Goal: Task Accomplishment & Management: Complete application form

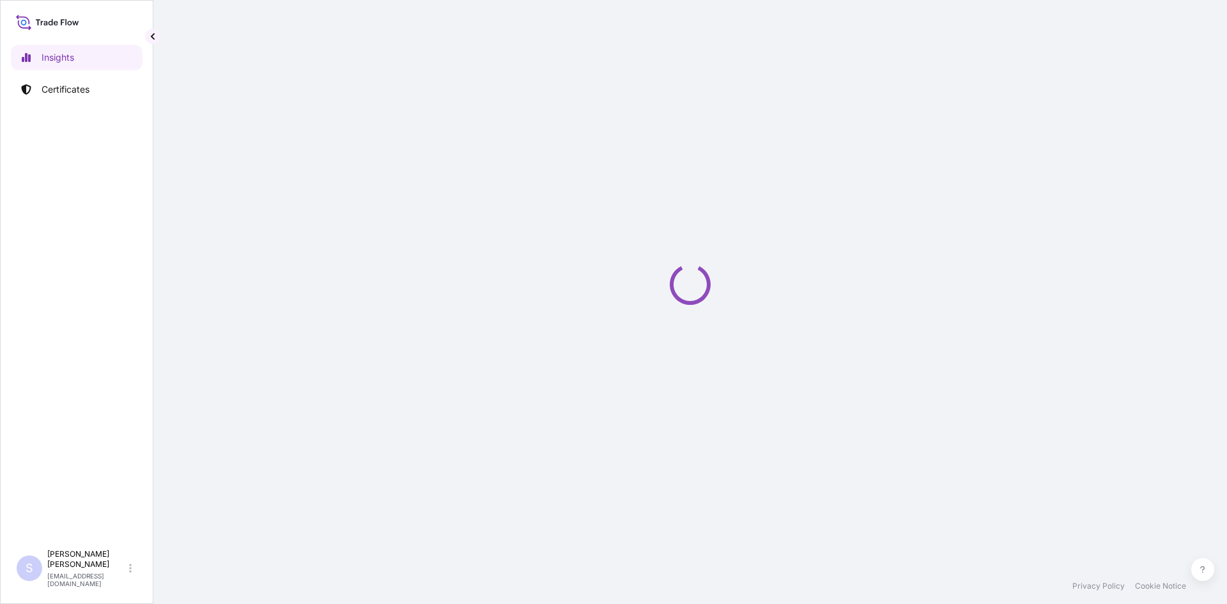
select select "2025"
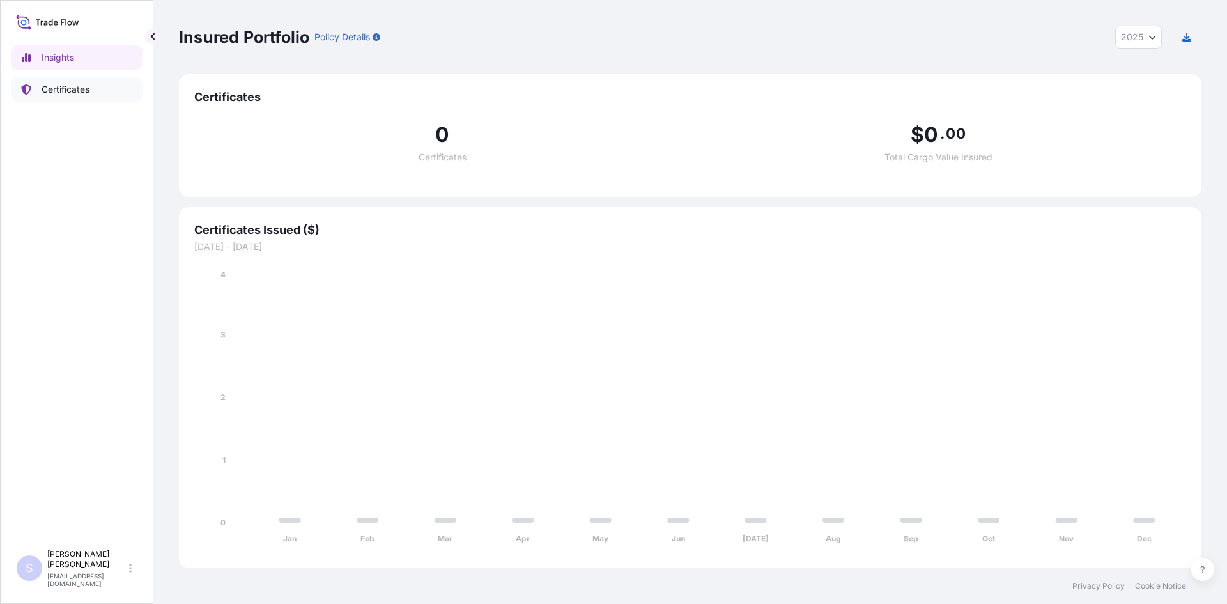
click at [58, 91] on p "Certificates" at bounding box center [66, 89] width 48 height 13
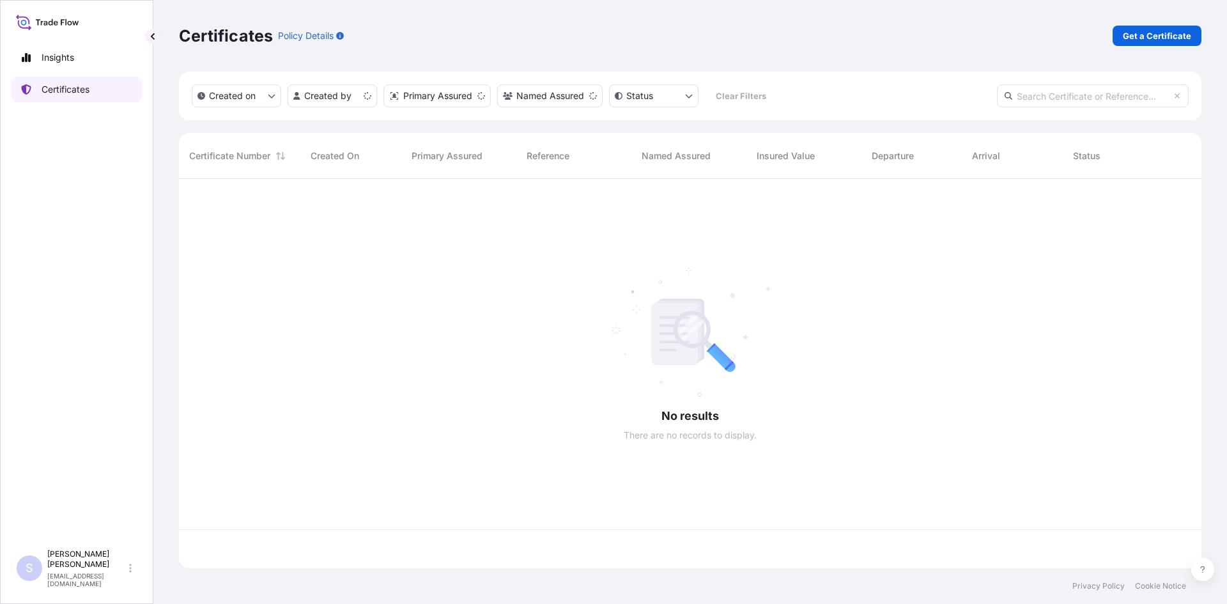
scroll to position [387, 1013]
click at [1125, 36] on p "Get a Certificate" at bounding box center [1157, 35] width 68 height 13
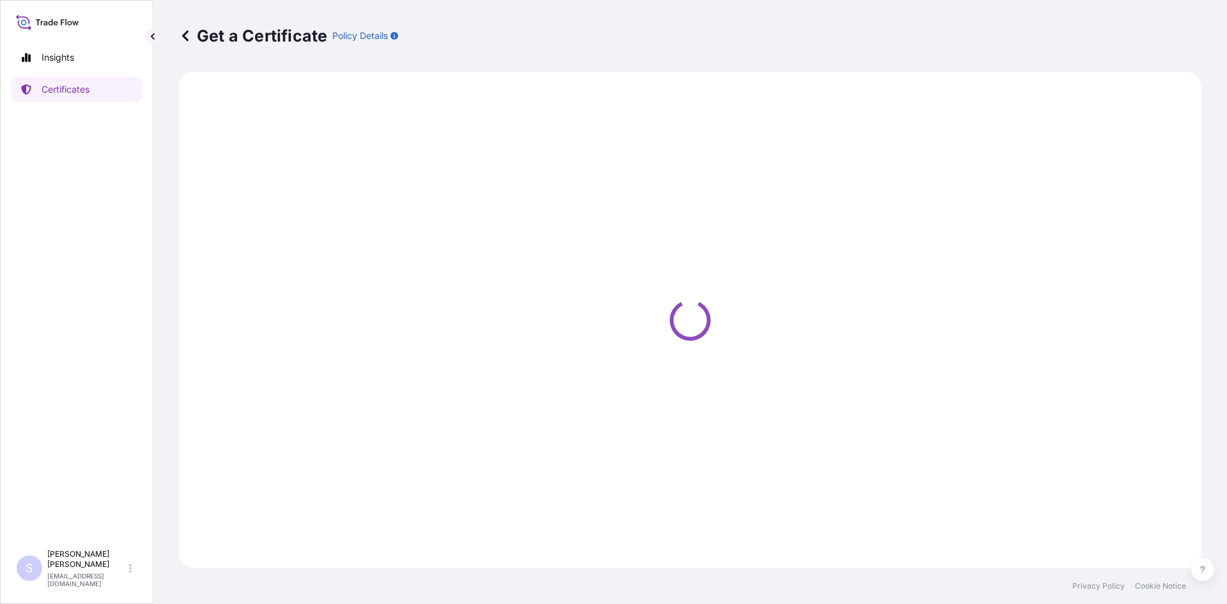
select select "Road / [GEOGRAPHIC_DATA]"
select select "Sea"
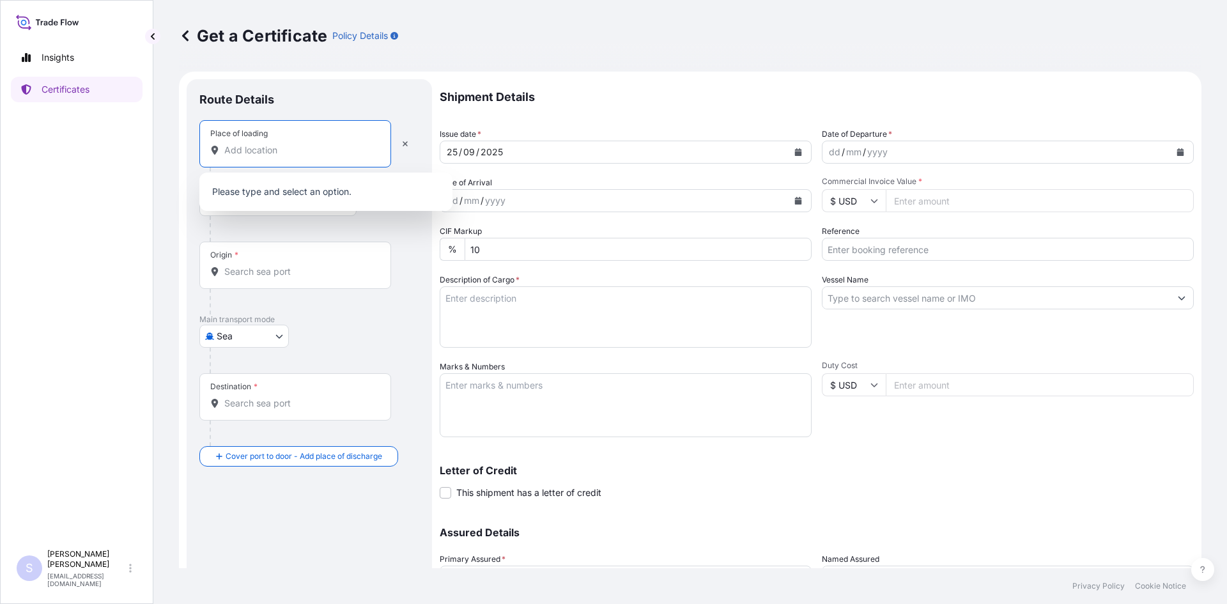
click at [344, 151] on input "Place of loading" at bounding box center [299, 150] width 151 height 13
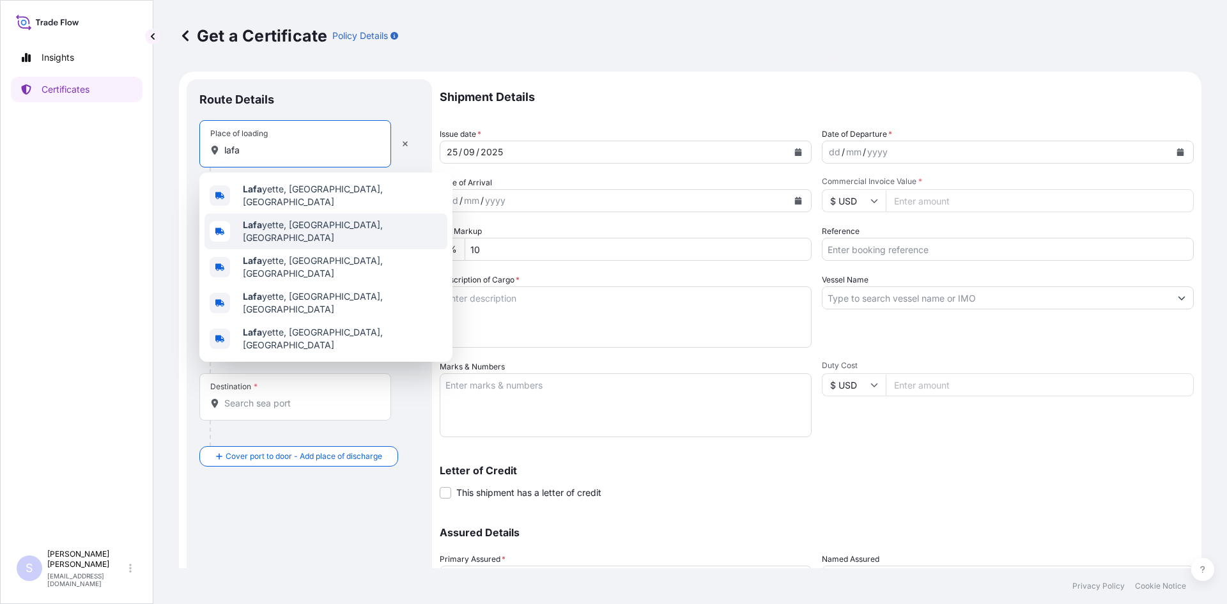
click at [321, 216] on div "[PERSON_NAME], [GEOGRAPHIC_DATA], [GEOGRAPHIC_DATA]" at bounding box center [326, 231] width 243 height 36
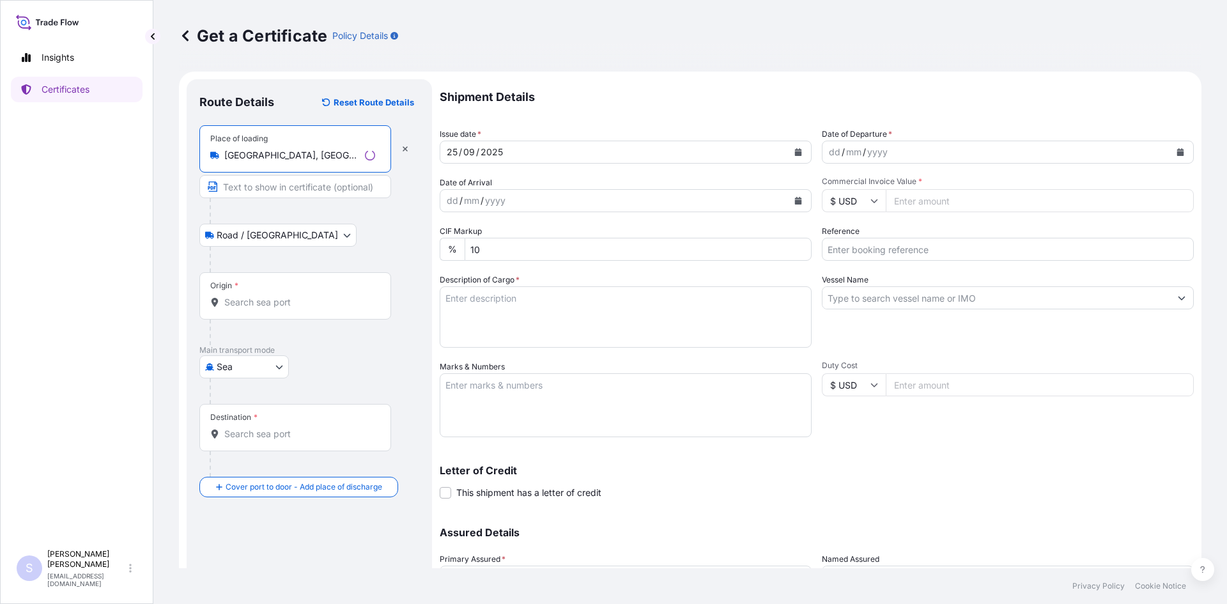
type input "[GEOGRAPHIC_DATA], [GEOGRAPHIC_DATA], [GEOGRAPHIC_DATA]"
click at [260, 298] on input "Origin *" at bounding box center [299, 302] width 151 height 13
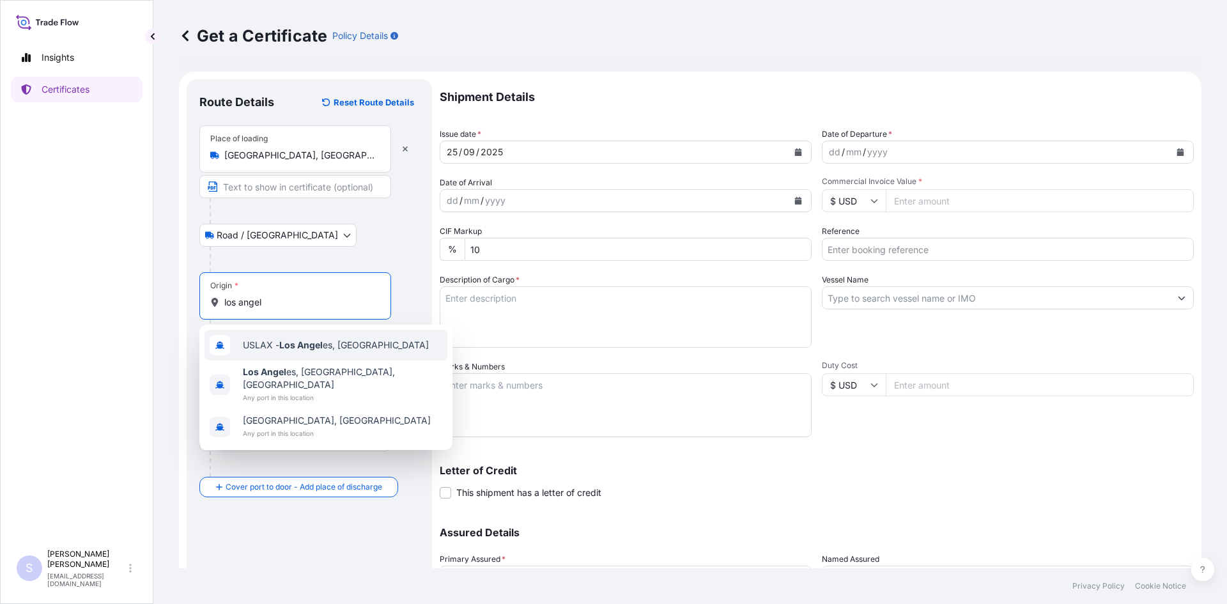
click at [252, 351] on span "USLAX - Los Angel es, [GEOGRAPHIC_DATA]" at bounding box center [336, 345] width 186 height 13
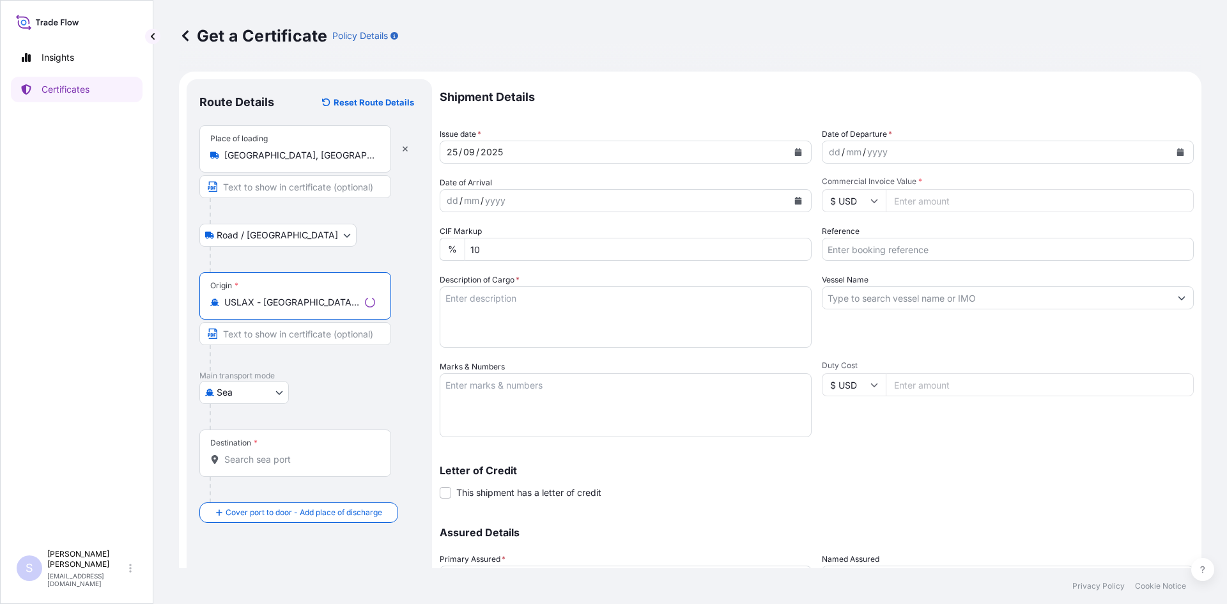
type input "USLAX - [GEOGRAPHIC_DATA], [GEOGRAPHIC_DATA]"
click at [253, 461] on input "Destination *" at bounding box center [299, 459] width 151 height 13
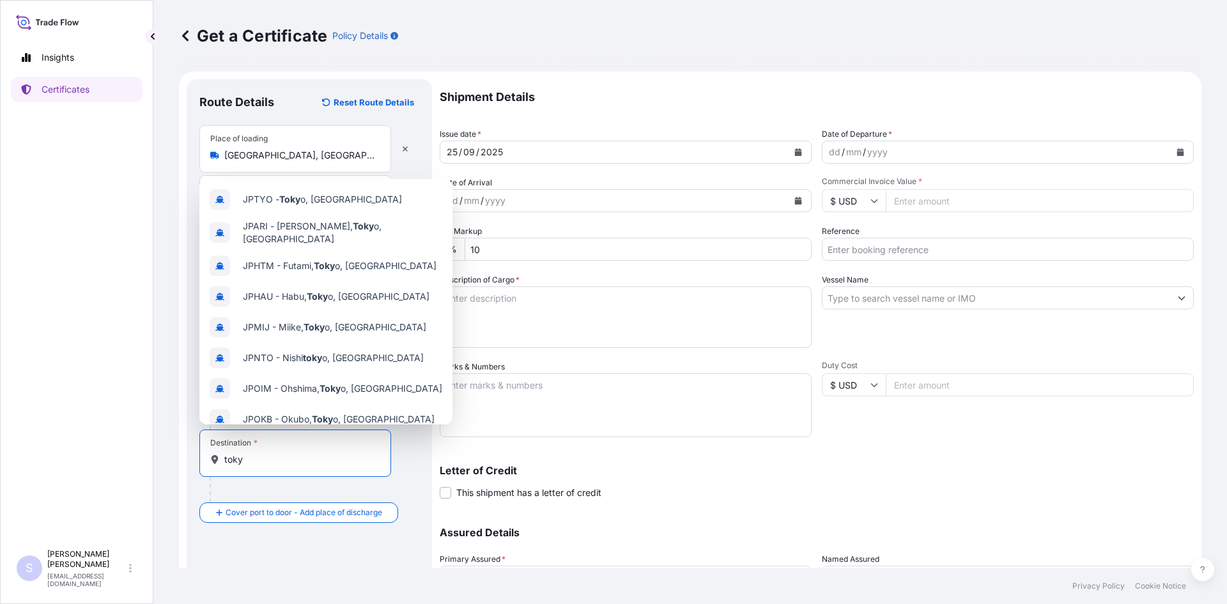
drag, startPoint x: 253, startPoint y: 461, endPoint x: 196, endPoint y: 454, distance: 57.4
click at [196, 454] on div "Route Details Reset Route Details Place of loading [GEOGRAPHIC_DATA], [GEOGRAPH…" at bounding box center [309, 377] width 245 height 596
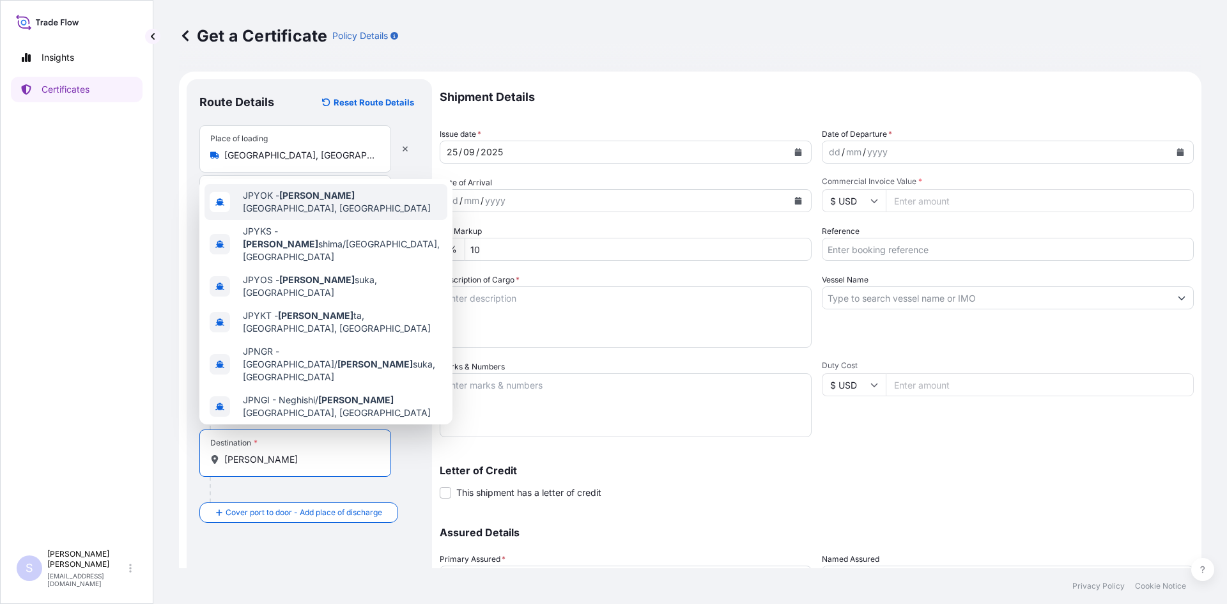
click at [334, 196] on span "JPYOK - [PERSON_NAME], [GEOGRAPHIC_DATA]" at bounding box center [342, 202] width 199 height 26
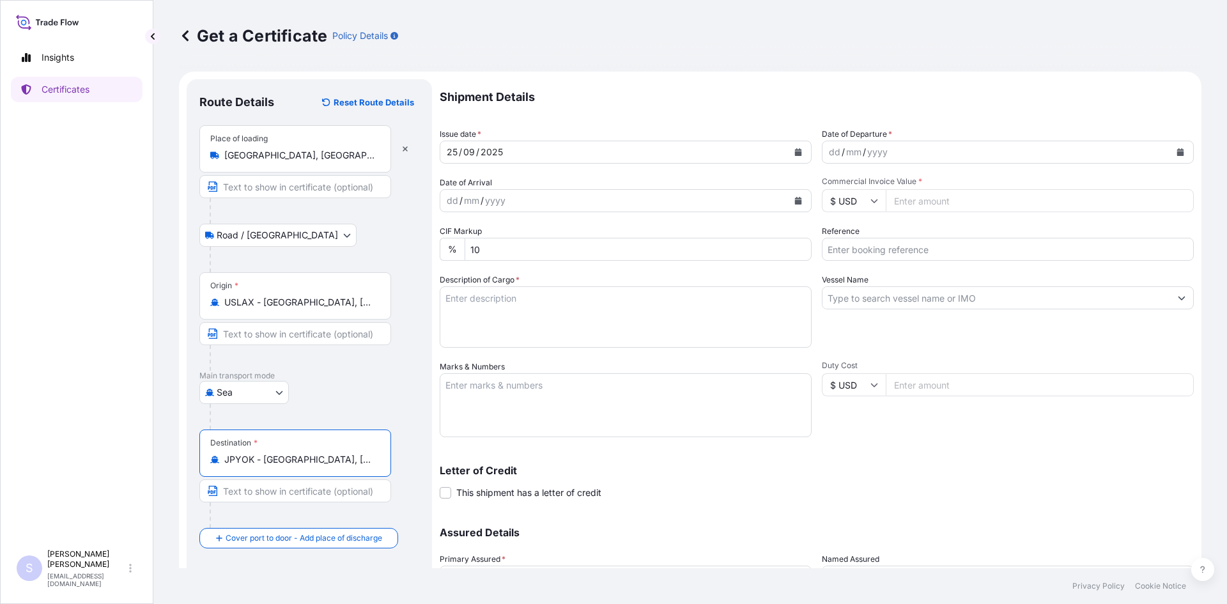
type input "JPYOK - [GEOGRAPHIC_DATA], [GEOGRAPHIC_DATA]"
click at [895, 154] on div "dd / mm / yyyy" at bounding box center [996, 152] width 348 height 23
click at [854, 147] on div "mm" at bounding box center [854, 151] width 18 height 15
click at [1177, 150] on icon "Calendar" at bounding box center [1180, 152] width 7 height 8
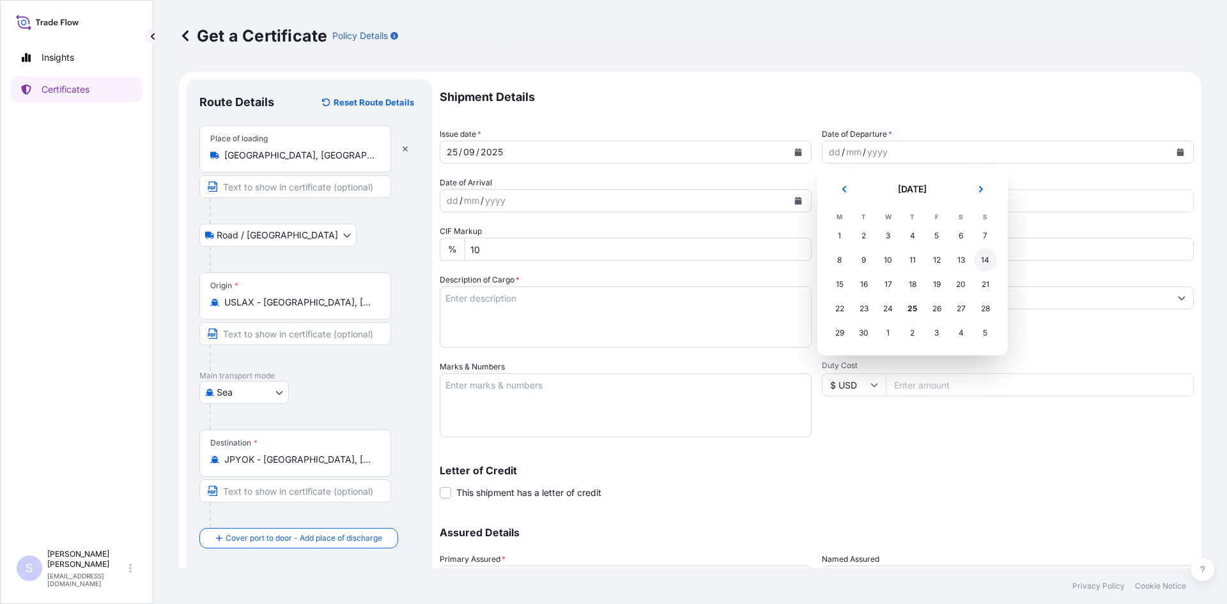
click at [985, 261] on div "14" at bounding box center [985, 260] width 23 height 23
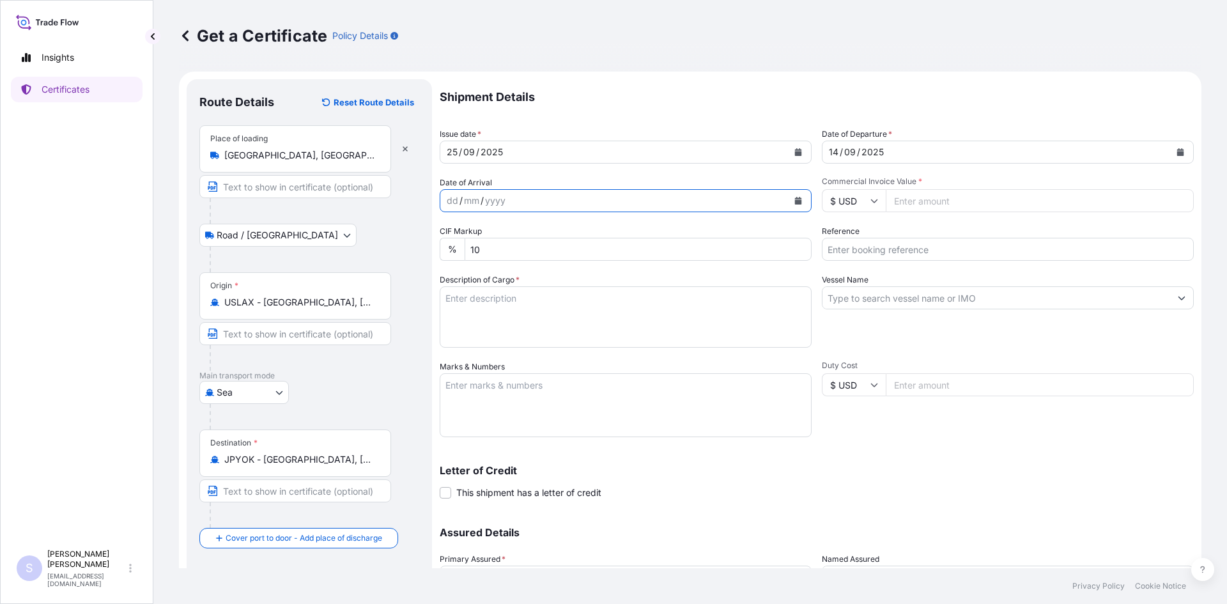
click at [794, 205] on button "Calendar" at bounding box center [798, 200] width 20 height 20
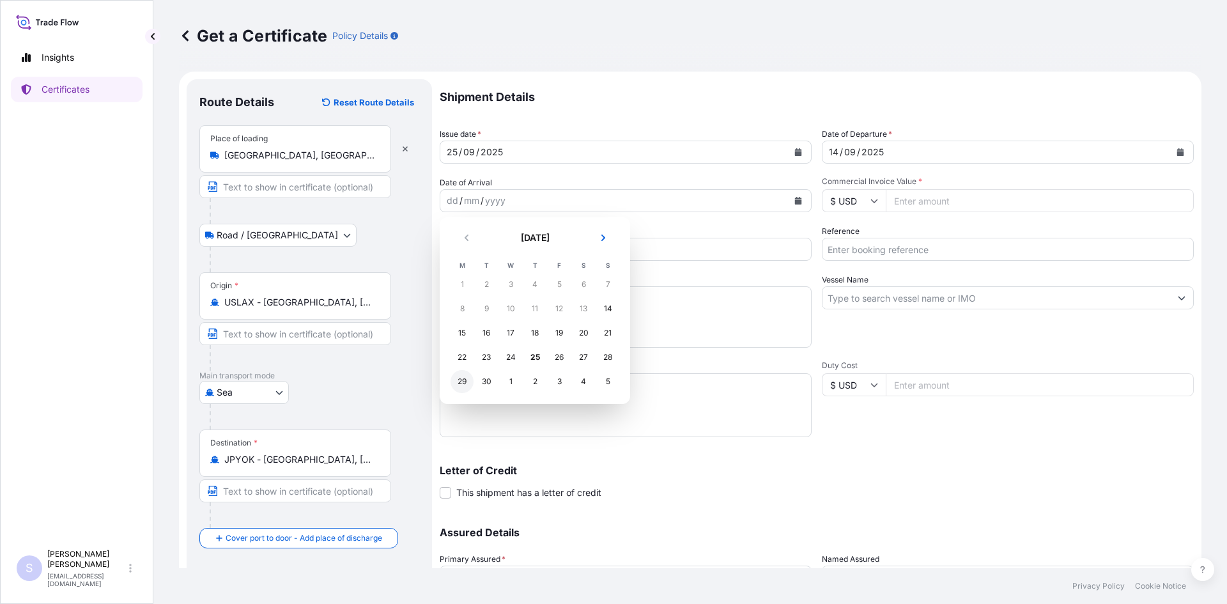
click at [458, 381] on div "29" at bounding box center [462, 381] width 23 height 23
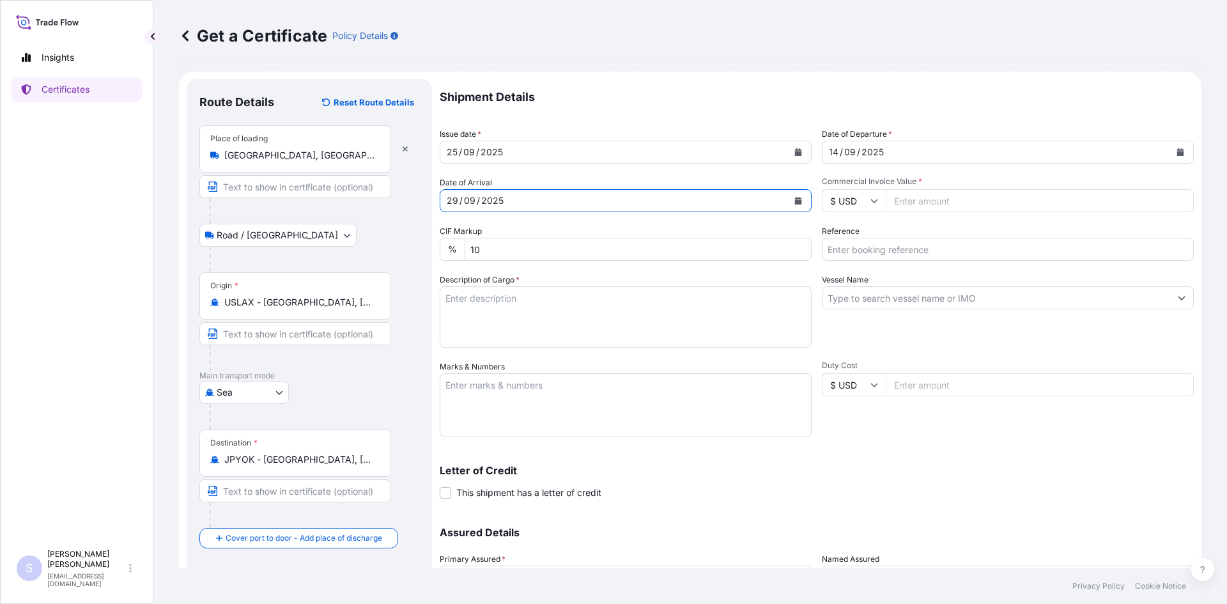
click at [963, 201] on input "Commercial Invoice Value *" at bounding box center [1040, 200] width 308 height 23
click at [988, 213] on div "Shipment Details Issue date * [DATE] Date of Departure * [DATE] Date of Arrival…" at bounding box center [817, 359] width 754 height 560
click at [987, 197] on input "Commercial Invoice Value *" at bounding box center [1040, 200] width 308 height 23
type input "121992.81"
type input "2567782-84"
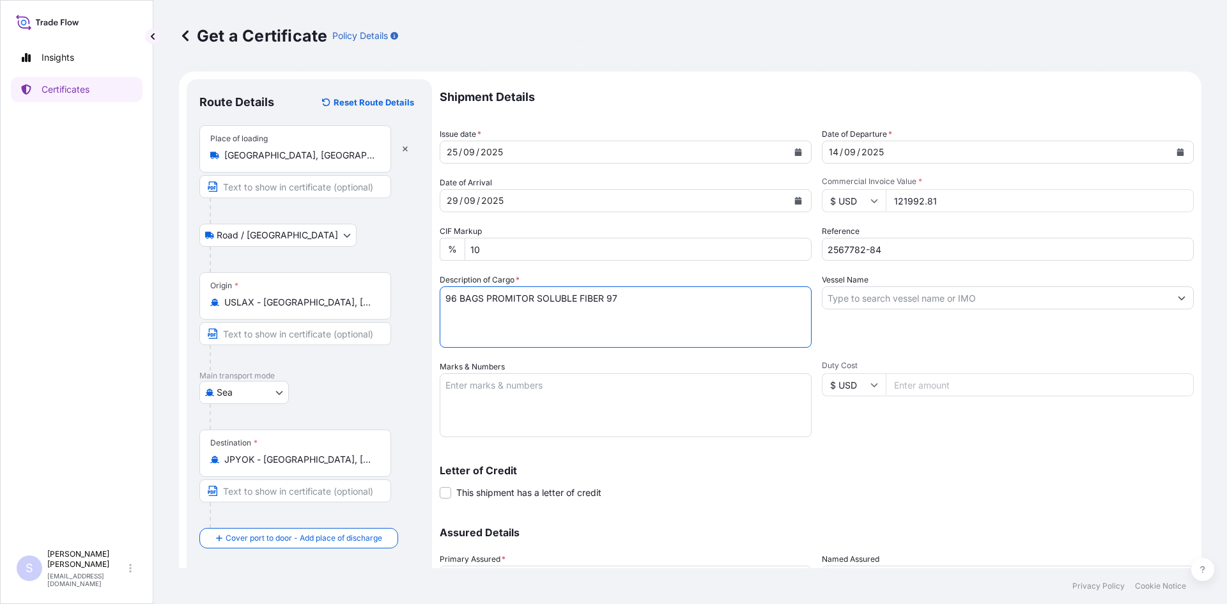
type textarea "96 BAGS PROMITOR SOLUBLE FIBER 97"
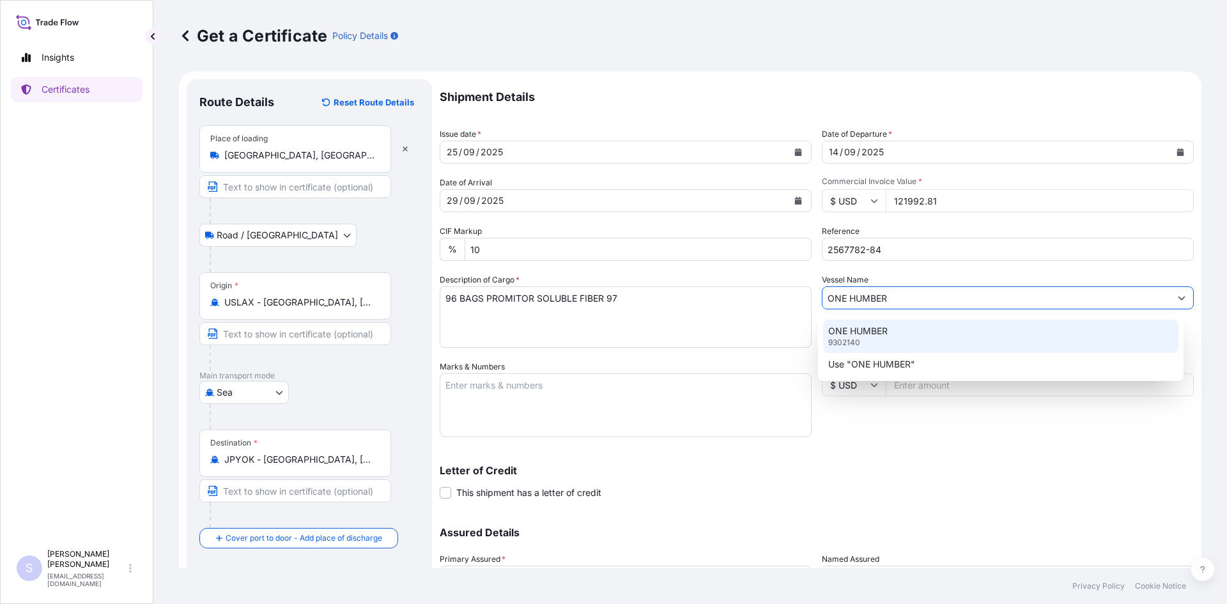
click at [937, 336] on div "ONE HUMBER 9302140" at bounding box center [1001, 336] width 356 height 33
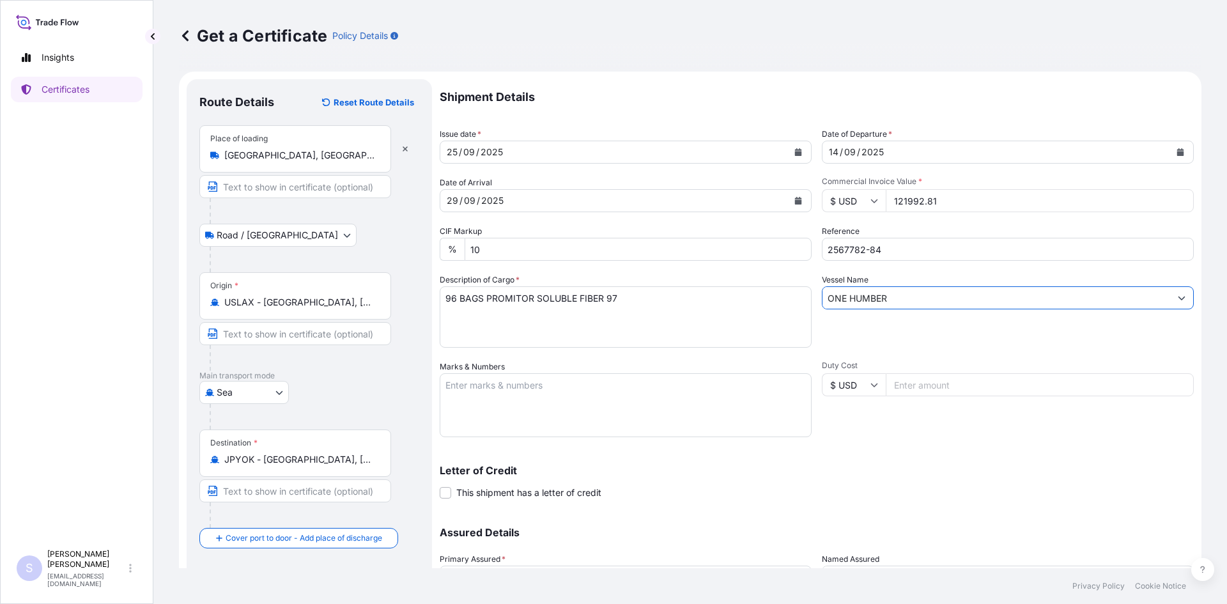
type input "ONE HUMBER"
click at [591, 404] on textarea "Marks & Numbers" at bounding box center [626, 405] width 372 height 64
type textarea "TCLU4278976 0120306 OOCU4759470 0104640 TCLU4337739 0120386"
click at [1003, 477] on div "Letter of Credit This shipment has a letter of credit Letter of credit * Letter…" at bounding box center [817, 482] width 754 height 34
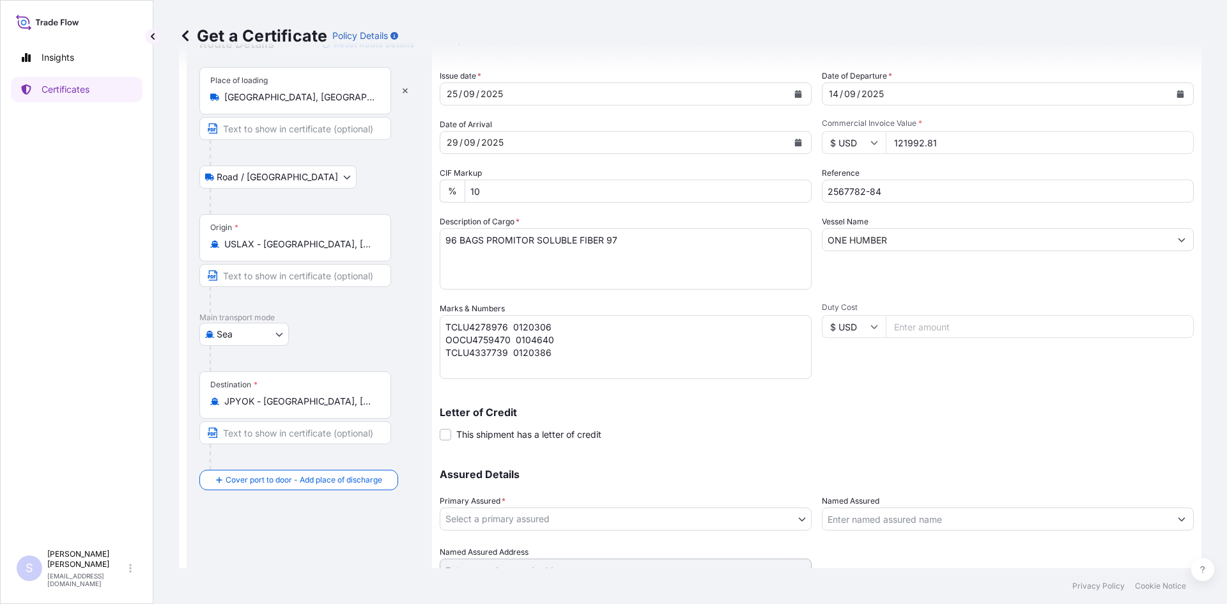
scroll to position [115, 0]
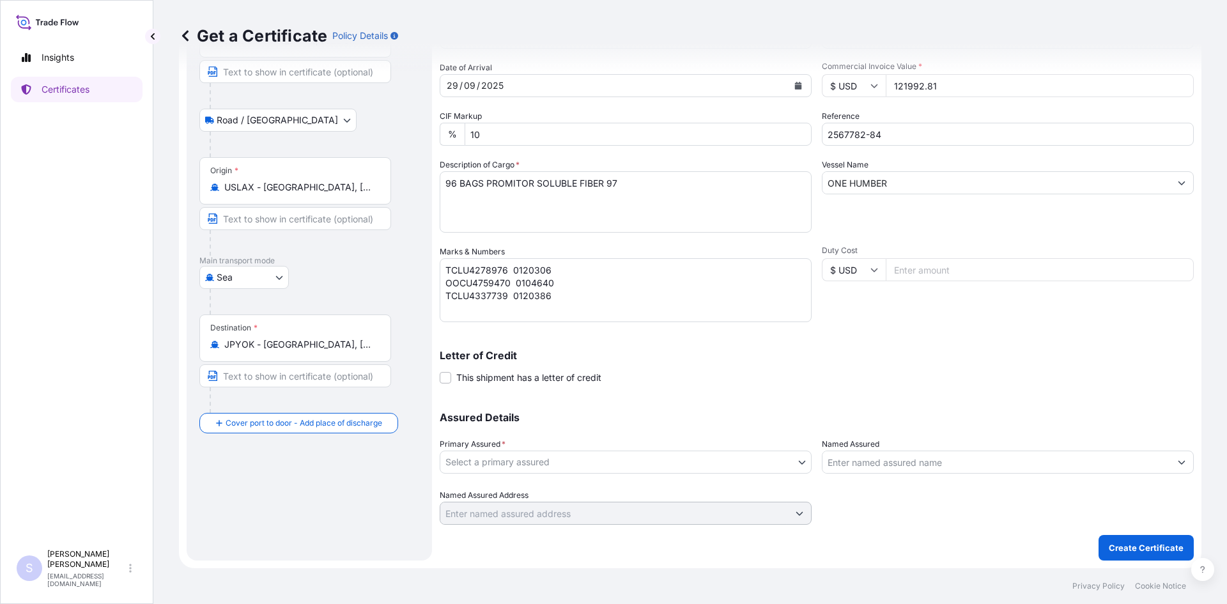
click at [710, 459] on body "Insights Certificates S [PERSON_NAME] [EMAIL_ADDRESS][DOMAIN_NAME] Get a Certif…" at bounding box center [613, 302] width 1227 height 604
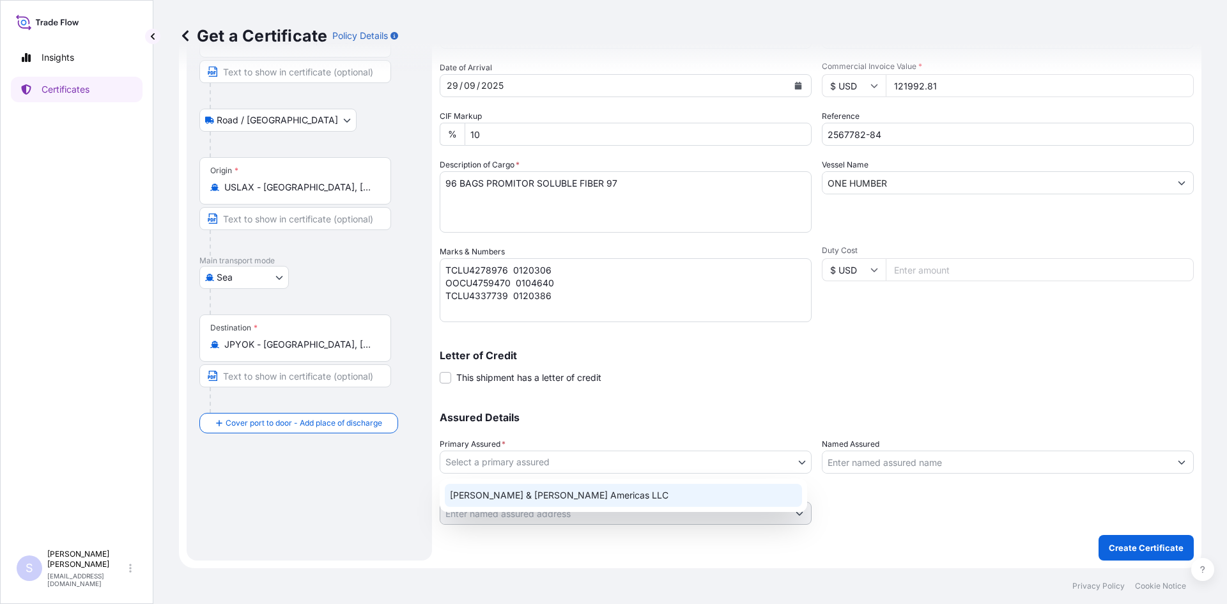
click at [655, 493] on div "[PERSON_NAME] & [PERSON_NAME] Americas LLC" at bounding box center [623, 495] width 357 height 23
select select "31658"
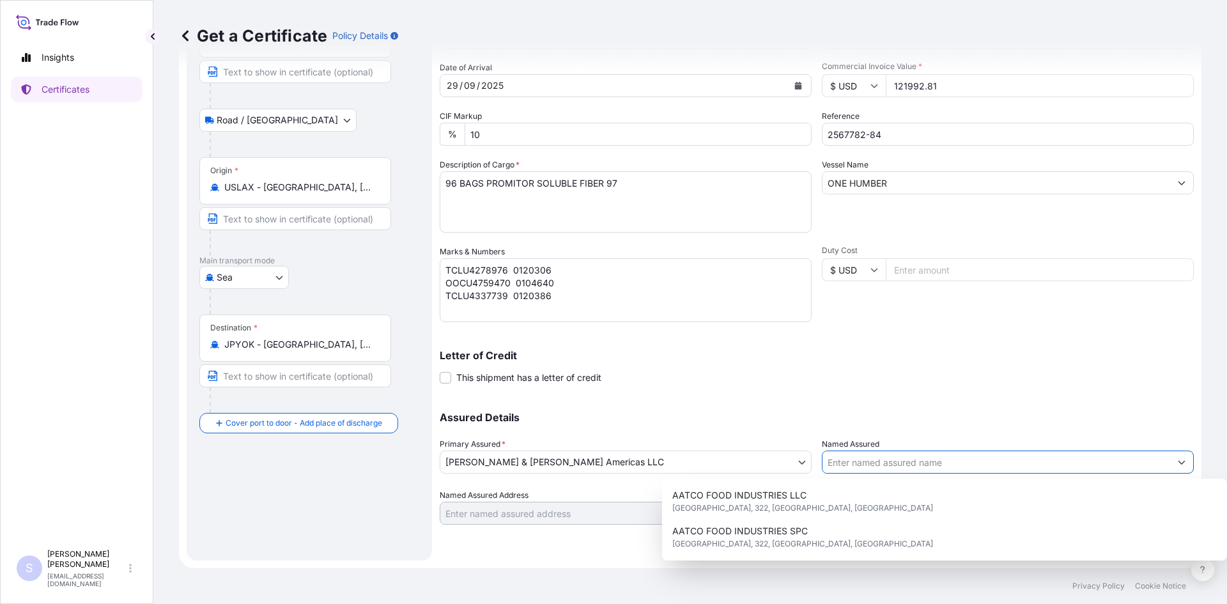
click at [840, 459] on input "Named Assured" at bounding box center [996, 462] width 348 height 23
type input "Y"
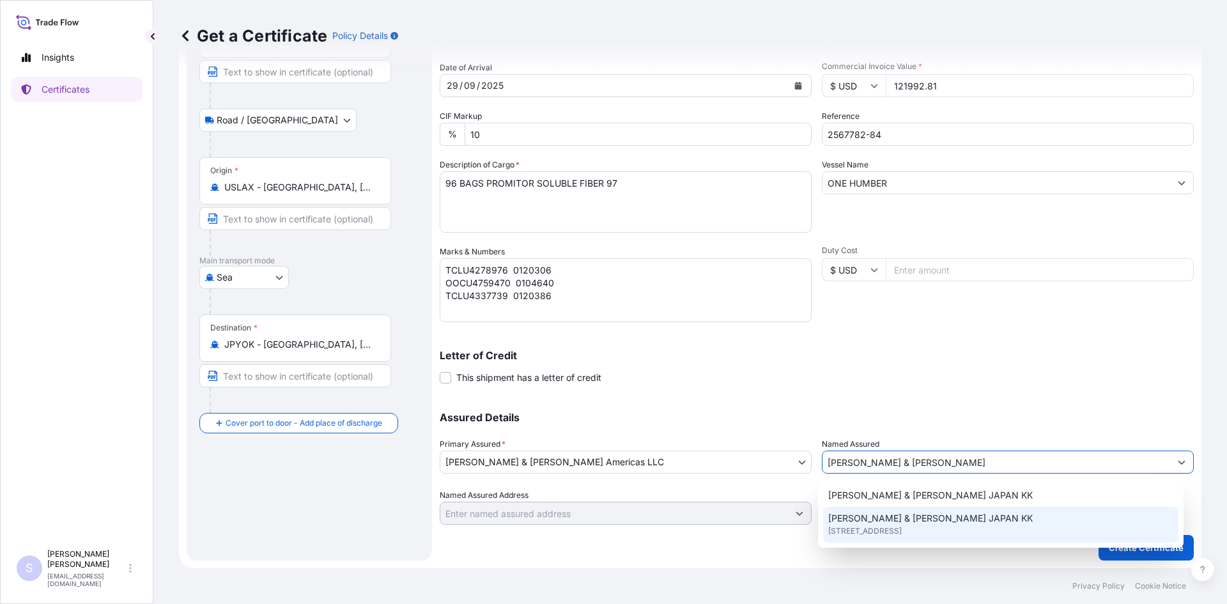
click at [905, 539] on div "[PERSON_NAME] & [PERSON_NAME] [GEOGRAPHIC_DATA] KK [STREET_ADDRESS]" at bounding box center [1001, 525] width 356 height 36
type input "[PERSON_NAME] & [PERSON_NAME] JAPAN KK"
type input "[GEOGRAPHIC_DATA]"
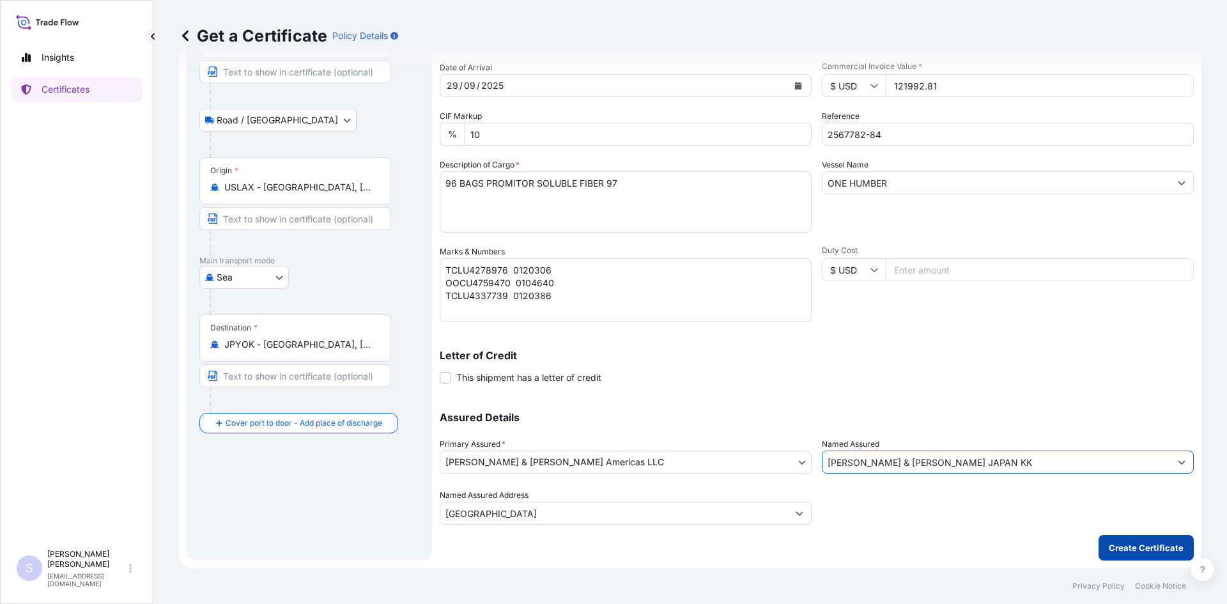
type input "[PERSON_NAME] & [PERSON_NAME] JAPAN KK"
click at [1121, 550] on p "Create Certificate" at bounding box center [1146, 547] width 75 height 13
type input "[GEOGRAPHIC_DATA]"
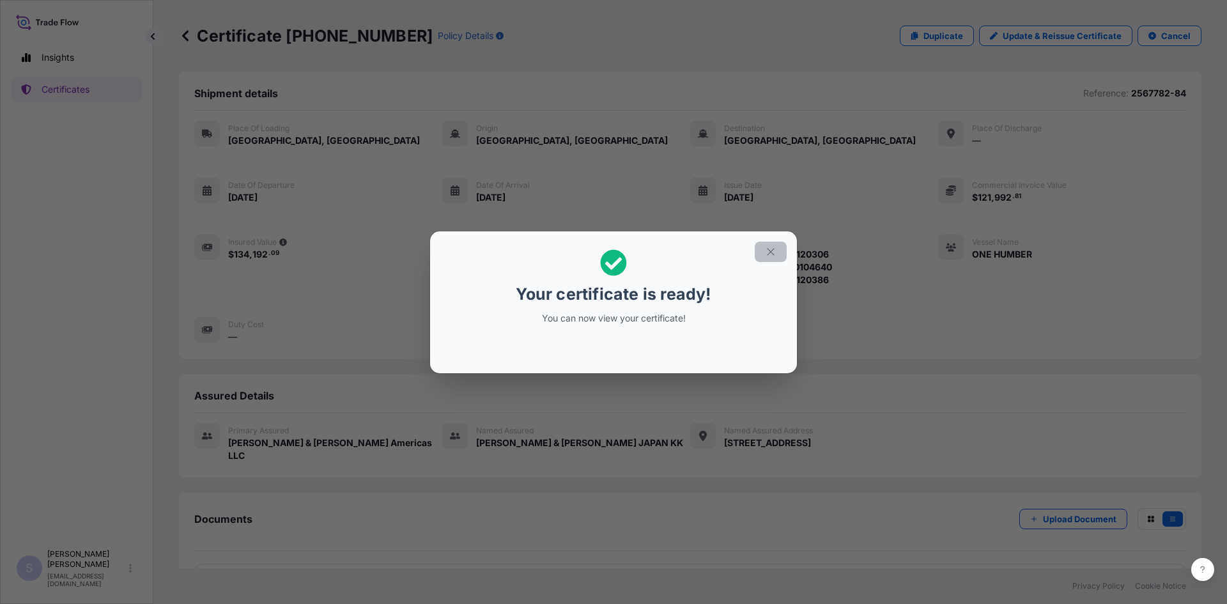
click at [783, 247] on button "button" at bounding box center [771, 252] width 32 height 20
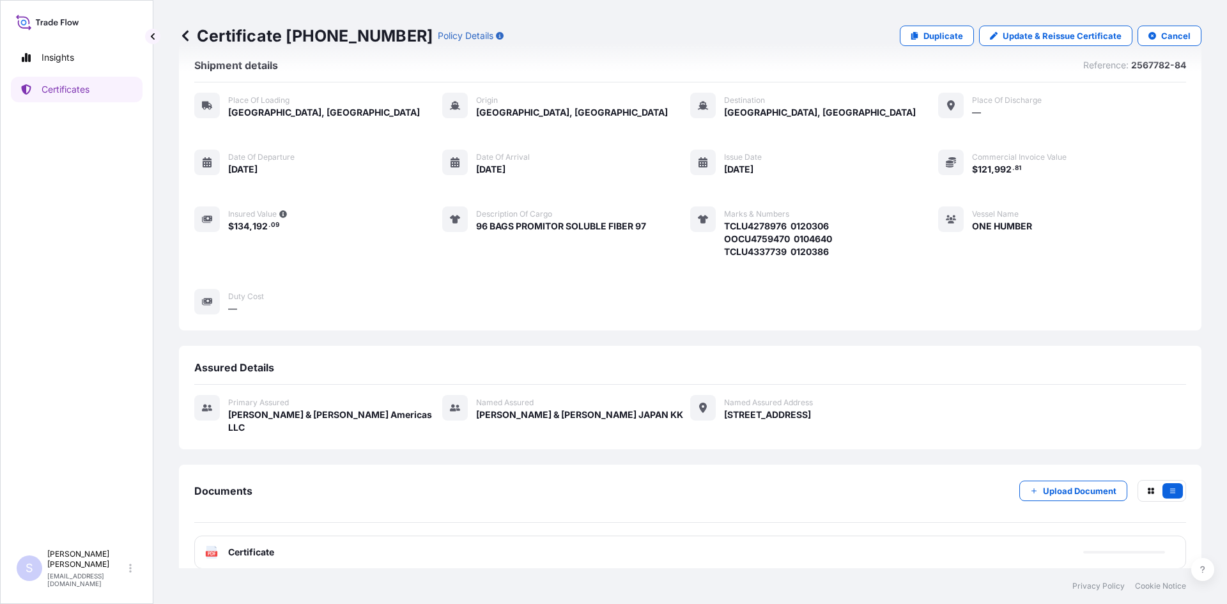
scroll to position [44, 0]
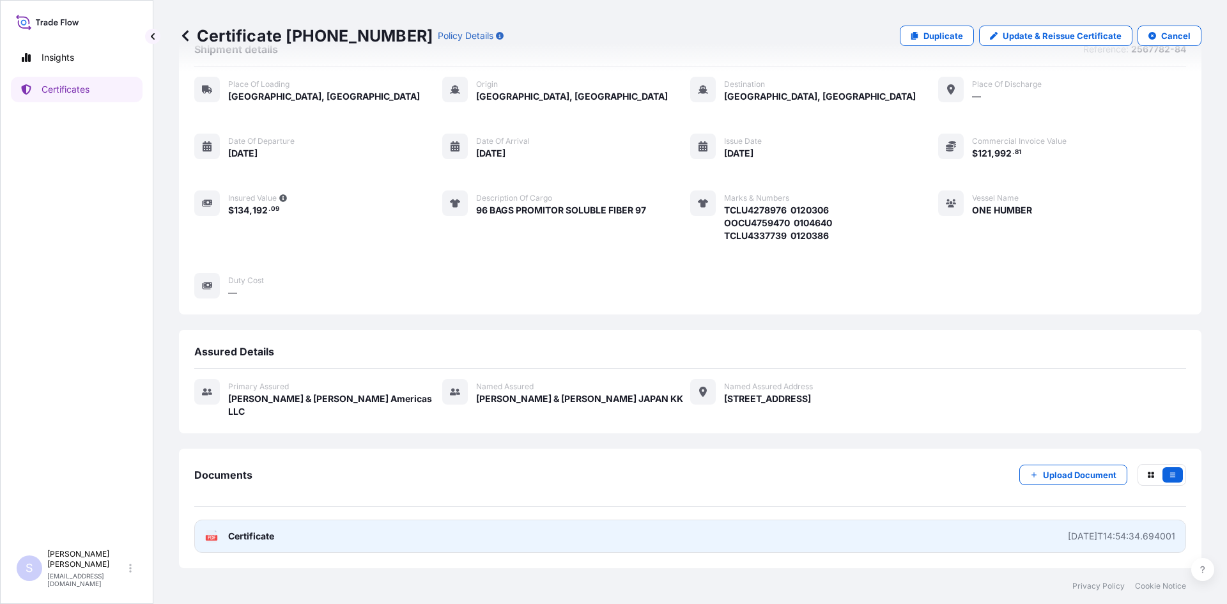
click at [230, 544] on link "PDF Certificate [DATE]T14:54:34.694001" at bounding box center [690, 536] width 992 height 33
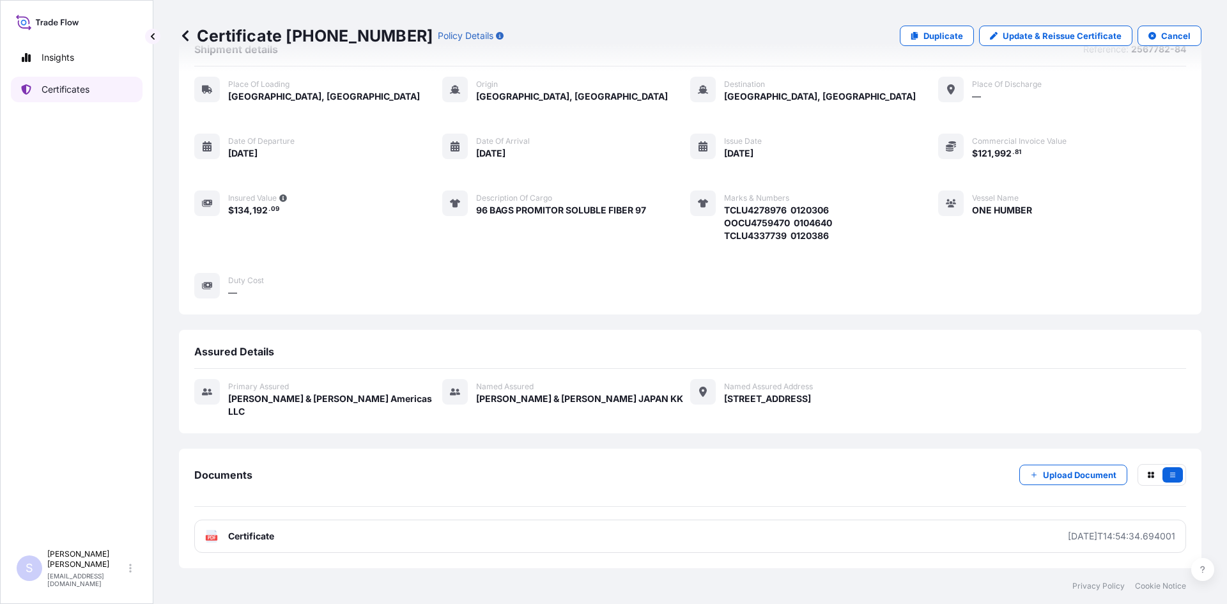
click at [109, 81] on link "Certificates" at bounding box center [77, 90] width 132 height 26
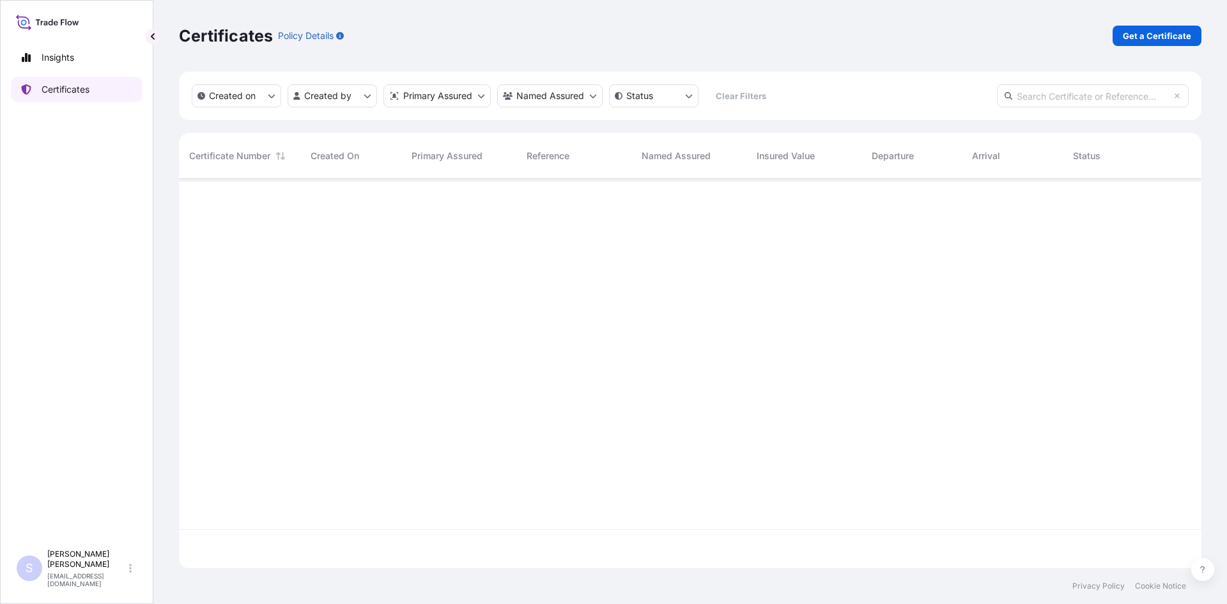
scroll to position [387, 1013]
click at [1158, 38] on p "Get a Certificate" at bounding box center [1157, 35] width 68 height 13
select select "Sea"
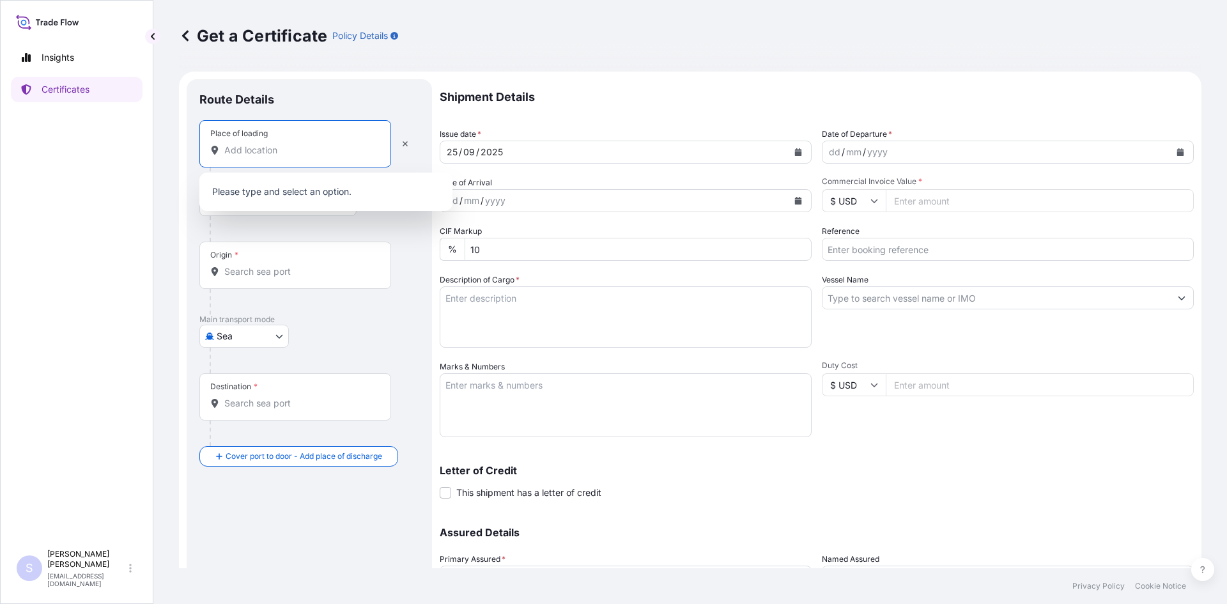
click at [307, 150] on input "Place of loading" at bounding box center [299, 150] width 151 height 13
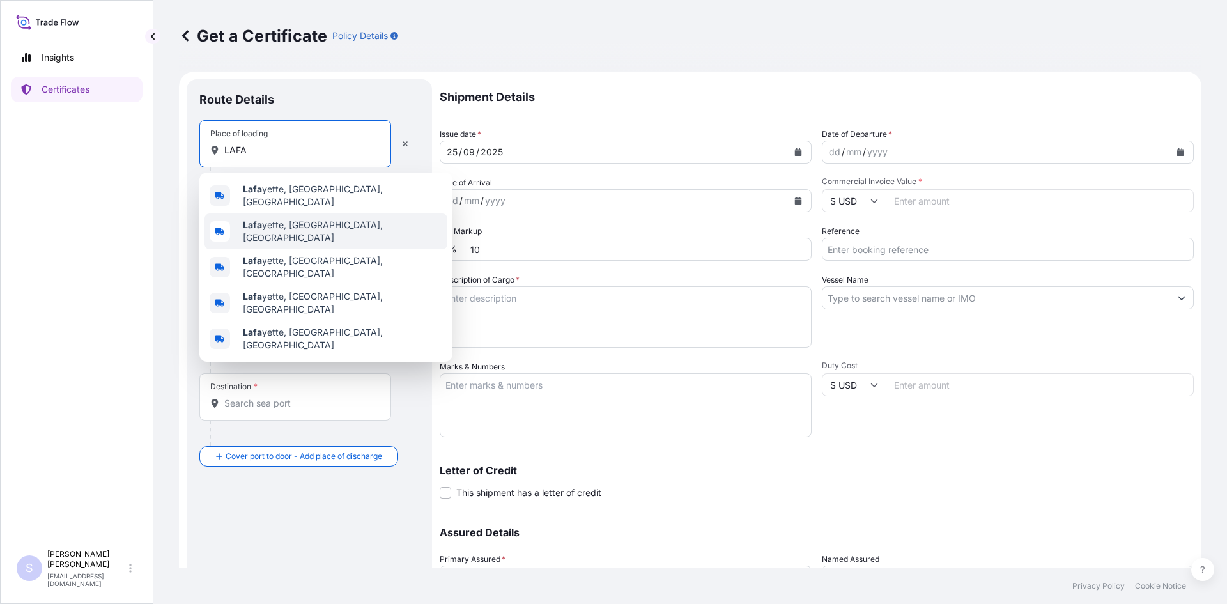
click at [296, 230] on div "[PERSON_NAME], [GEOGRAPHIC_DATA], [GEOGRAPHIC_DATA]" at bounding box center [326, 231] width 243 height 36
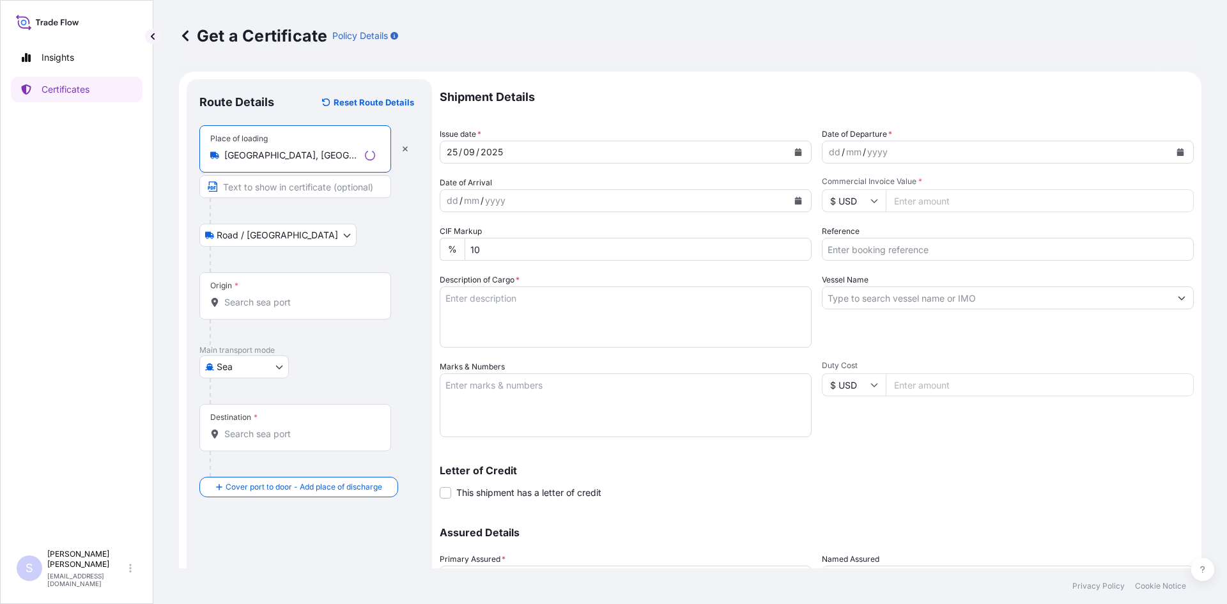
type input "[GEOGRAPHIC_DATA], [GEOGRAPHIC_DATA], [GEOGRAPHIC_DATA]"
click at [275, 318] on div "Origin *" at bounding box center [295, 295] width 192 height 47
click at [275, 309] on input "Origin *" at bounding box center [299, 302] width 151 height 13
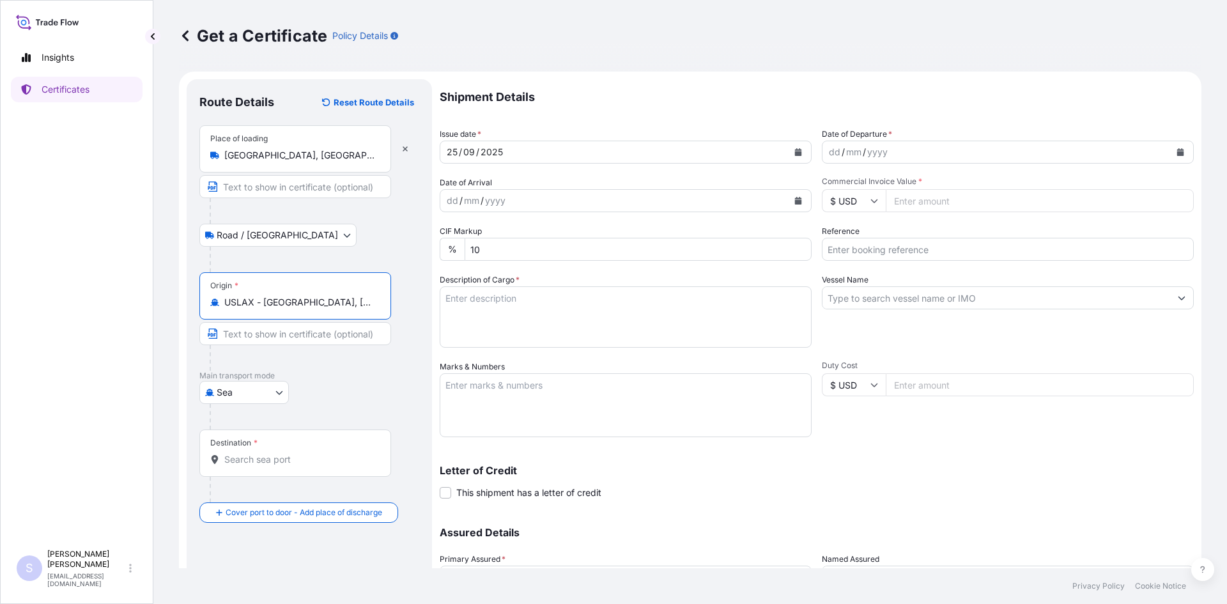
type input "USLAX - [GEOGRAPHIC_DATA], [GEOGRAPHIC_DATA]"
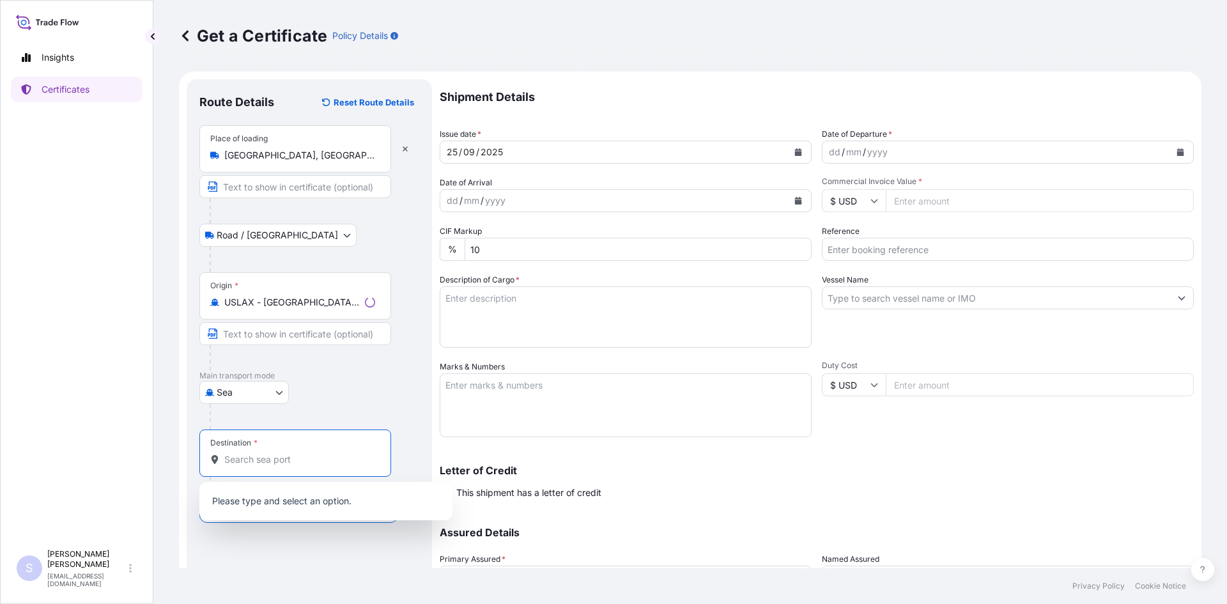
click at [271, 460] on input "Destination *" at bounding box center [299, 459] width 151 height 13
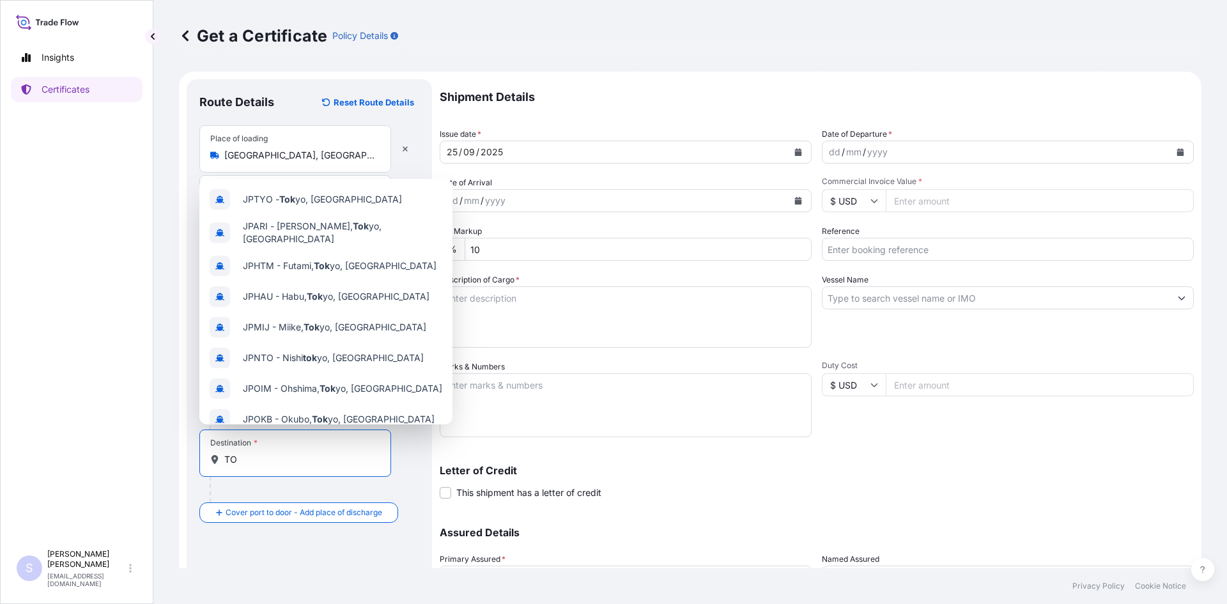
type input "T"
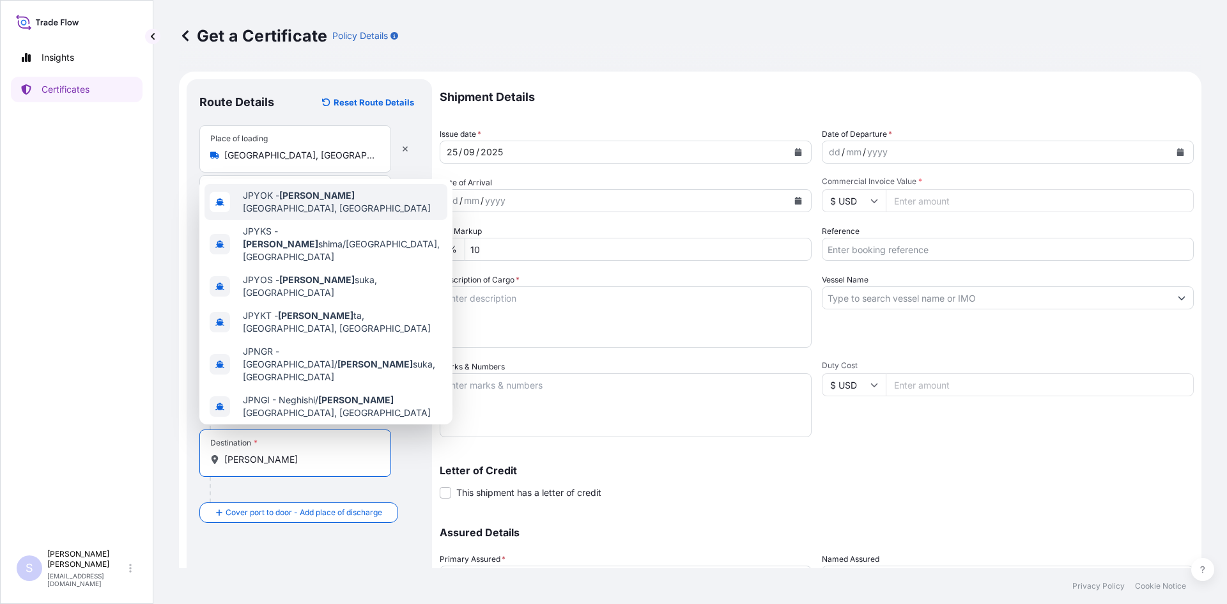
click at [308, 201] on span "JPYOK - [PERSON_NAME], [GEOGRAPHIC_DATA]" at bounding box center [342, 202] width 199 height 26
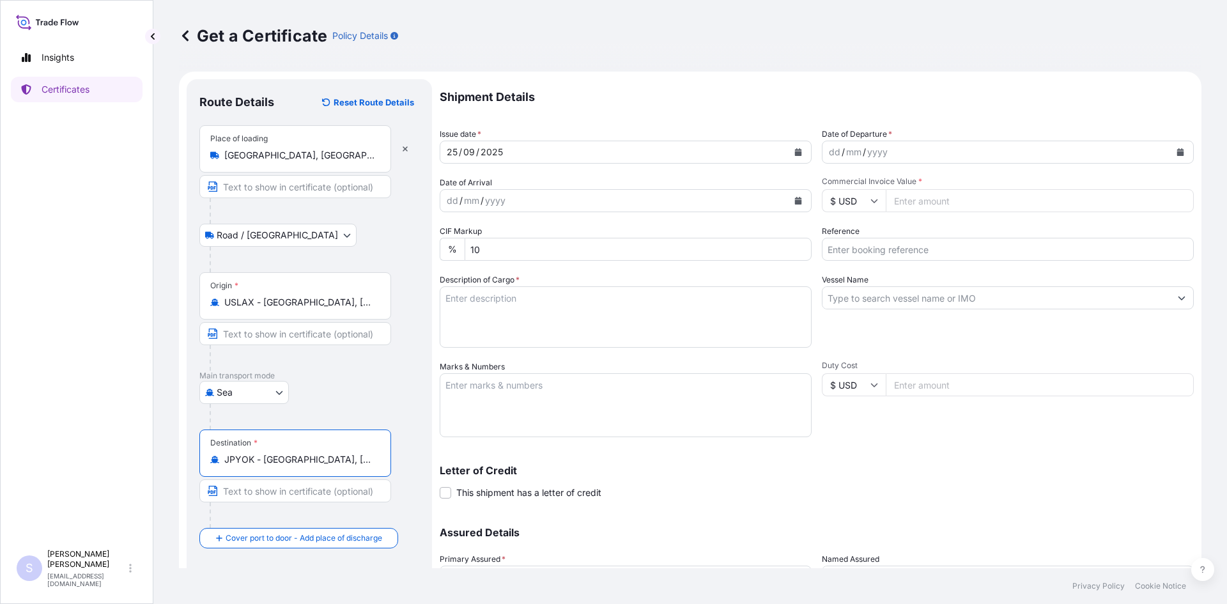
type input "JPYOK - [GEOGRAPHIC_DATA], [GEOGRAPHIC_DATA]"
click at [1176, 153] on button "Calendar" at bounding box center [1180, 152] width 20 height 20
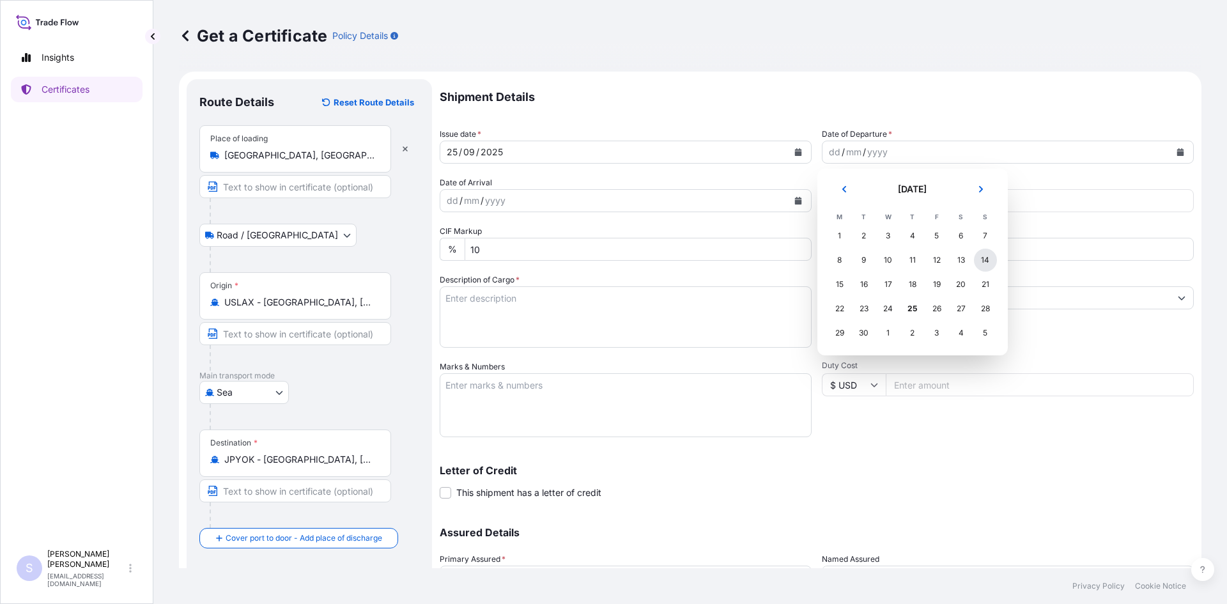
click at [989, 257] on div "14" at bounding box center [985, 260] width 23 height 23
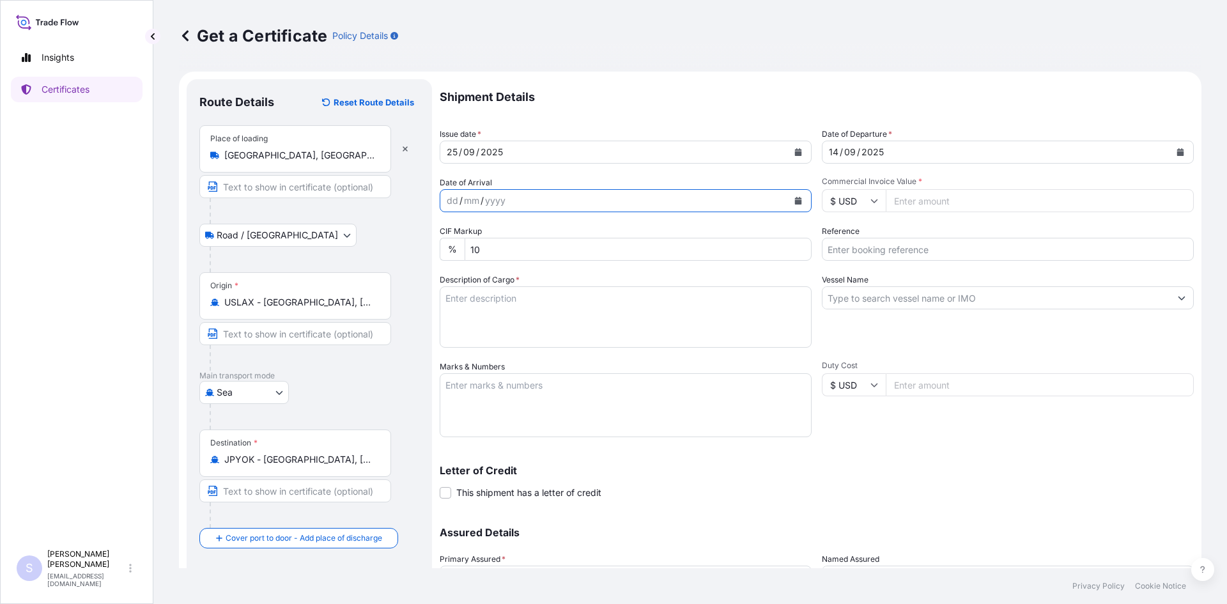
click at [795, 204] on icon "Calendar" at bounding box center [798, 201] width 7 height 8
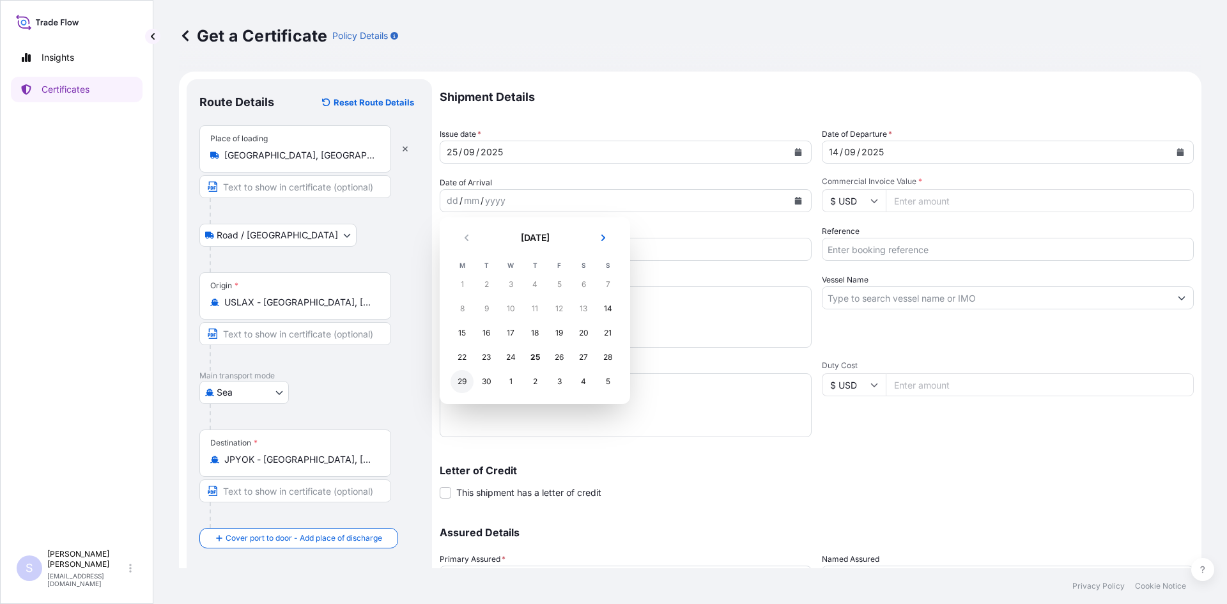
click at [464, 377] on div "29" at bounding box center [462, 381] width 23 height 23
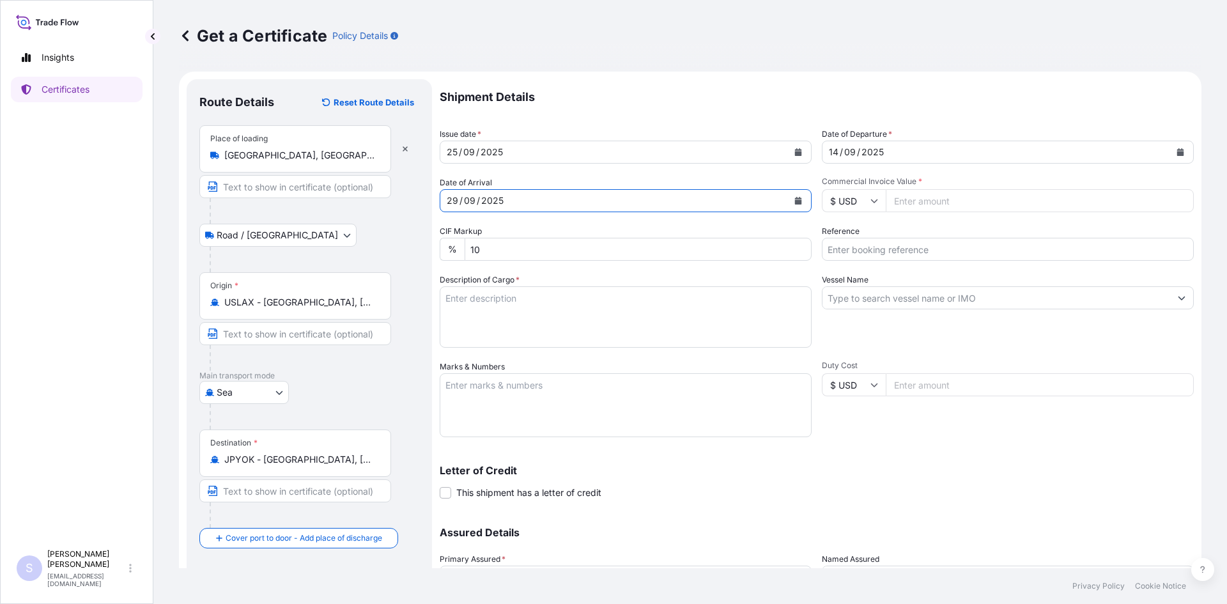
click at [947, 196] on input "Commercial Invoice Value *" at bounding box center [1040, 200] width 308 height 23
click at [953, 203] on input "Commercial Invoice Value *" at bounding box center [1040, 200] width 308 height 23
type input "134073.60"
type input "2567779-81"
type textarea "96 BAGS PROMITOR SOLUBLE FIBER 97"
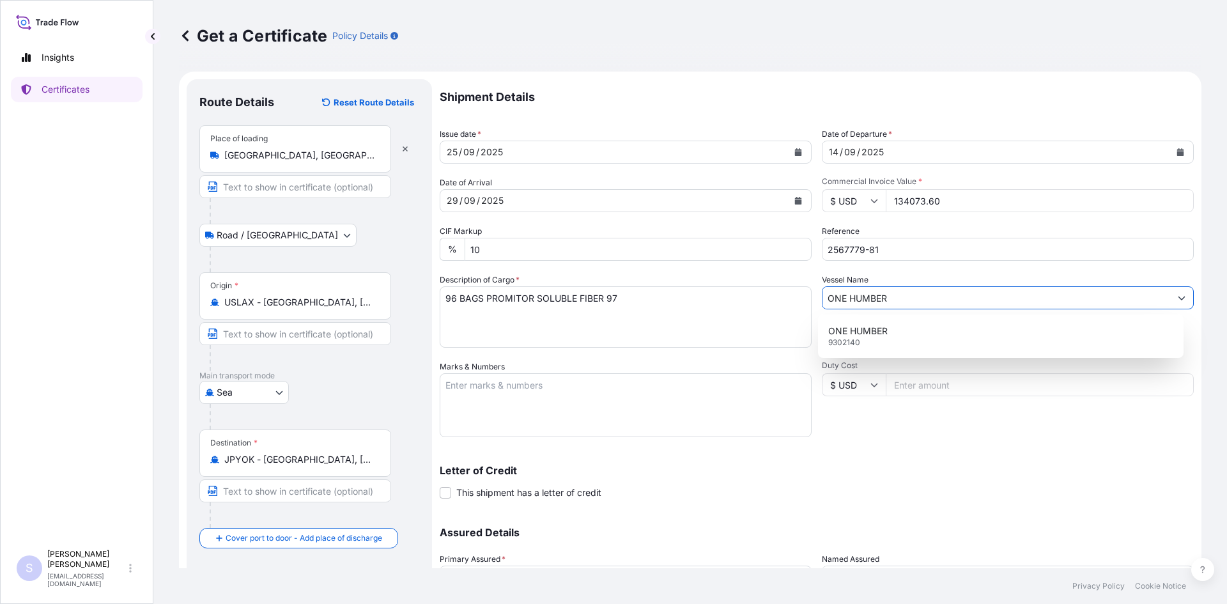
type input "ONE HUMBER"
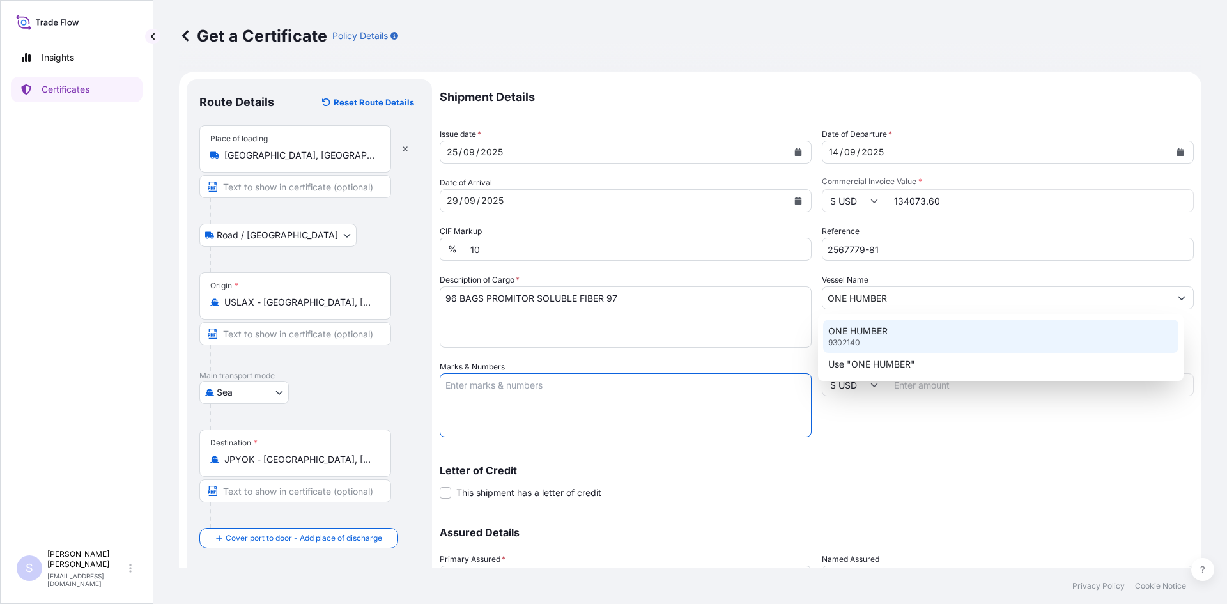
click at [948, 335] on div "ONE HUMBER 9302140" at bounding box center [1001, 336] width 356 height 33
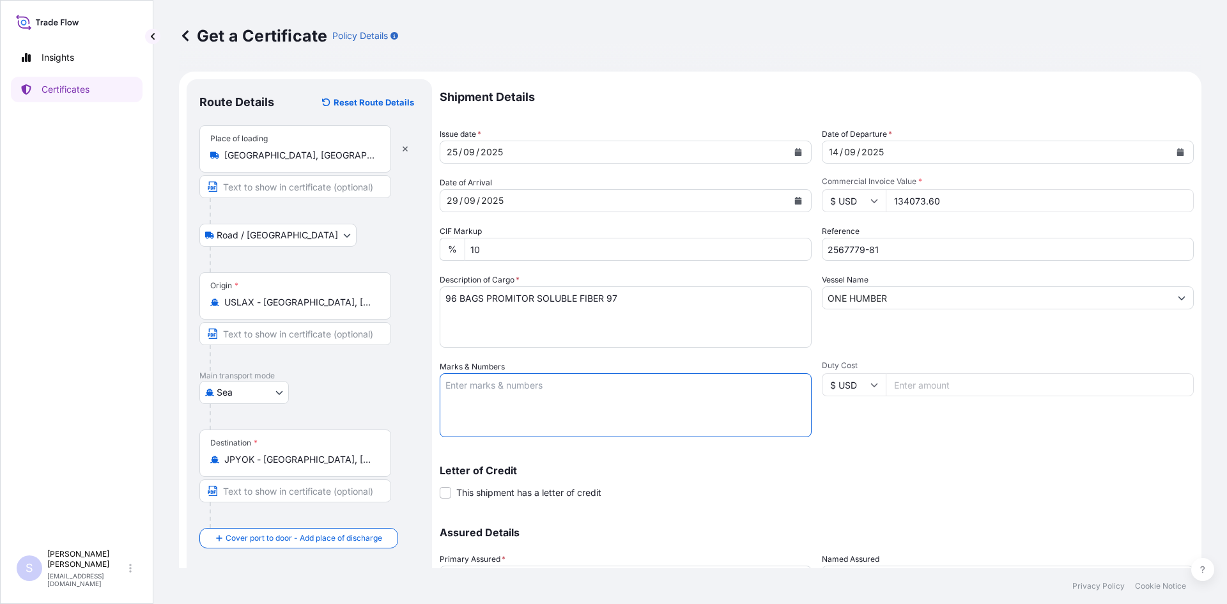
click at [596, 389] on textarea "Marks & Numbers" at bounding box center [626, 405] width 372 height 64
type textarea "OOLU4338077 0120385 FSCU5087640 0104607 OOLU4386624 0104601"
click at [938, 470] on p "Letter of Credit" at bounding box center [817, 470] width 754 height 10
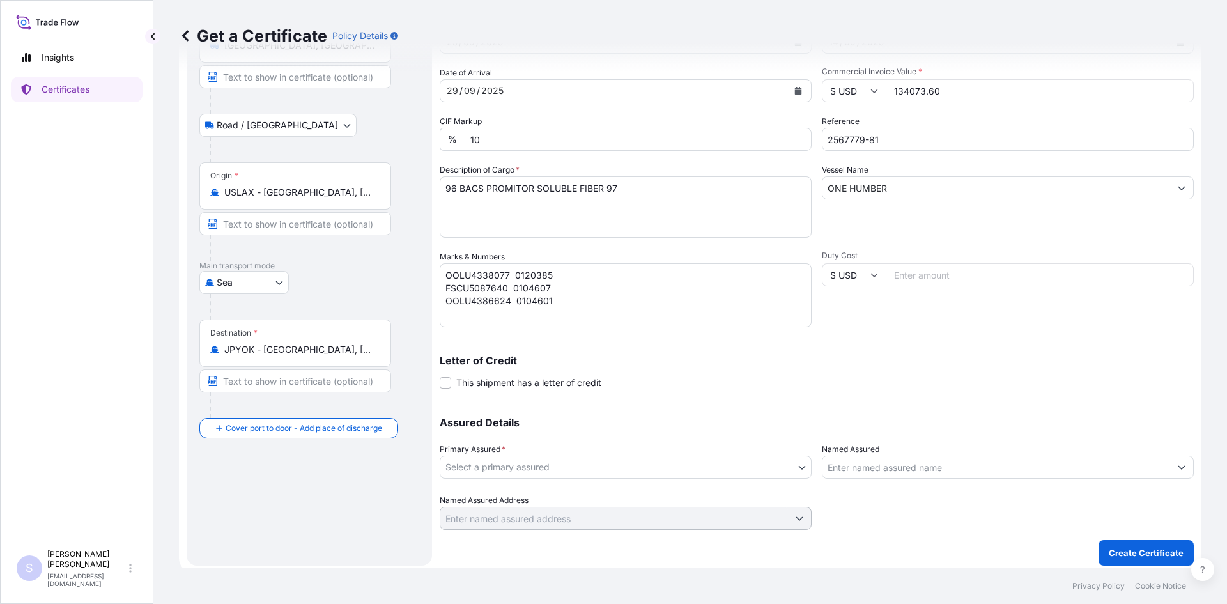
scroll to position [115, 0]
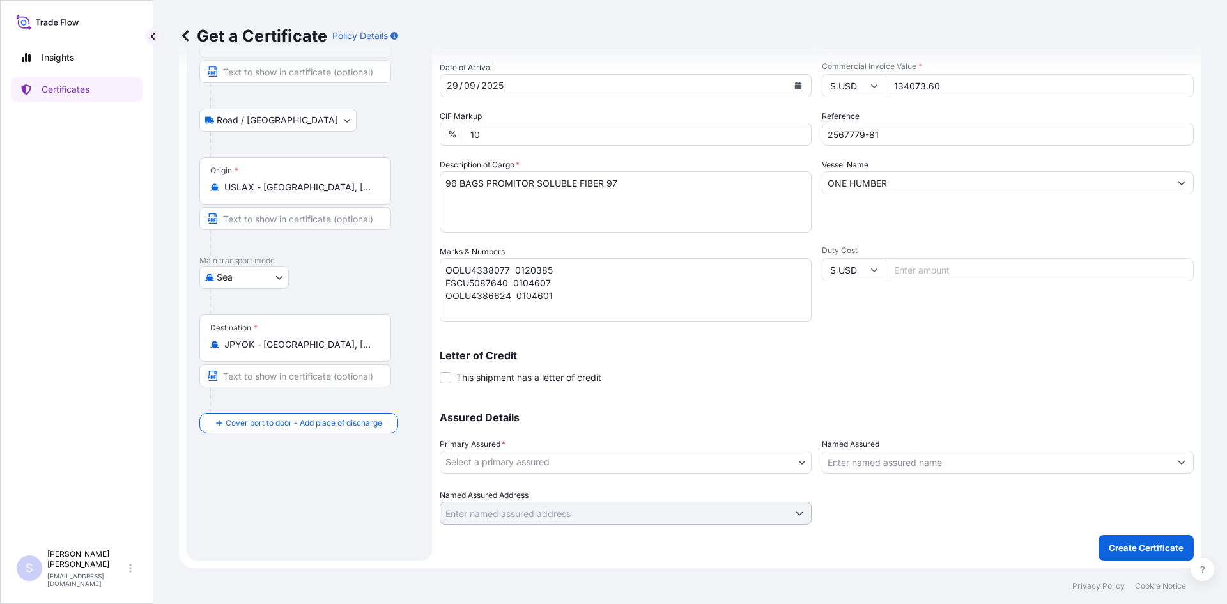
click at [608, 452] on body "Insights Certificates S [PERSON_NAME] [EMAIL_ADDRESS][DOMAIN_NAME] Get a Certif…" at bounding box center [613, 302] width 1227 height 604
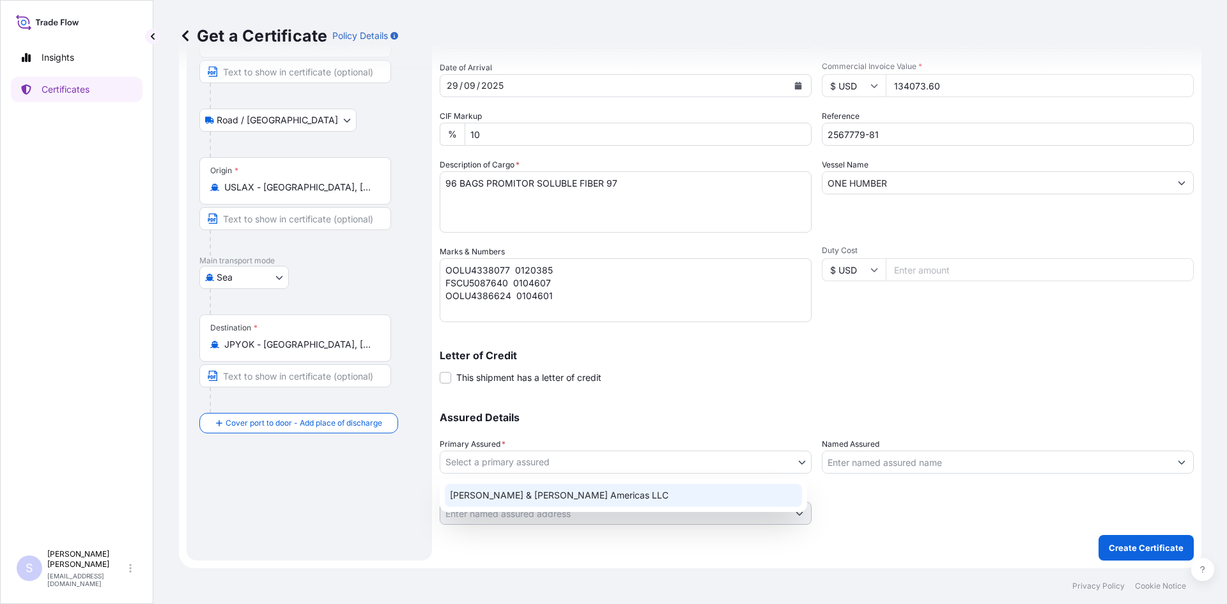
click at [583, 490] on div "[PERSON_NAME] & [PERSON_NAME] Americas LLC" at bounding box center [623, 495] width 357 height 23
select select "31658"
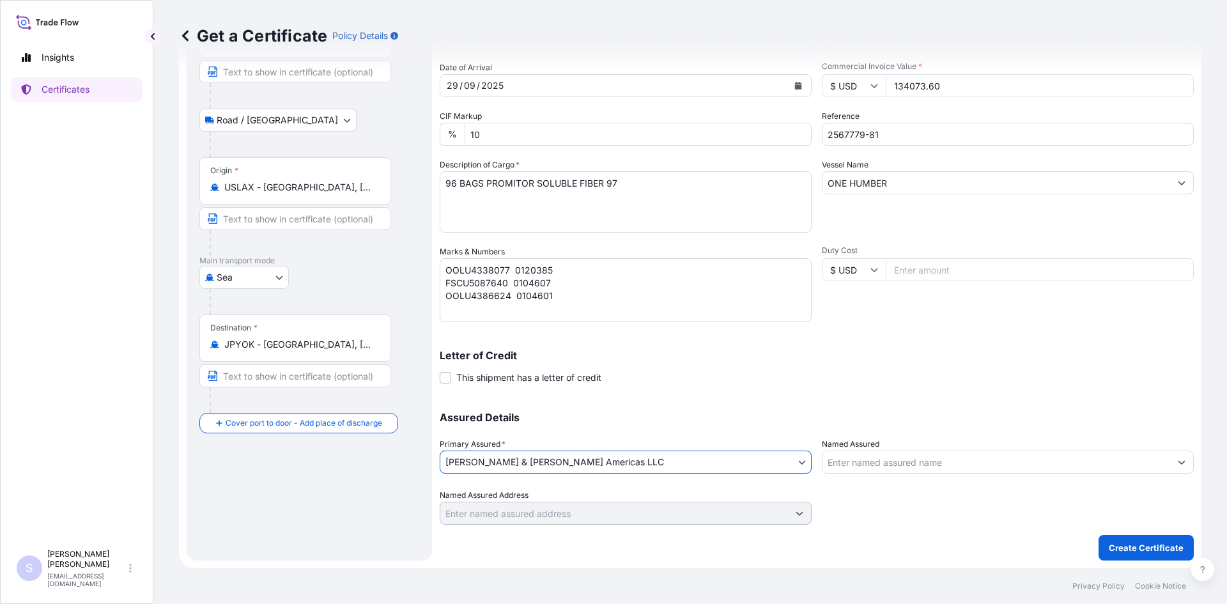
click at [901, 458] on input "Named Assured" at bounding box center [996, 462] width 348 height 23
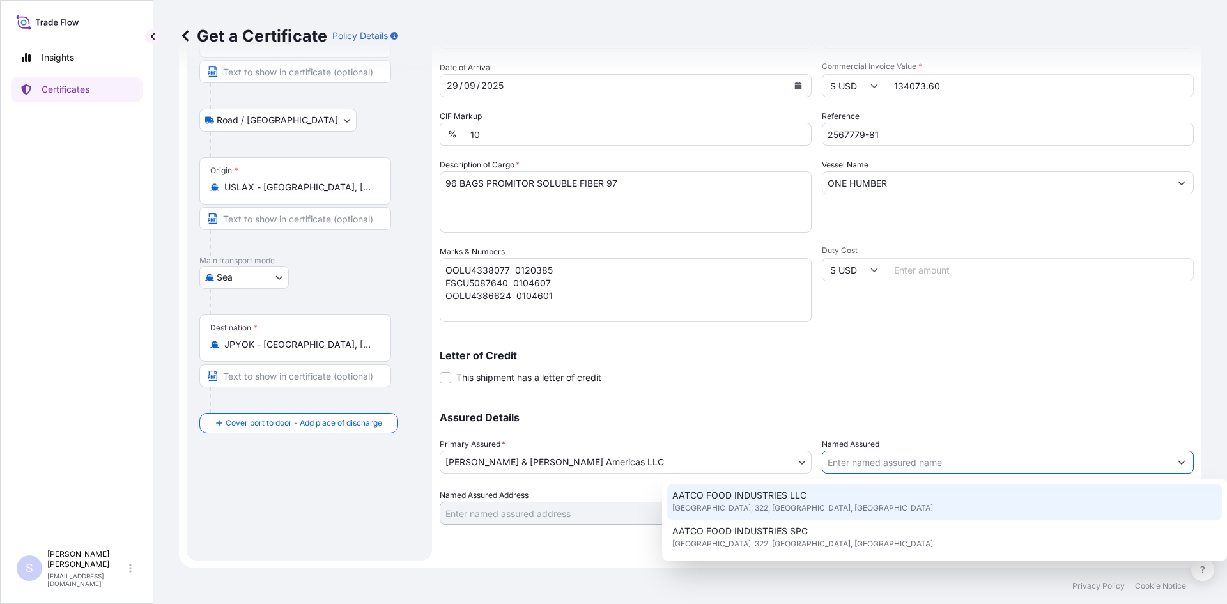
click at [874, 457] on input "Named Assured" at bounding box center [996, 462] width 348 height 23
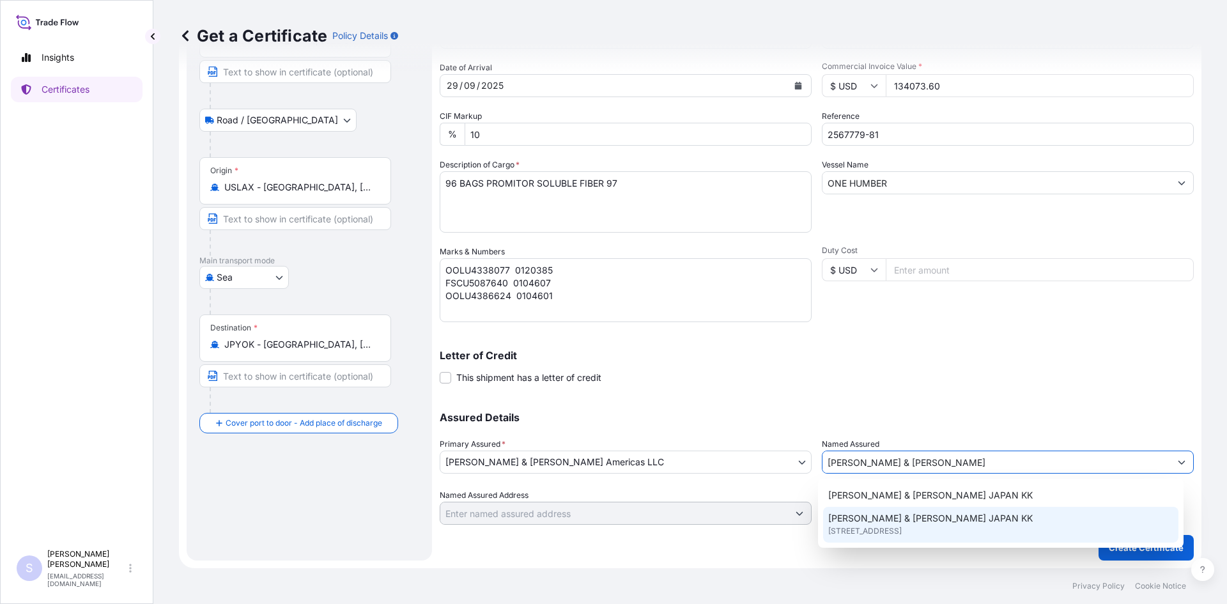
click at [895, 519] on span "[PERSON_NAME] & [PERSON_NAME] JAPAN KK" at bounding box center [930, 518] width 205 height 13
type input "[PERSON_NAME] & [PERSON_NAME] JAPAN KK"
type input "[GEOGRAPHIC_DATA]"
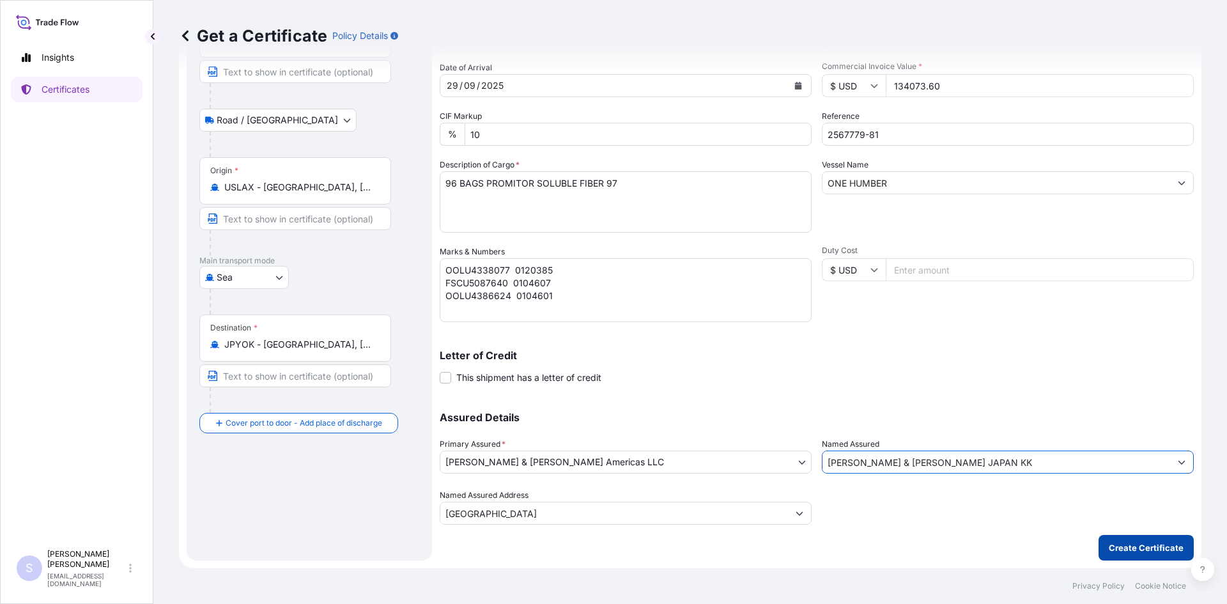
type input "[PERSON_NAME] & [PERSON_NAME] JAPAN KK"
click at [1126, 543] on p "Create Certificate" at bounding box center [1146, 547] width 75 height 13
type input "[GEOGRAPHIC_DATA]"
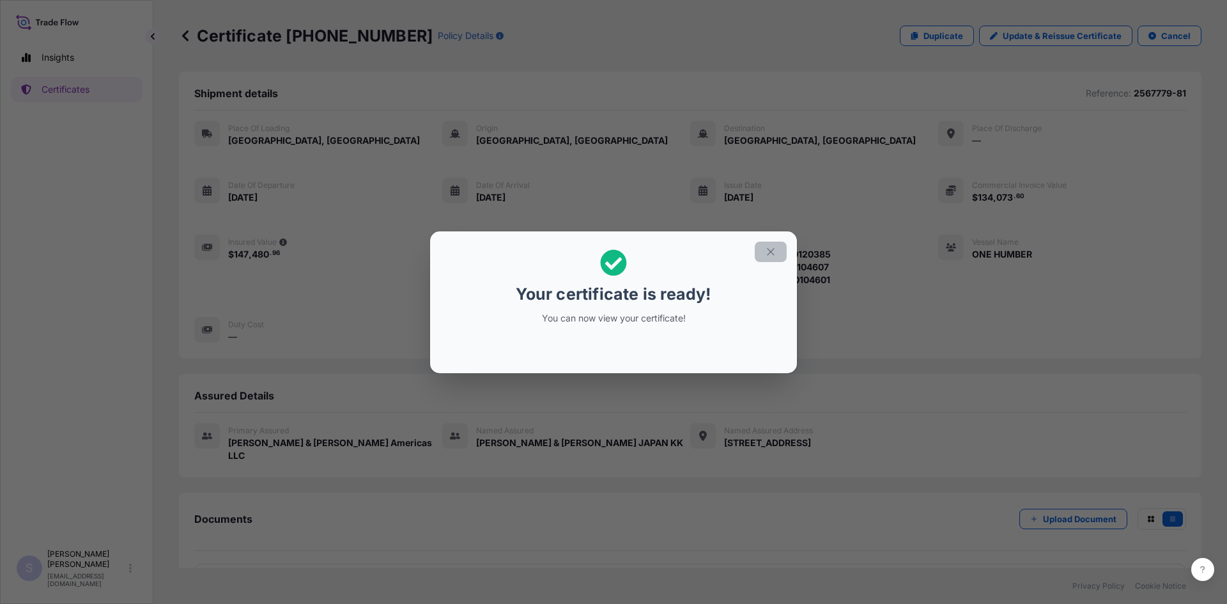
click at [776, 253] on button "button" at bounding box center [771, 252] width 32 height 20
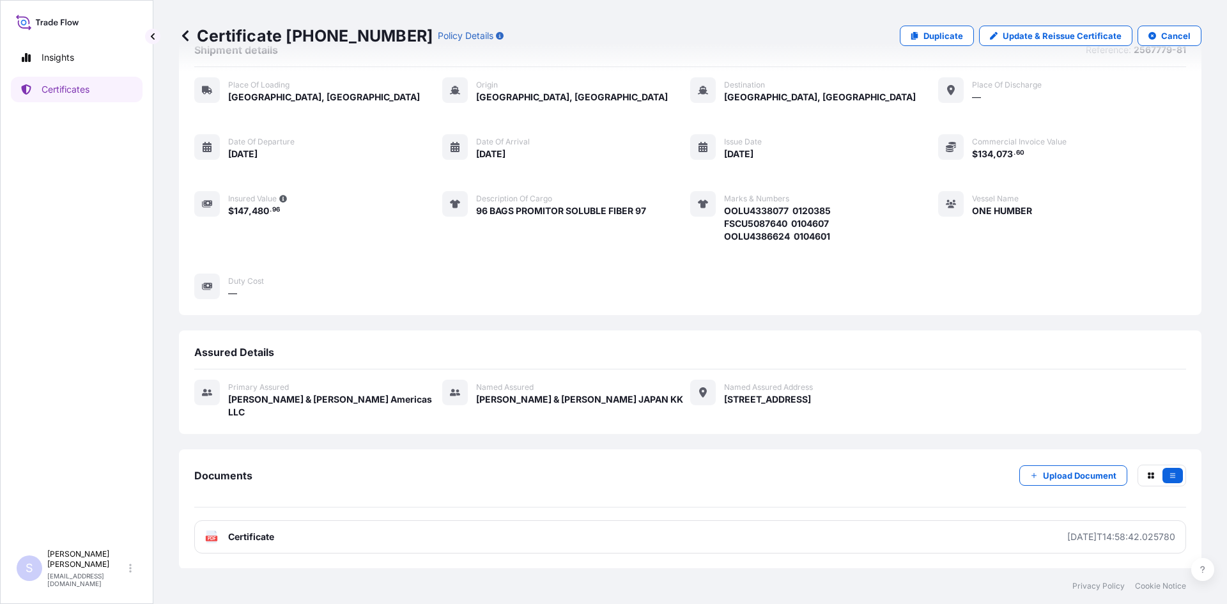
scroll to position [44, 0]
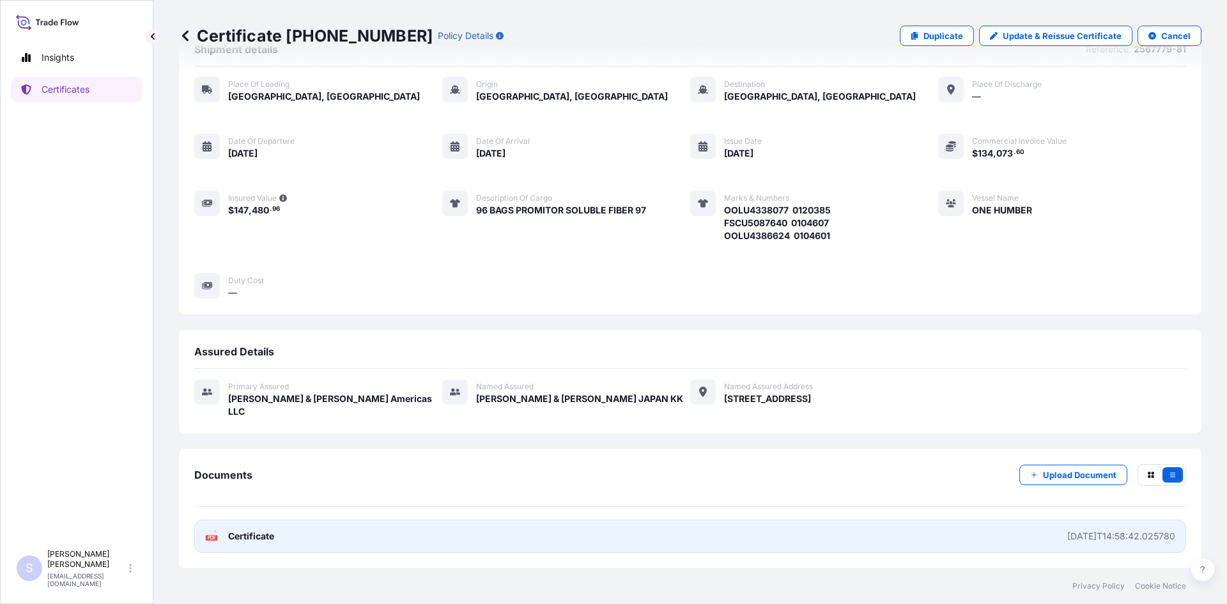
click at [236, 526] on link "PDF Certificate [DATE]T14:58:42.025780" at bounding box center [690, 536] width 992 height 33
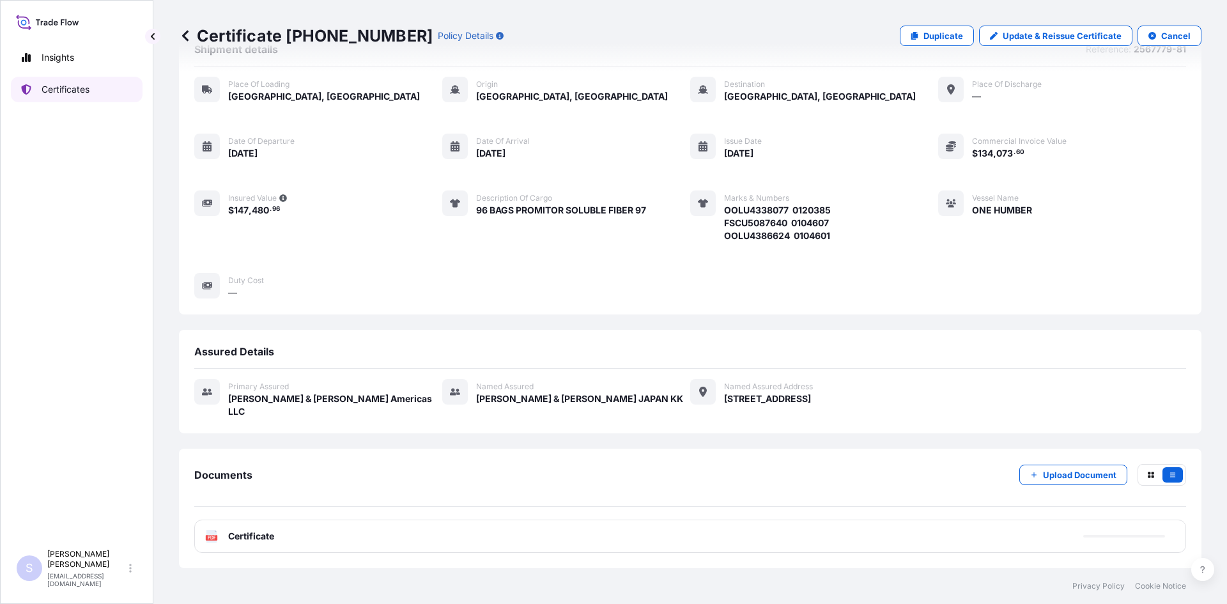
click at [86, 92] on p "Certificates" at bounding box center [66, 89] width 48 height 13
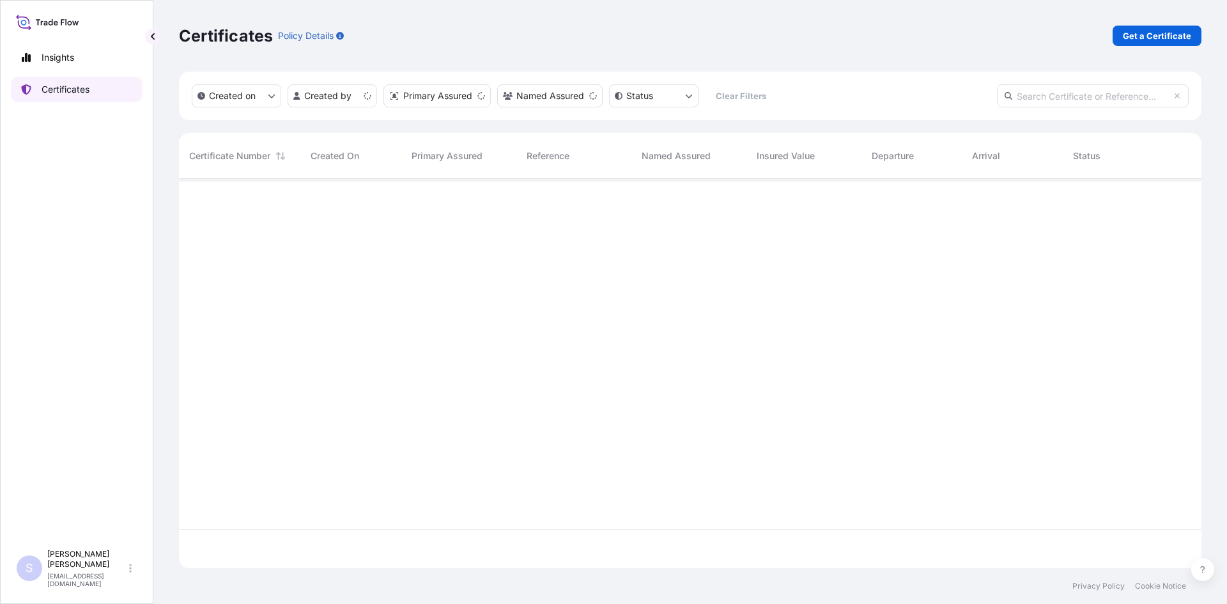
scroll to position [387, 1013]
click at [1154, 37] on p "Get a Certificate" at bounding box center [1157, 35] width 68 height 13
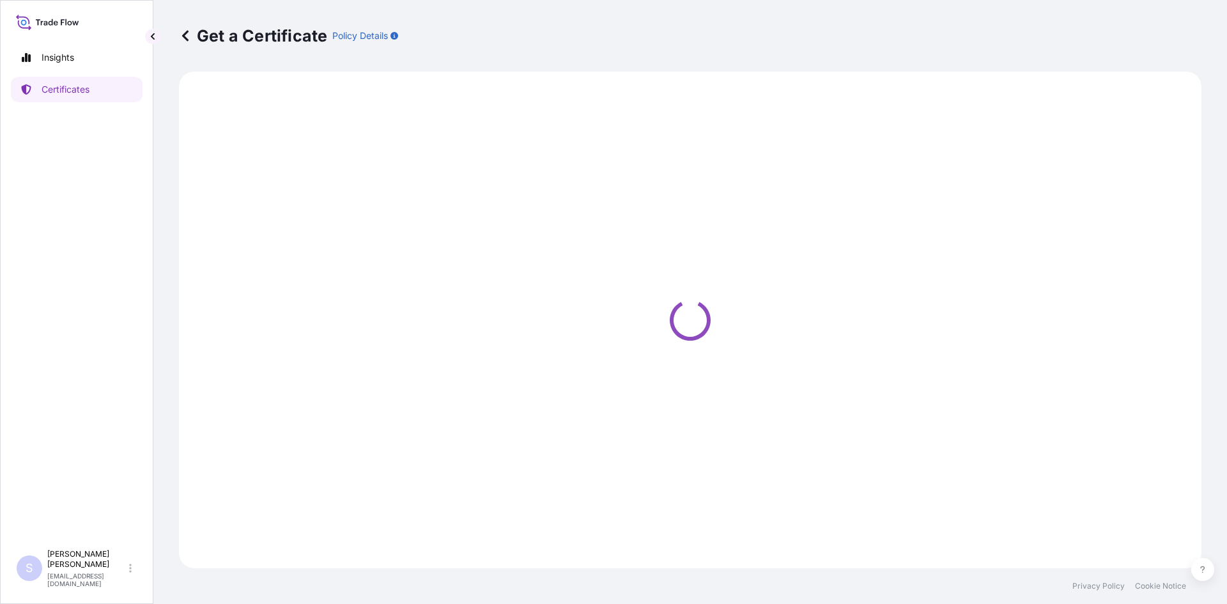
select select "Road / [GEOGRAPHIC_DATA]"
select select "Sea"
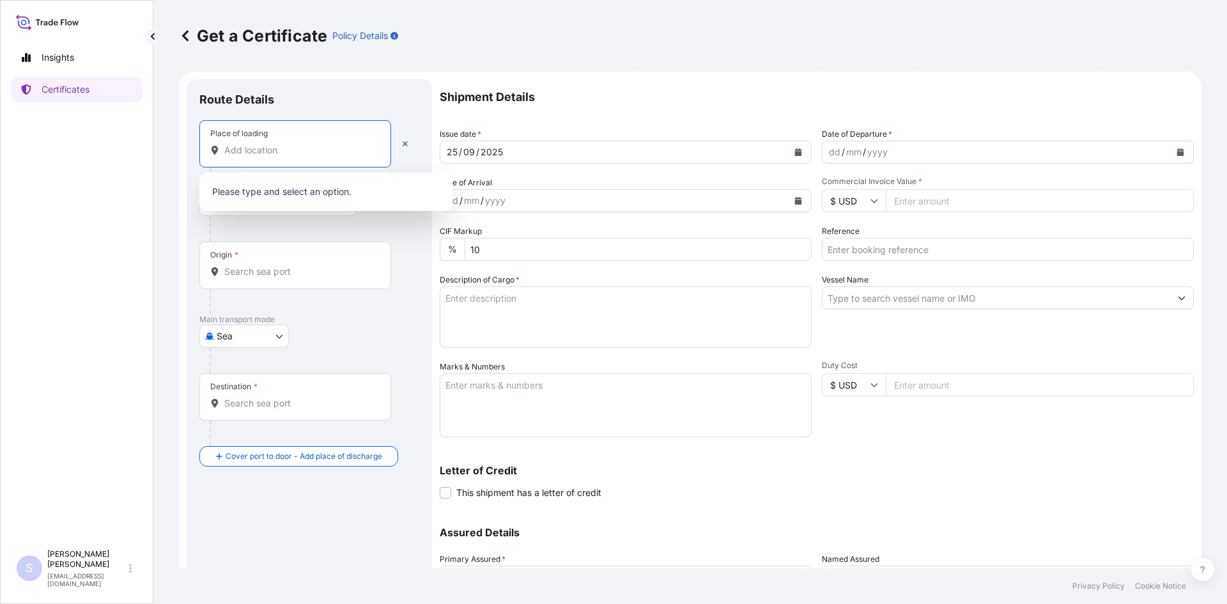
click at [286, 148] on input "Place of loading" at bounding box center [299, 150] width 151 height 13
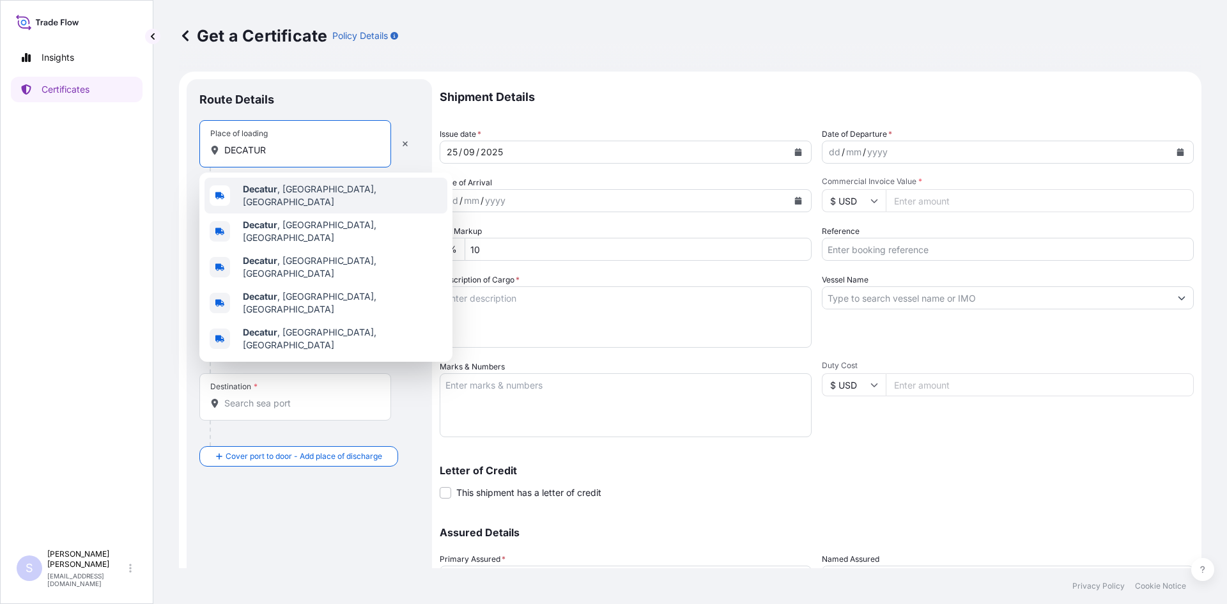
click at [284, 191] on span "Decatur , [GEOGRAPHIC_DATA], [GEOGRAPHIC_DATA]" at bounding box center [342, 196] width 199 height 26
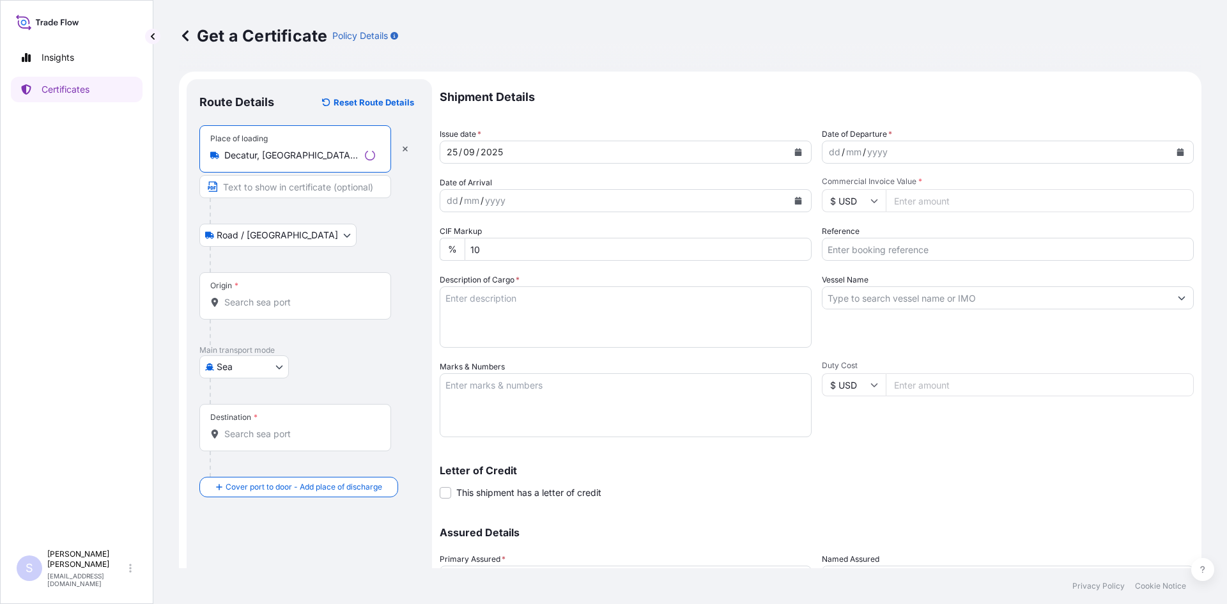
type input "Decatur, [GEOGRAPHIC_DATA], [GEOGRAPHIC_DATA]"
click at [286, 293] on div "Origin *" at bounding box center [295, 295] width 192 height 47
click at [286, 296] on input "Origin *" at bounding box center [299, 302] width 151 height 13
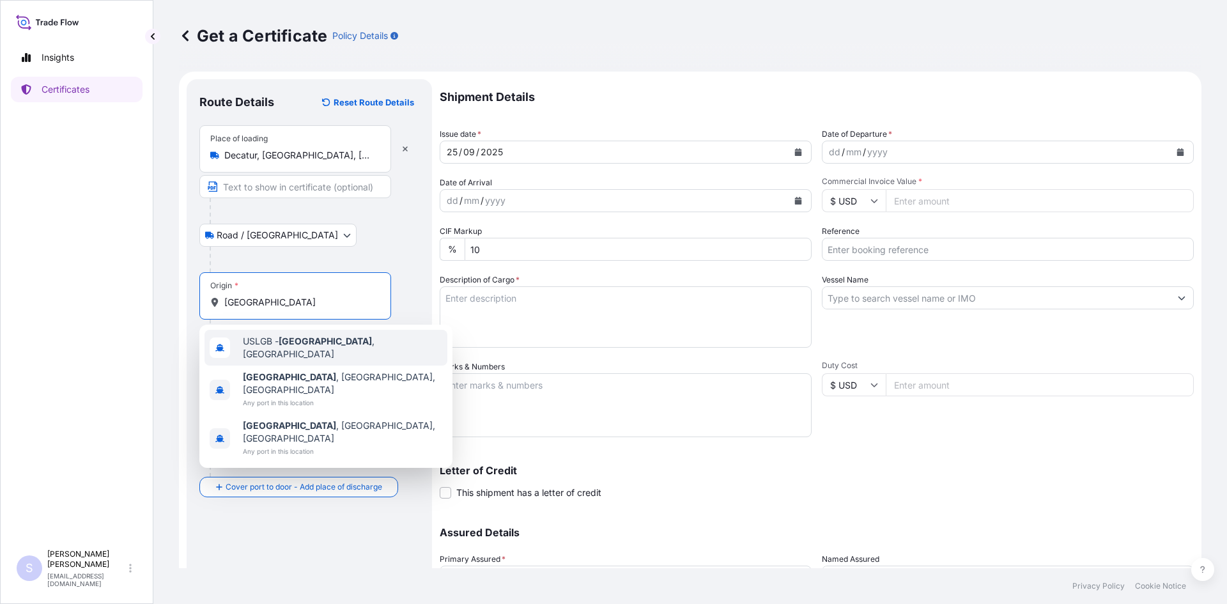
click at [276, 340] on span "USLGB - [GEOGRAPHIC_DATA] , [GEOGRAPHIC_DATA]" at bounding box center [342, 348] width 199 height 26
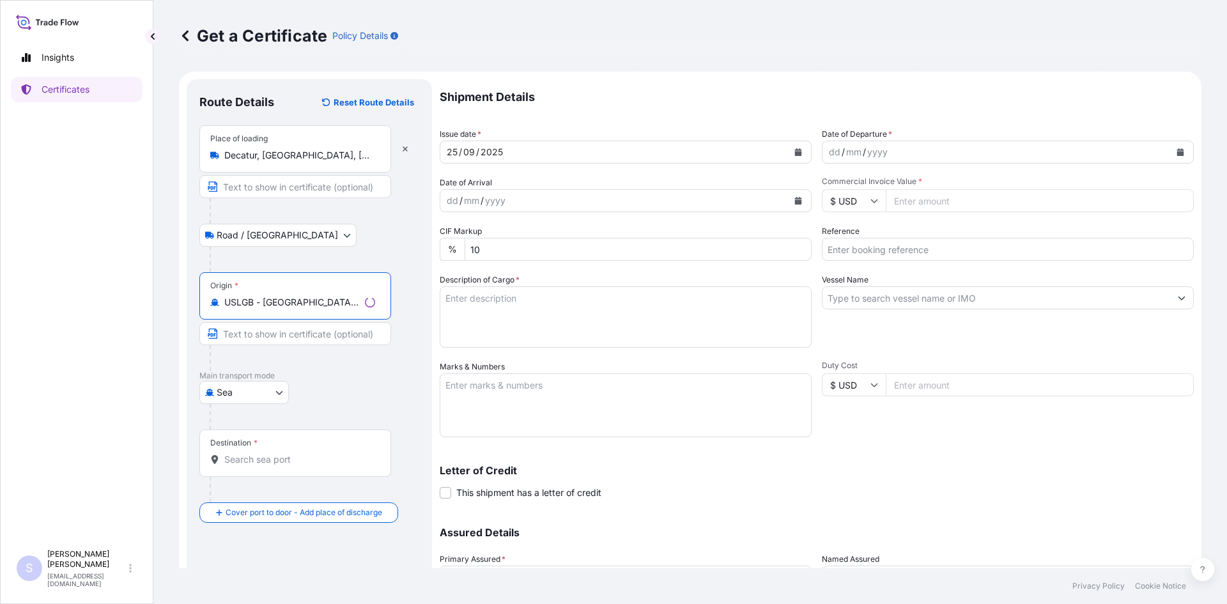
type input "USLGB - [GEOGRAPHIC_DATA], [GEOGRAPHIC_DATA]"
click at [284, 473] on div "Destination *" at bounding box center [295, 452] width 192 height 47
click at [284, 466] on input "Destination *" at bounding box center [299, 459] width 151 height 13
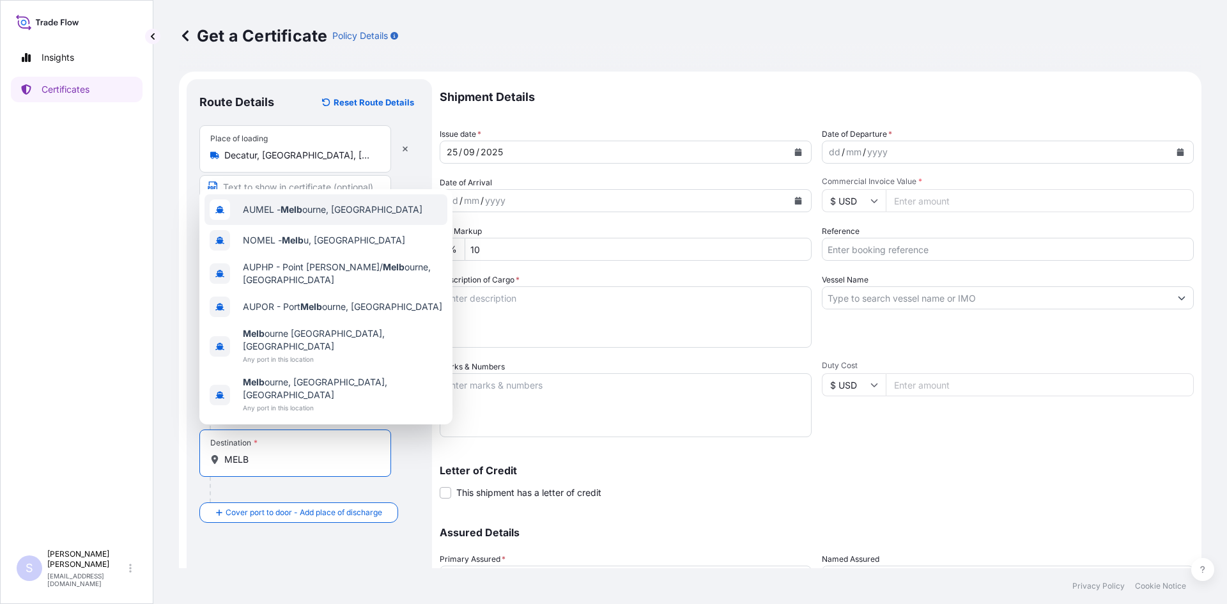
click at [356, 216] on span "AUMEL - Melb ourne, [GEOGRAPHIC_DATA]" at bounding box center [333, 209] width 180 height 13
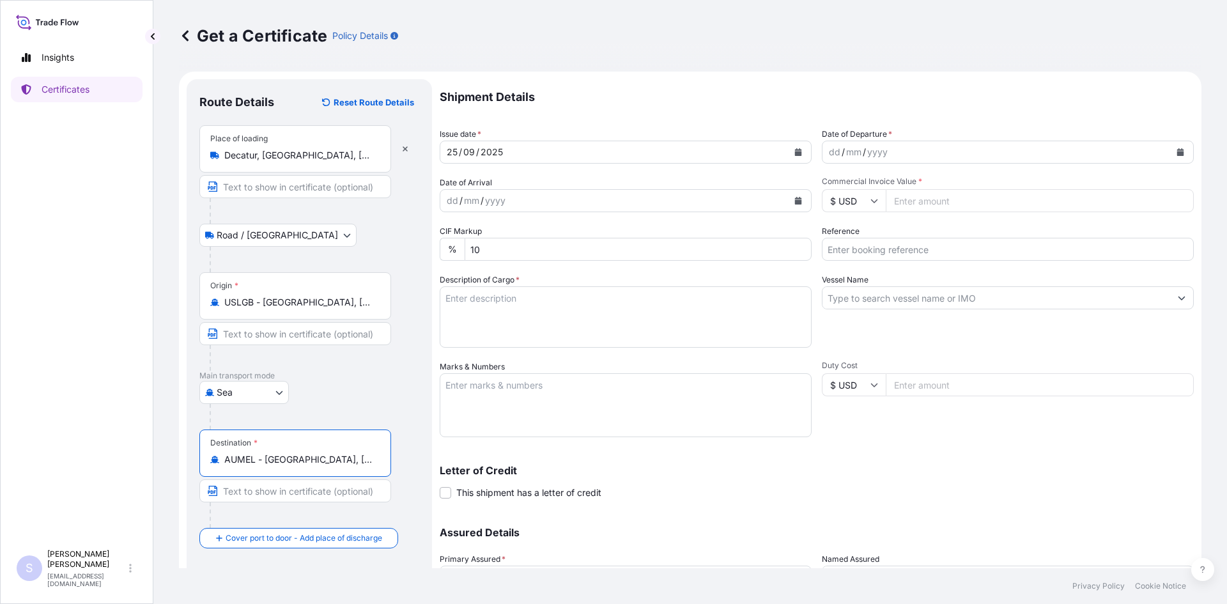
type input "AUMEL - [GEOGRAPHIC_DATA], [GEOGRAPHIC_DATA]"
click at [1177, 154] on icon "Calendar" at bounding box center [1180, 152] width 7 height 8
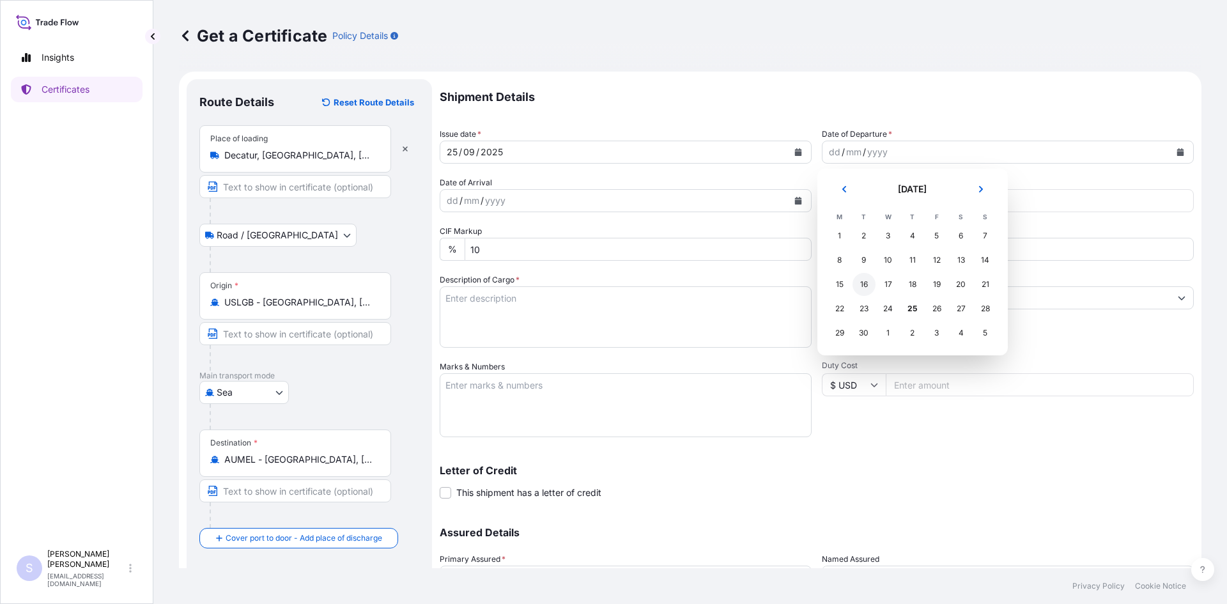
click at [868, 280] on div "16" at bounding box center [864, 284] width 23 height 23
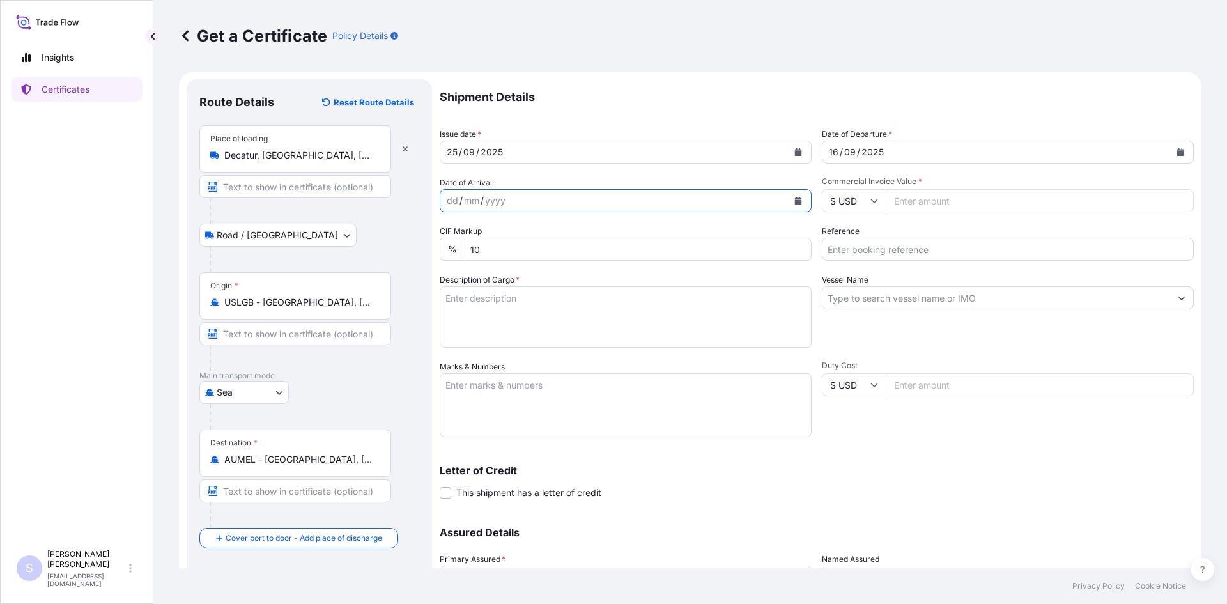
click at [795, 201] on icon "Calendar" at bounding box center [798, 201] width 7 height 8
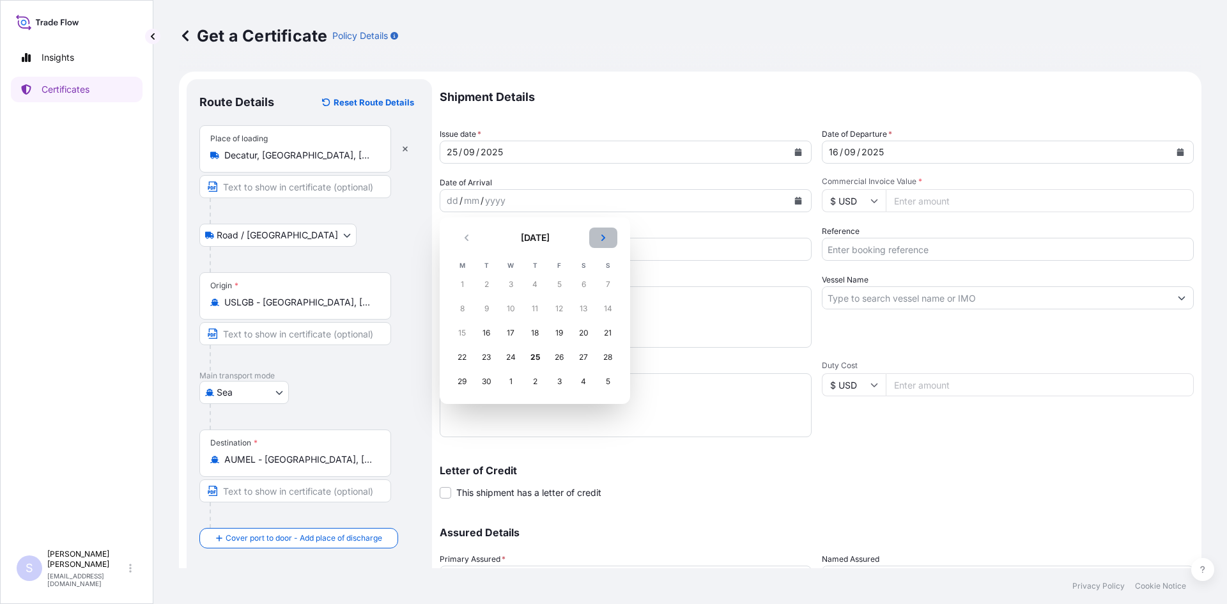
click at [608, 235] on button "Next" at bounding box center [603, 238] width 28 height 20
click at [488, 329] on div "14" at bounding box center [486, 332] width 23 height 23
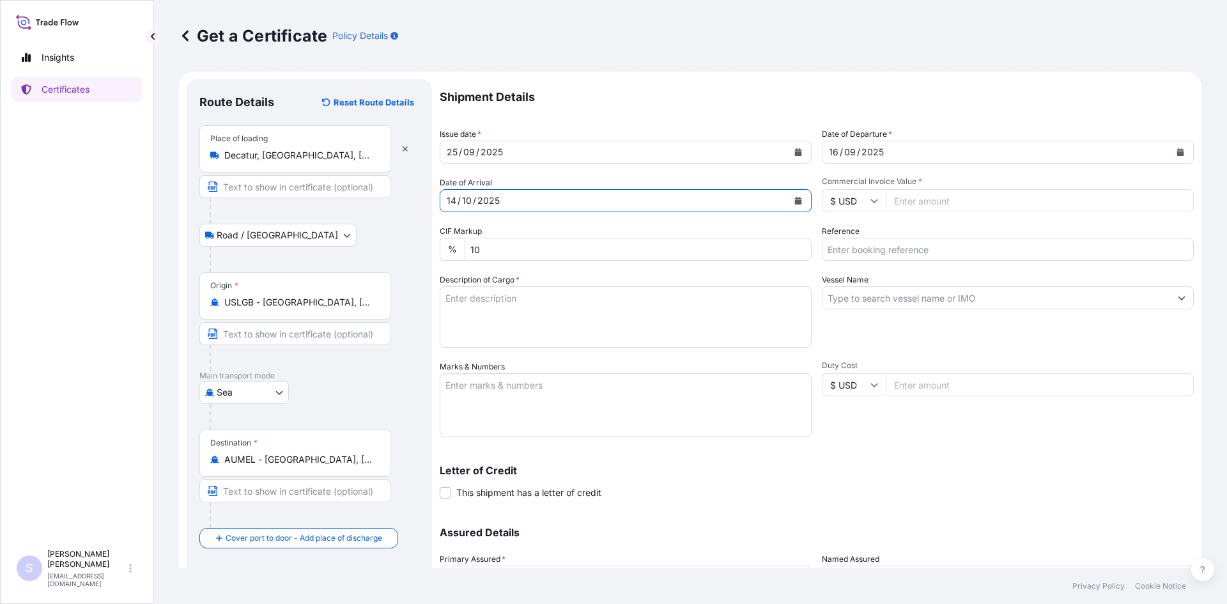
click at [951, 203] on input "Commercial Invoice Value *" at bounding box center [1040, 200] width 308 height 23
type input "37855.70"
type input "2550609"
type textarea "16 BAGS STA-LITE III 370 POLYDEXTROSE"
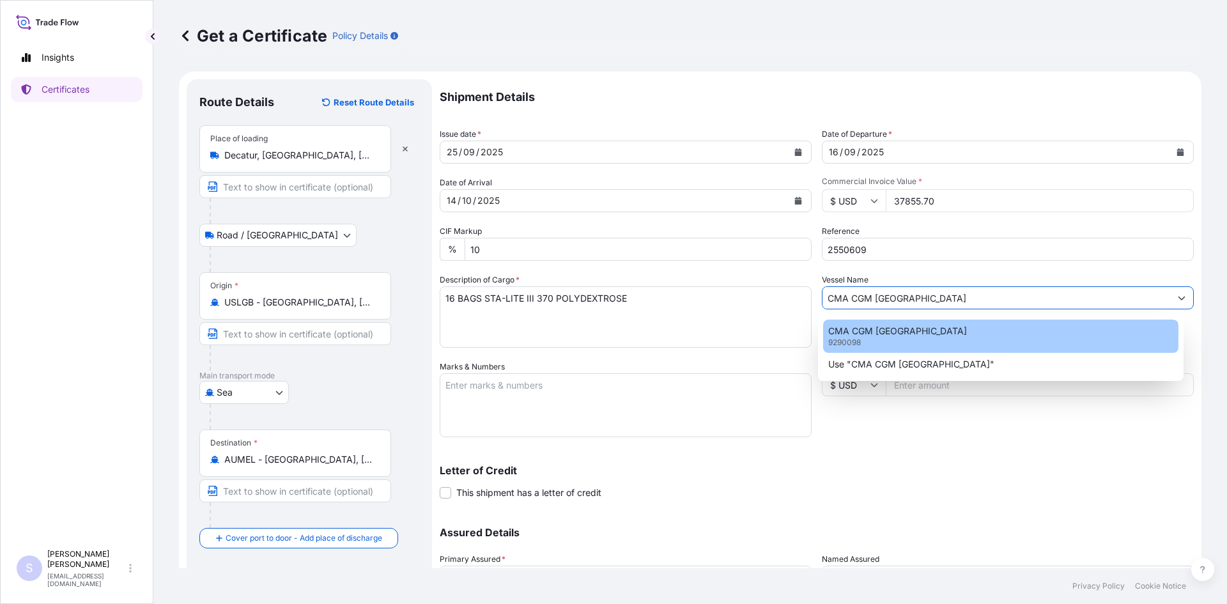
click at [958, 320] on div "CMA CGM [GEOGRAPHIC_DATA] 9290098" at bounding box center [1001, 336] width 356 height 33
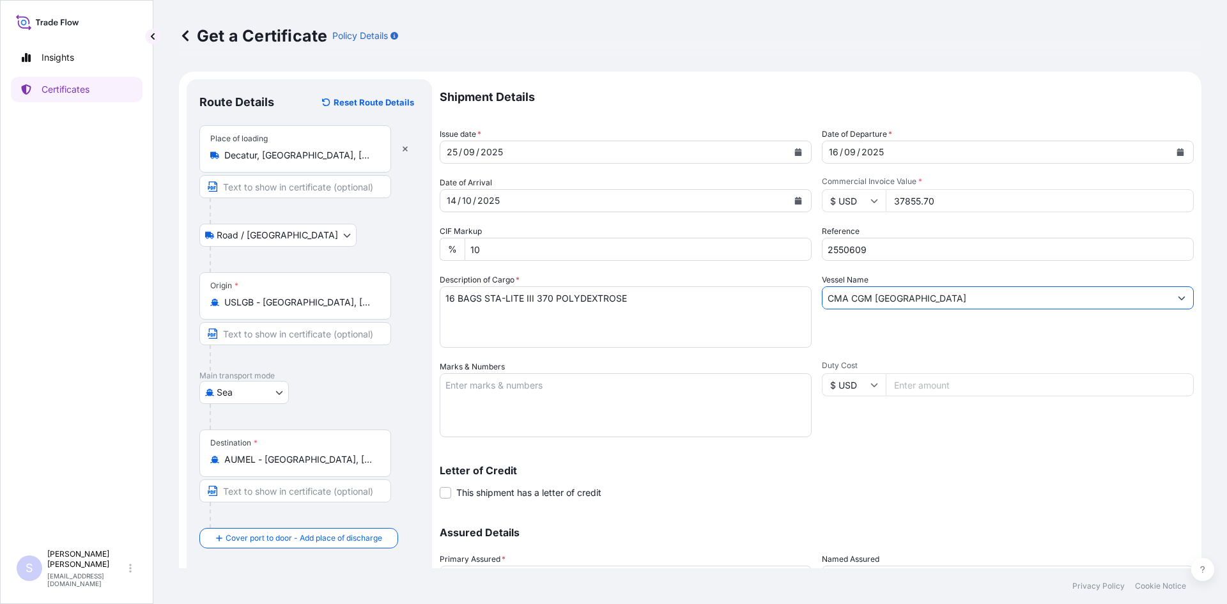
type input "CMA CGM [GEOGRAPHIC_DATA]"
click at [639, 392] on textarea "Marks & Numbers" at bounding box center [626, 405] width 372 height 64
type textarea "HLBU9367856 0113167"
click at [861, 422] on div "Duty Cost $ USD" at bounding box center [1008, 398] width 372 height 77
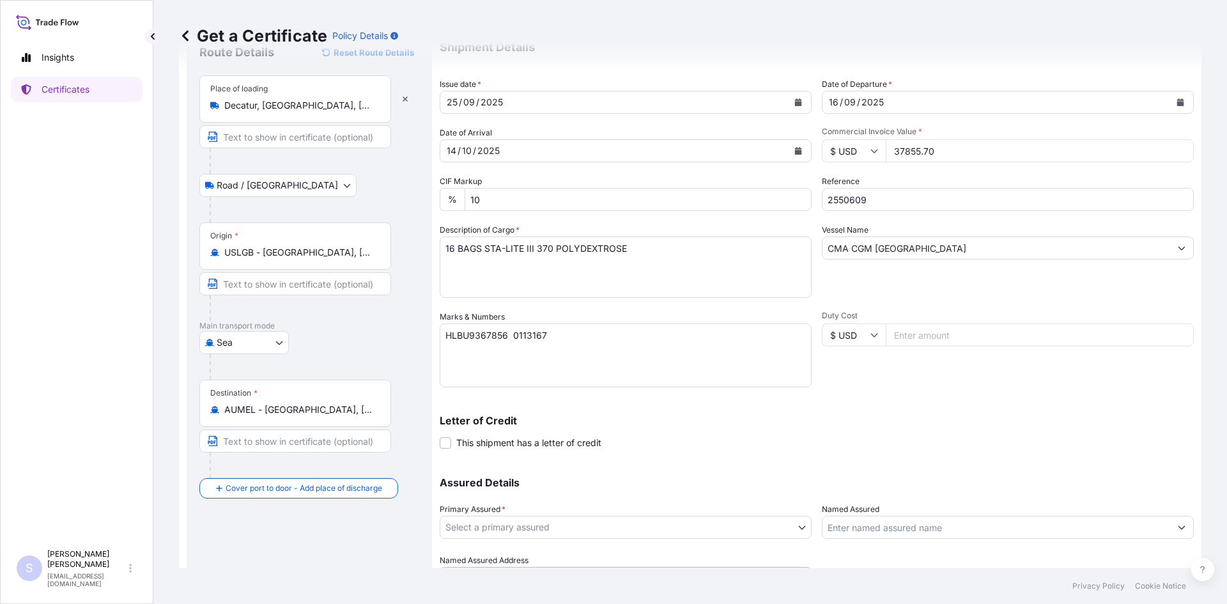
scroll to position [115, 0]
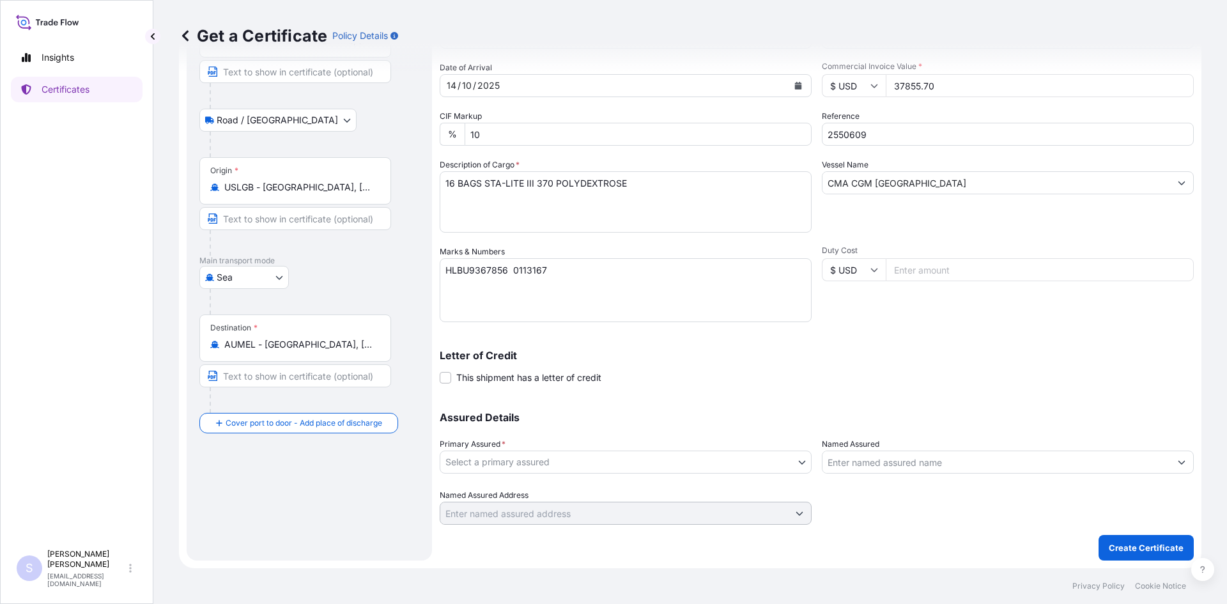
click at [592, 463] on body "Insights Certificates S [PERSON_NAME] [EMAIL_ADDRESS][DOMAIN_NAME] Get a Certif…" at bounding box center [613, 302] width 1227 height 604
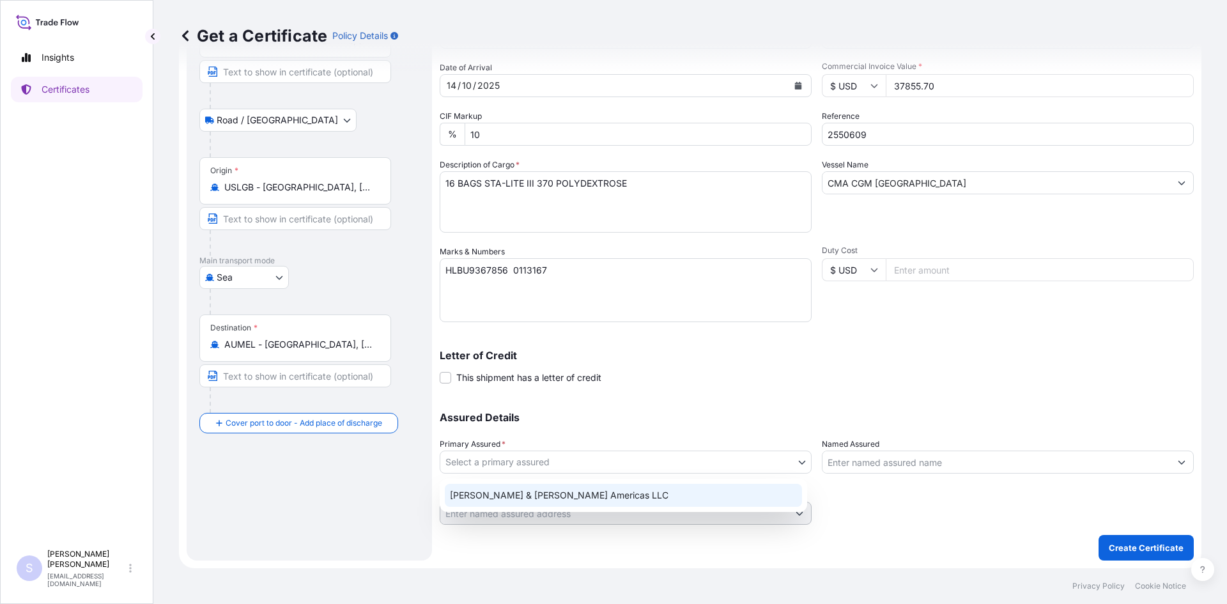
click at [567, 499] on div "[PERSON_NAME] & [PERSON_NAME] Americas LLC" at bounding box center [623, 495] width 357 height 23
select select "31658"
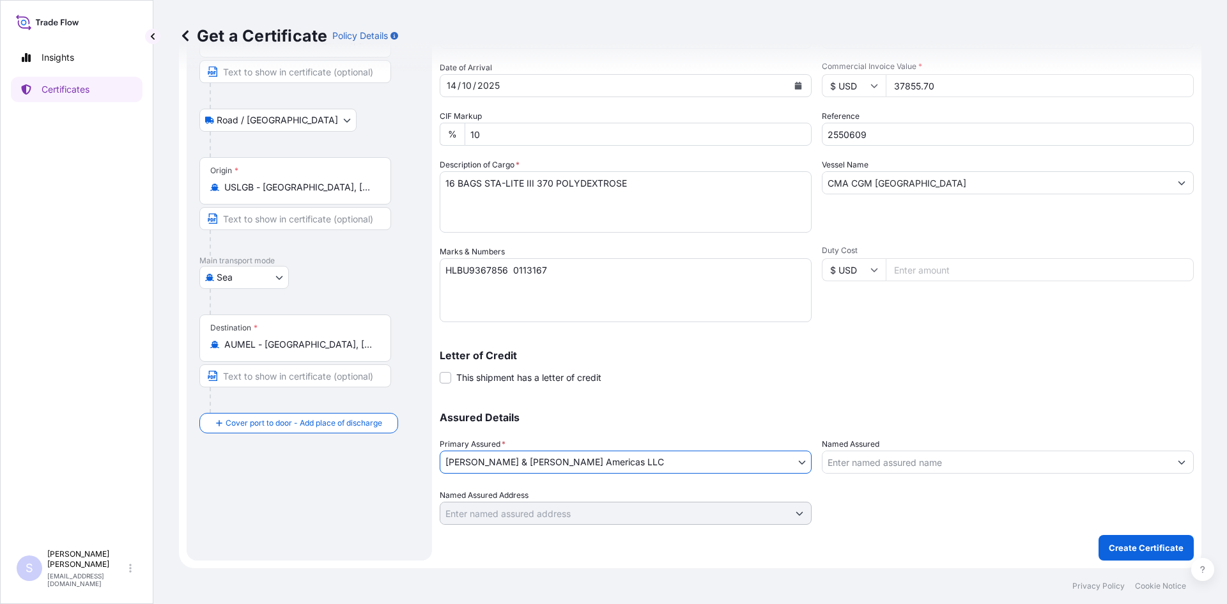
click at [879, 472] on input "Named Assured" at bounding box center [996, 462] width 348 height 23
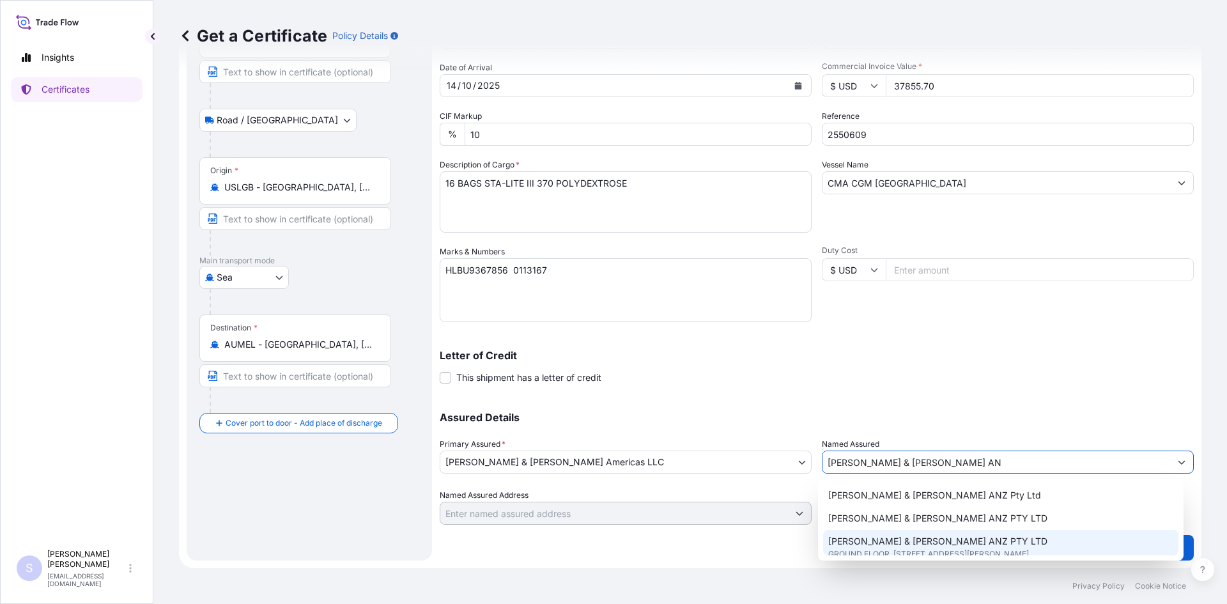
click at [881, 546] on span "[PERSON_NAME] & [PERSON_NAME] ANZ PTY LTD" at bounding box center [937, 541] width 219 height 13
type input "[PERSON_NAME] & [PERSON_NAME] ANZ PTY LTD"
type input "GROUND FLOOR, [STREET_ADDRESS][PERSON_NAME],"
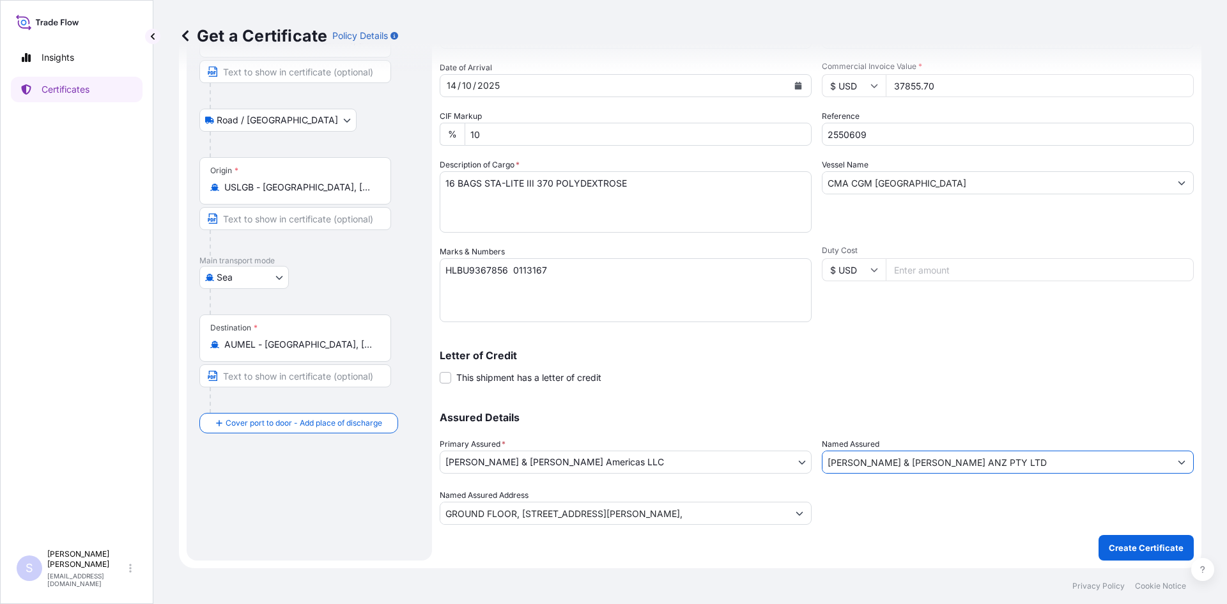
type input "[PERSON_NAME] & [PERSON_NAME] ANZ PTY LTD"
click at [1128, 545] on p "Create Certificate" at bounding box center [1146, 547] width 75 height 13
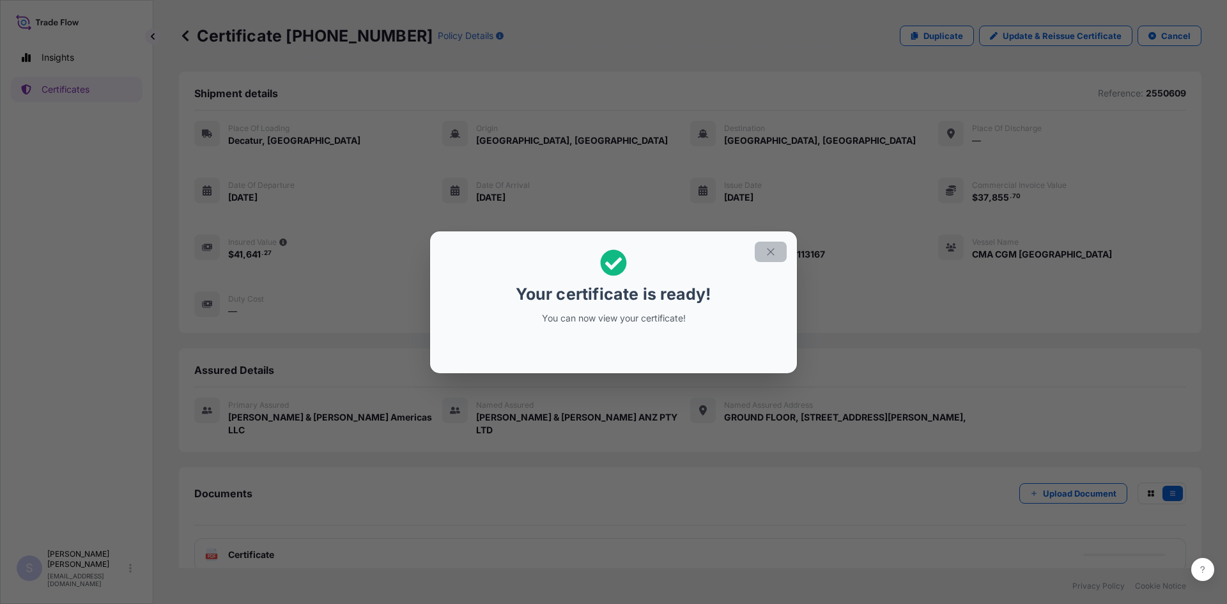
click at [766, 254] on icon "button" at bounding box center [771, 252] width 12 height 12
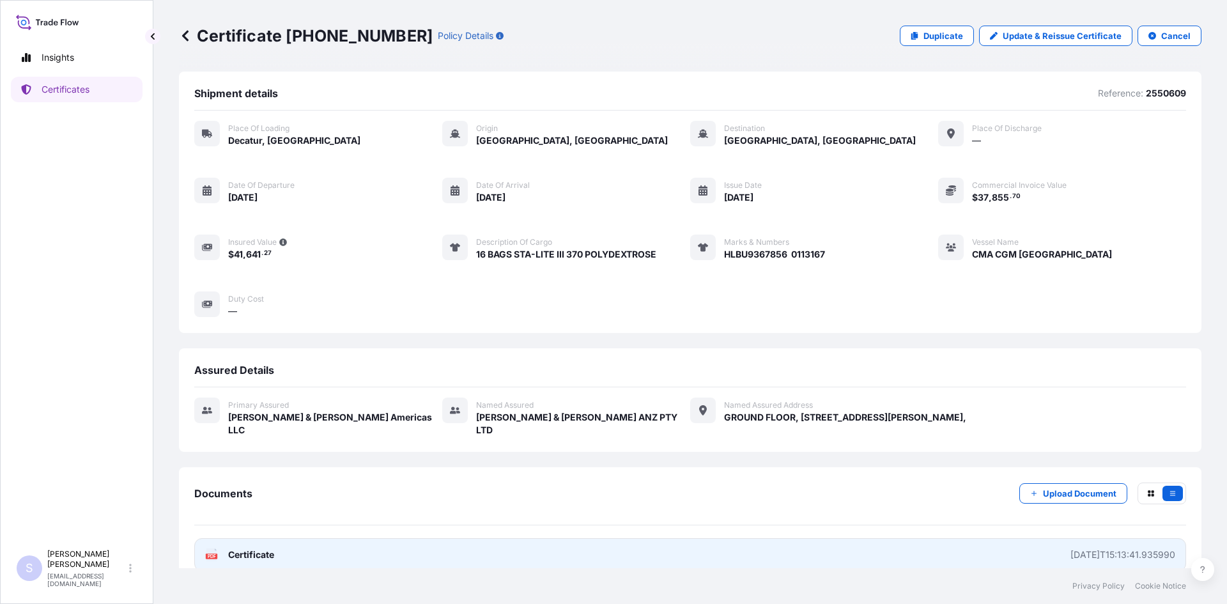
click at [216, 548] on icon at bounding box center [216, 549] width 2 height 2
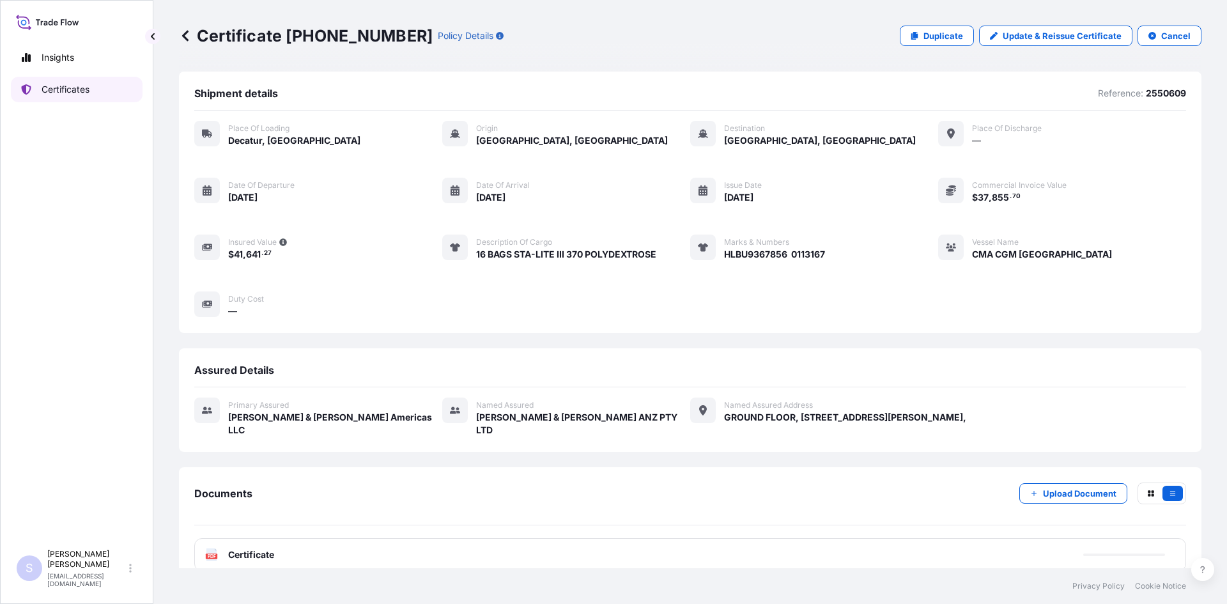
click at [63, 86] on p "Certificates" at bounding box center [66, 89] width 48 height 13
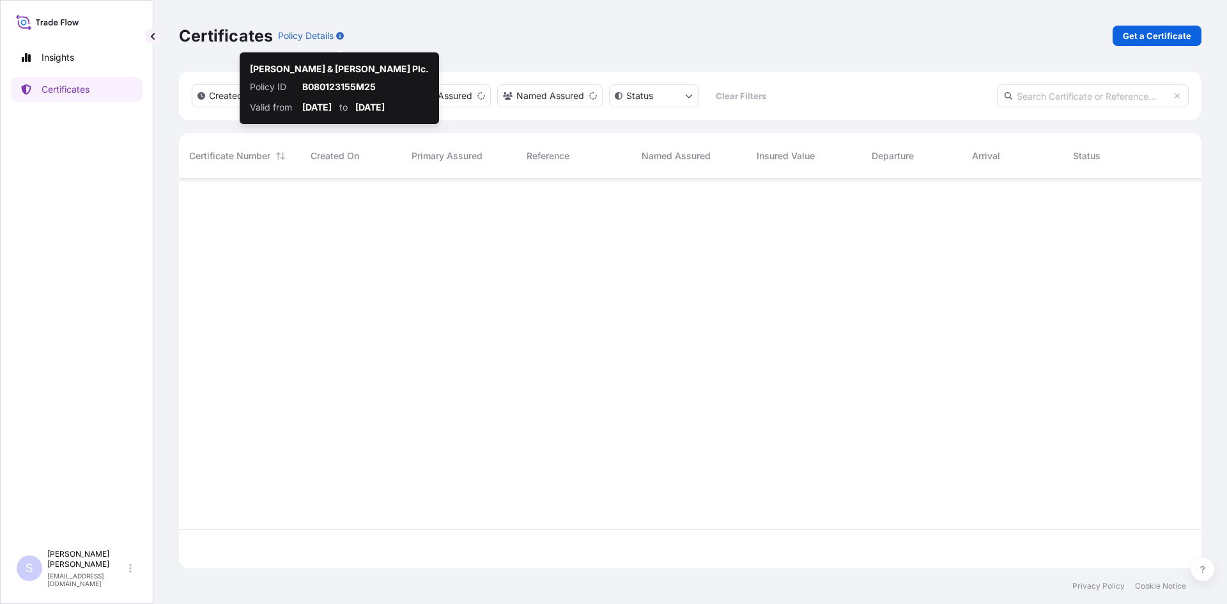
scroll to position [387, 1013]
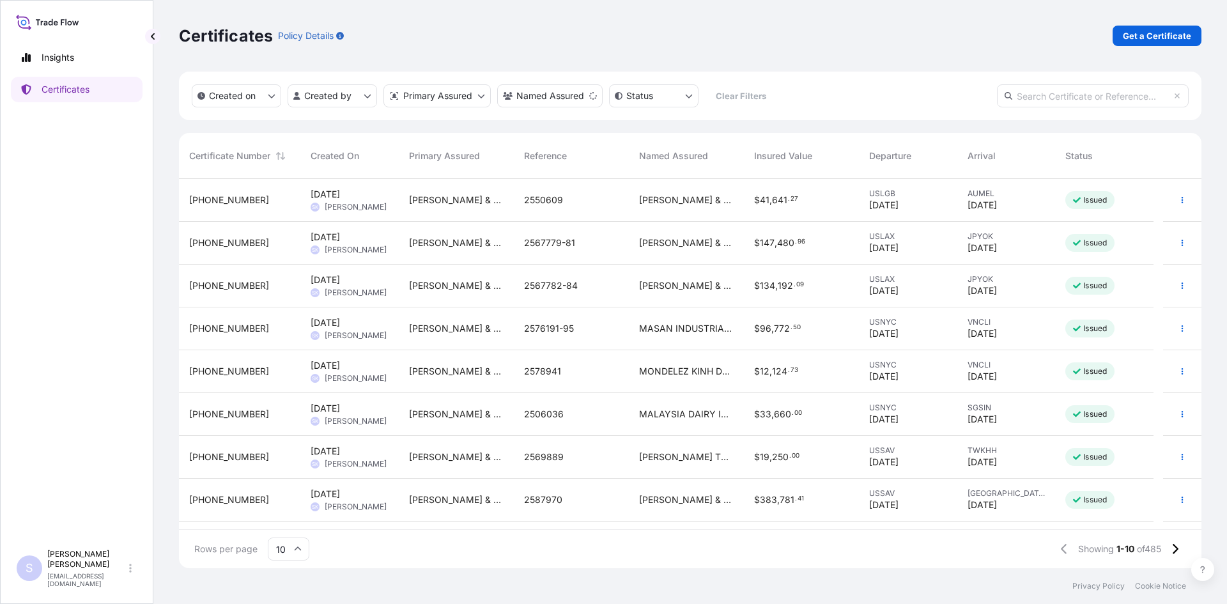
click at [1152, 43] on link "Get a Certificate" at bounding box center [1157, 36] width 89 height 20
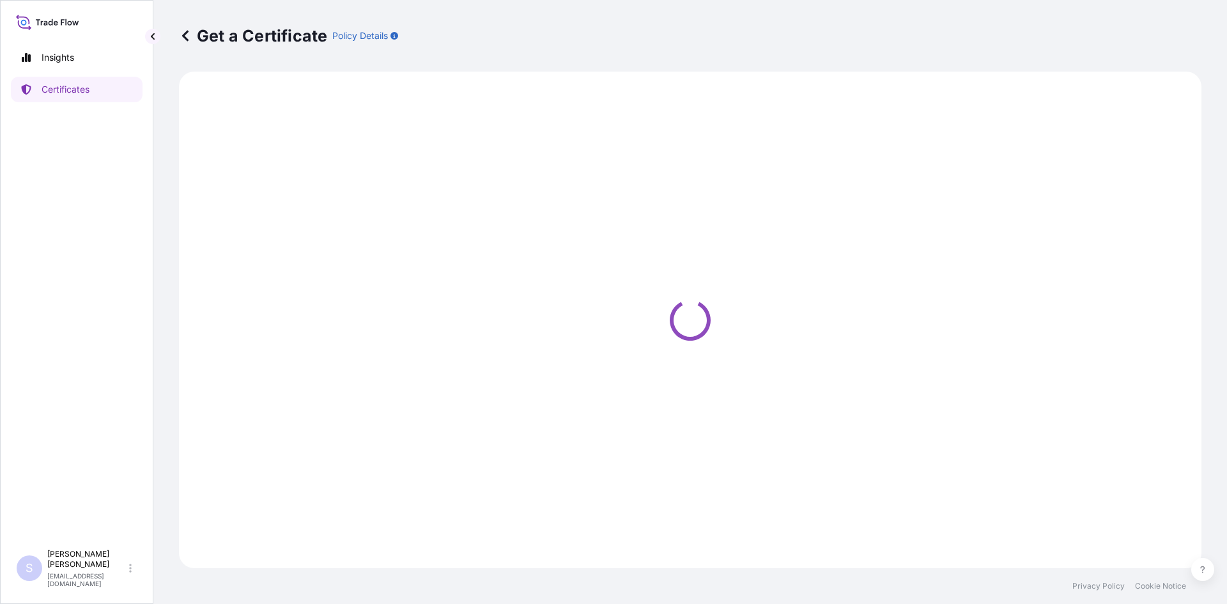
select select "Sea"
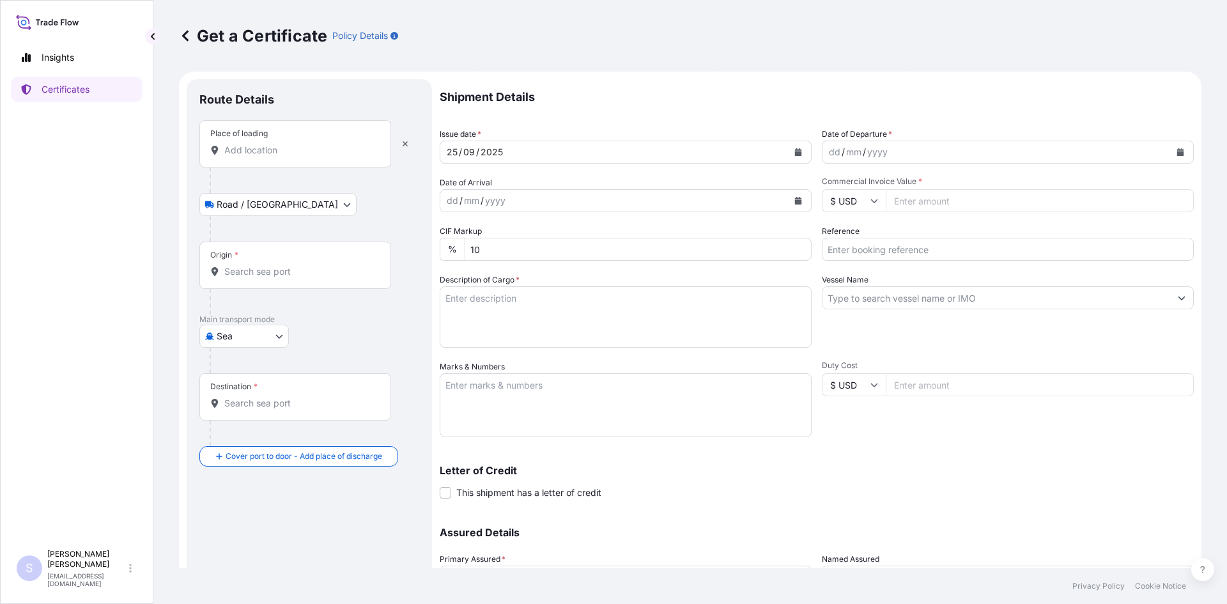
click at [301, 155] on input "Place of loading" at bounding box center [299, 150] width 151 height 13
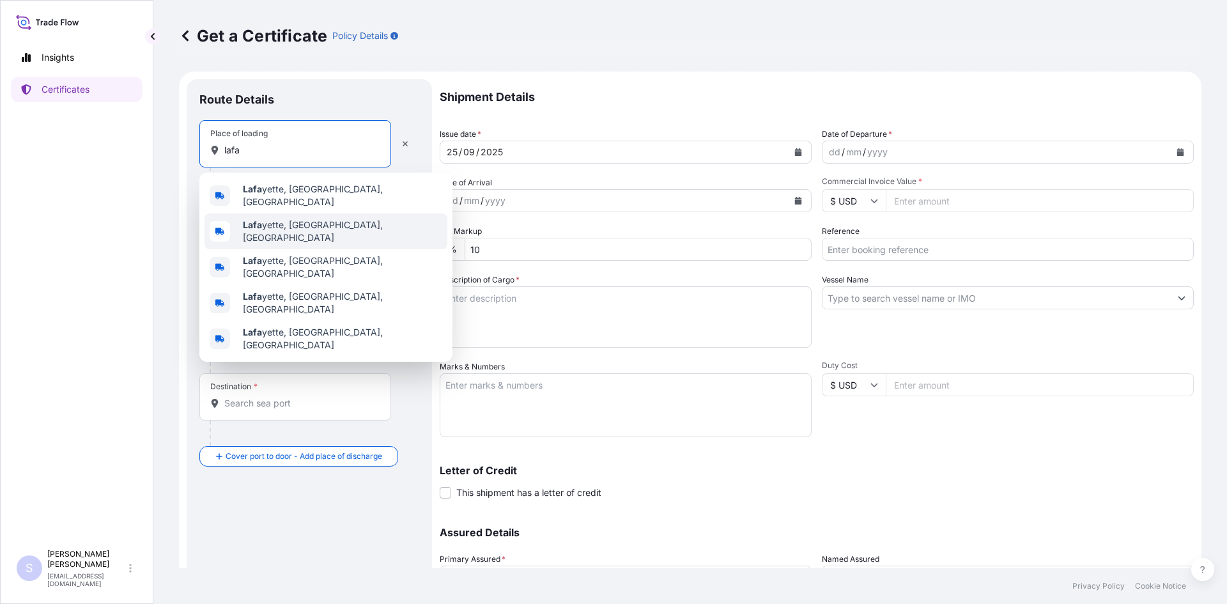
click at [302, 215] on div "[PERSON_NAME], [GEOGRAPHIC_DATA], [GEOGRAPHIC_DATA]" at bounding box center [326, 231] width 243 height 36
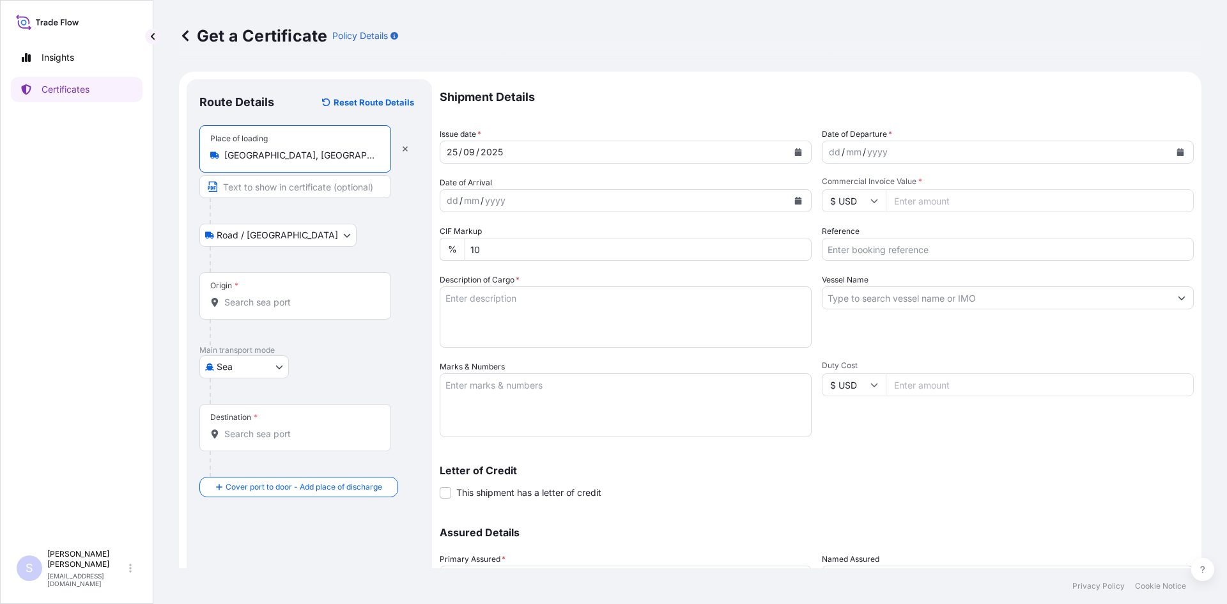
type input "[GEOGRAPHIC_DATA], [GEOGRAPHIC_DATA], [GEOGRAPHIC_DATA]"
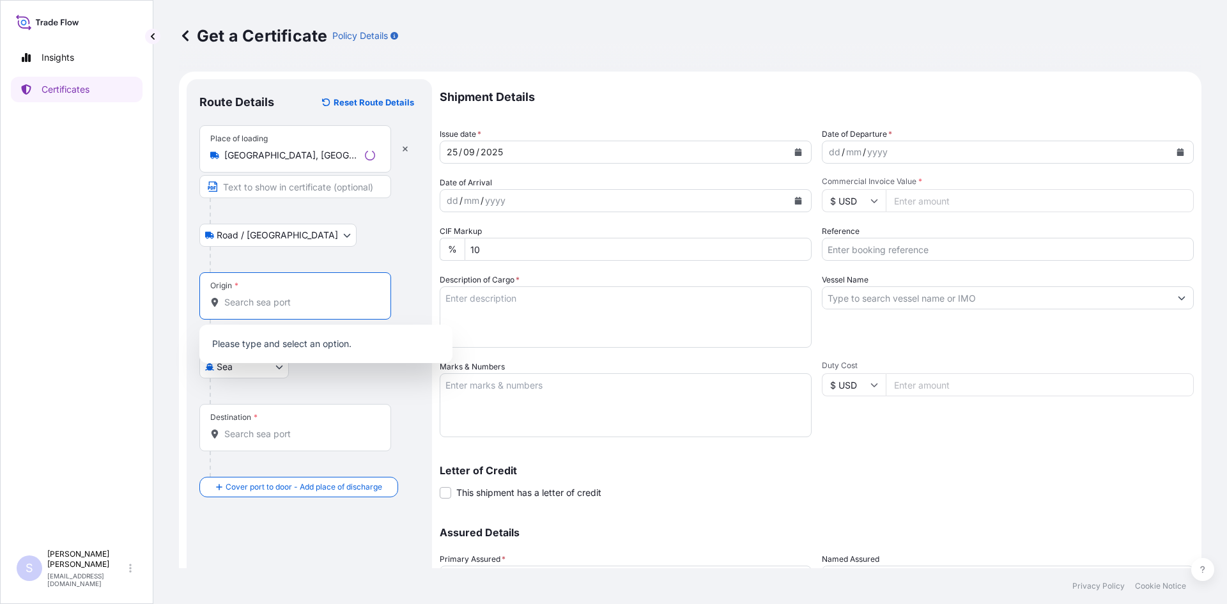
click at [274, 307] on input "Origin *" at bounding box center [299, 302] width 151 height 13
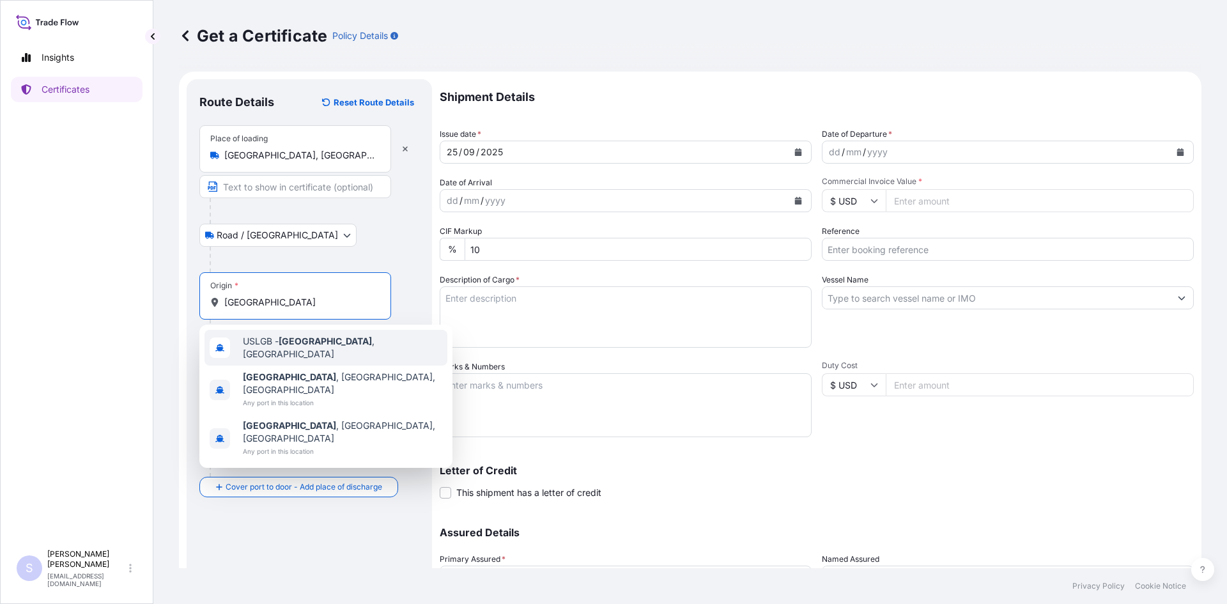
click at [276, 336] on div "USLGB - [GEOGRAPHIC_DATA] , [GEOGRAPHIC_DATA]" at bounding box center [326, 348] width 243 height 36
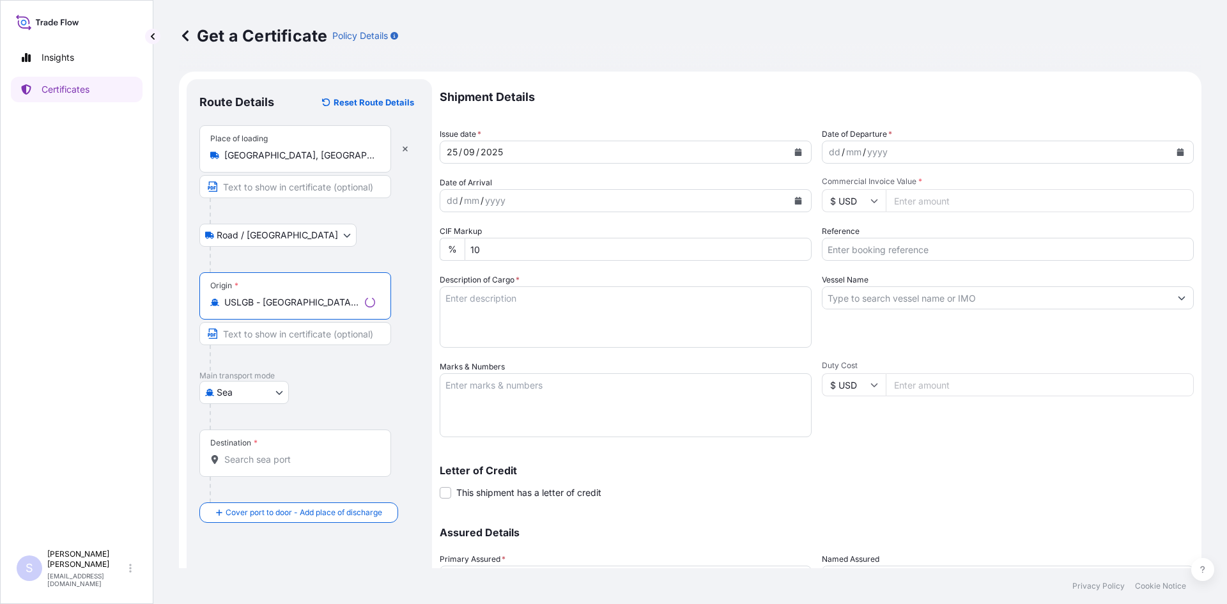
type input "USLGB - [GEOGRAPHIC_DATA], [GEOGRAPHIC_DATA]"
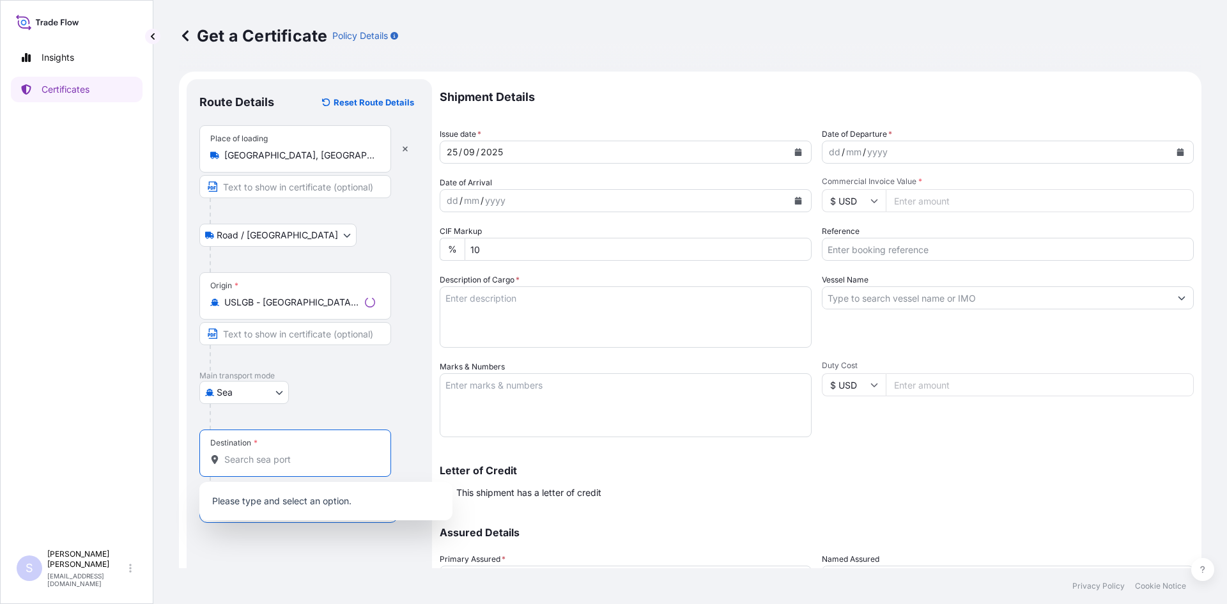
click at [265, 463] on input "Destination *" at bounding box center [299, 459] width 151 height 13
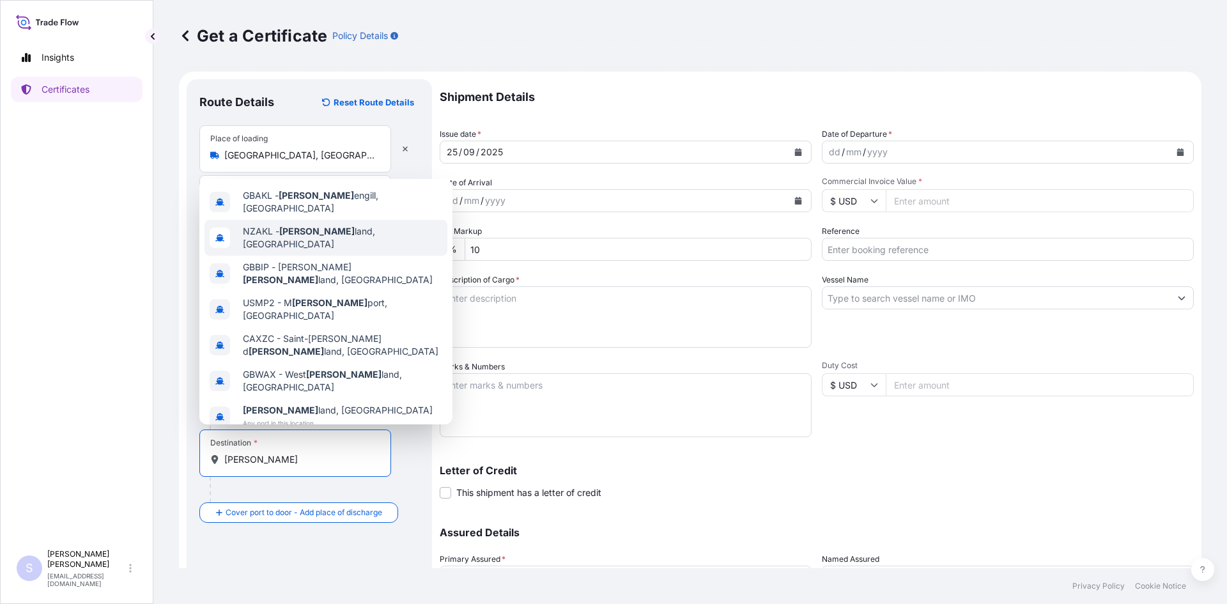
click at [309, 239] on div "NZAKL - [PERSON_NAME] land, [GEOGRAPHIC_DATA]" at bounding box center [326, 238] width 243 height 36
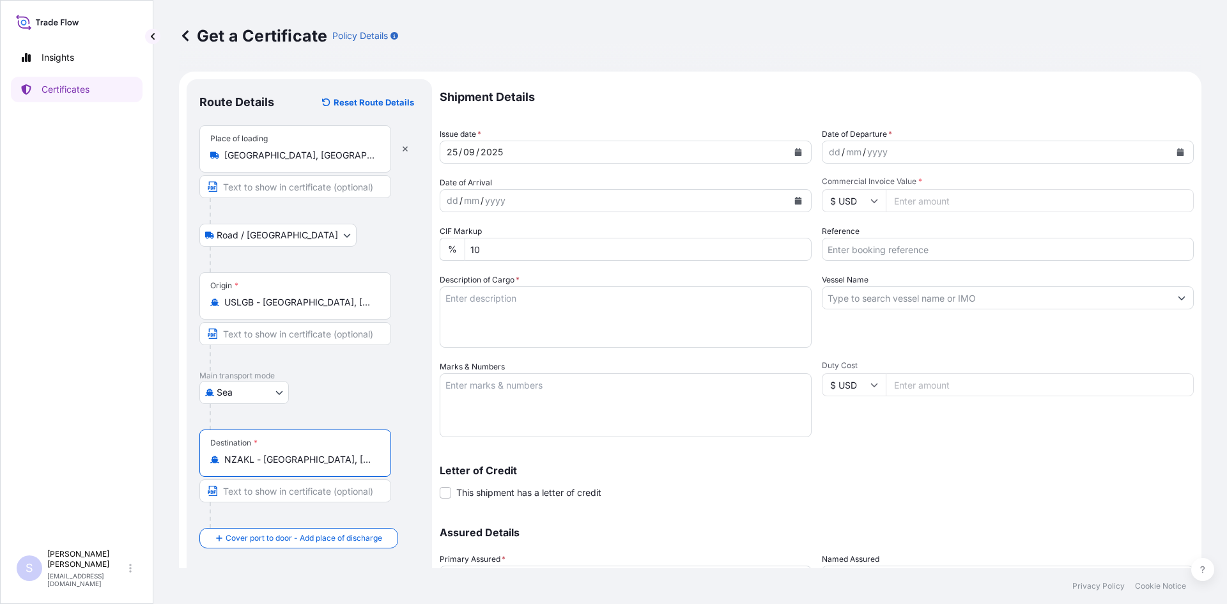
type input "NZAKL - [GEOGRAPHIC_DATA], [GEOGRAPHIC_DATA]"
click at [1177, 154] on icon "Calendar" at bounding box center [1180, 152] width 7 height 8
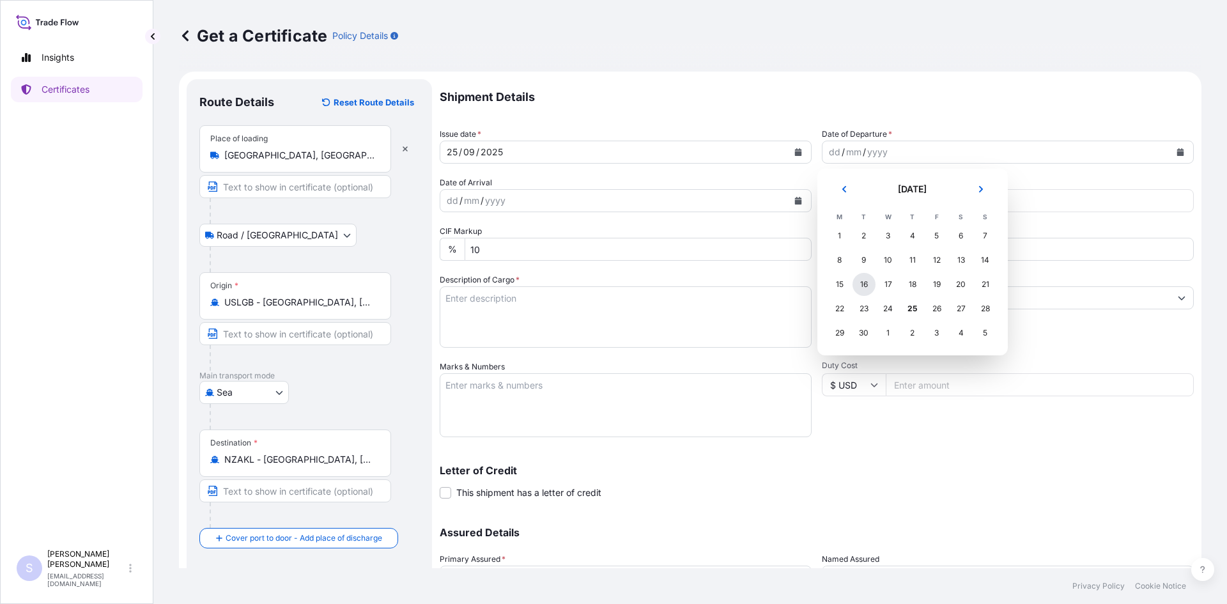
click at [870, 284] on div "16" at bounding box center [864, 284] width 23 height 23
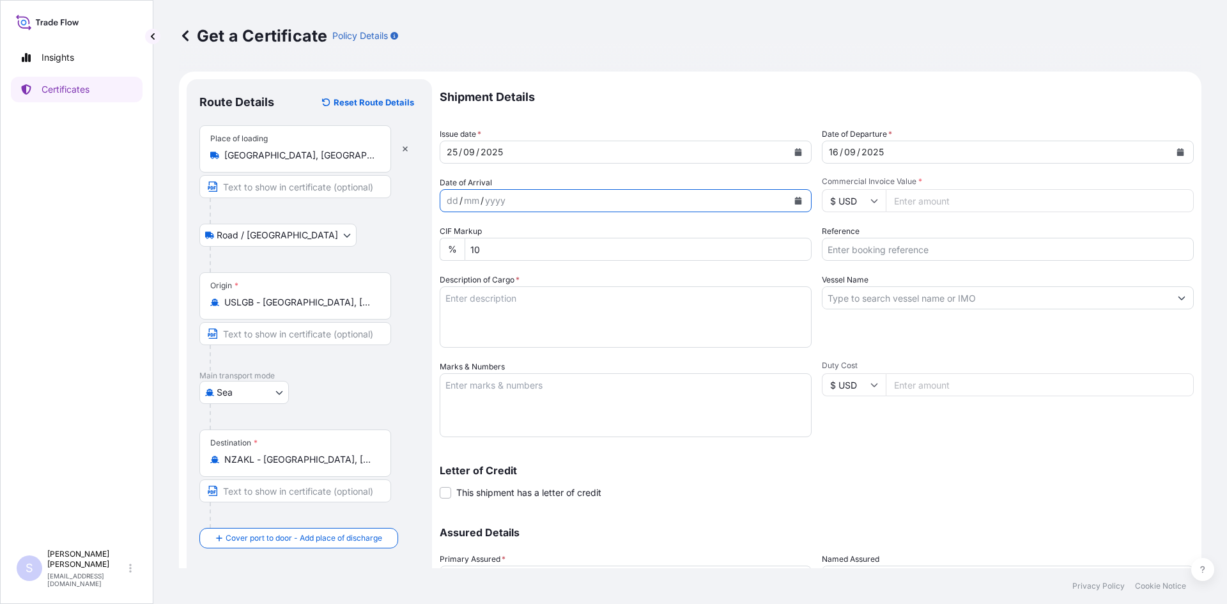
click at [798, 205] on button "Calendar" at bounding box center [798, 200] width 20 height 20
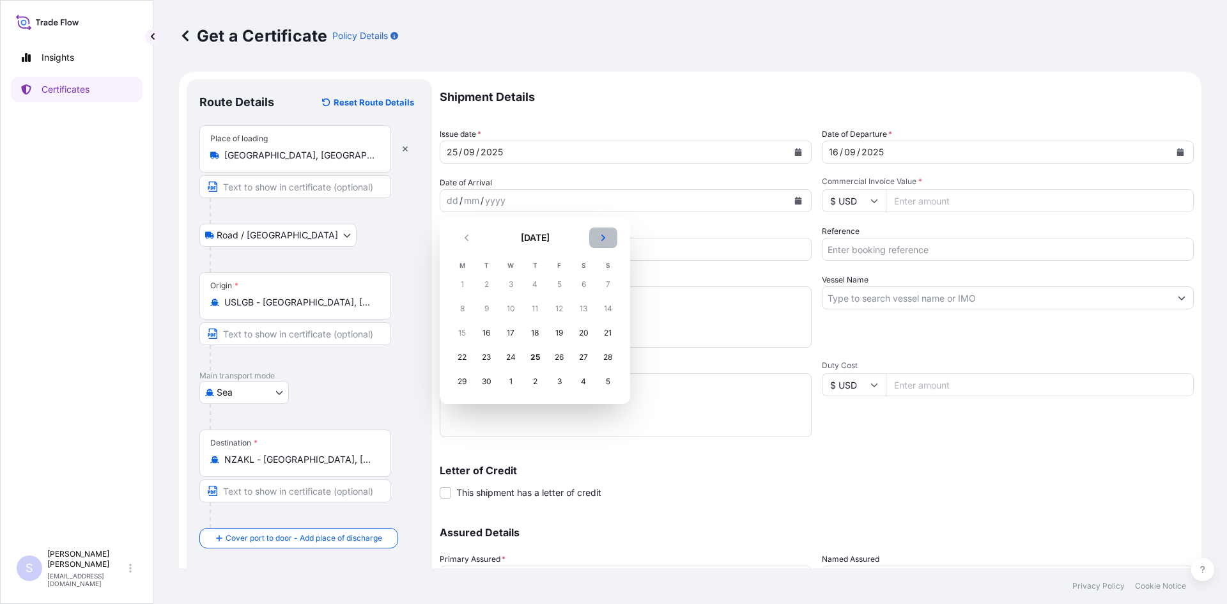
click at [601, 232] on button "Next" at bounding box center [603, 238] width 28 height 20
click at [587, 284] on div "4" at bounding box center [583, 284] width 23 height 23
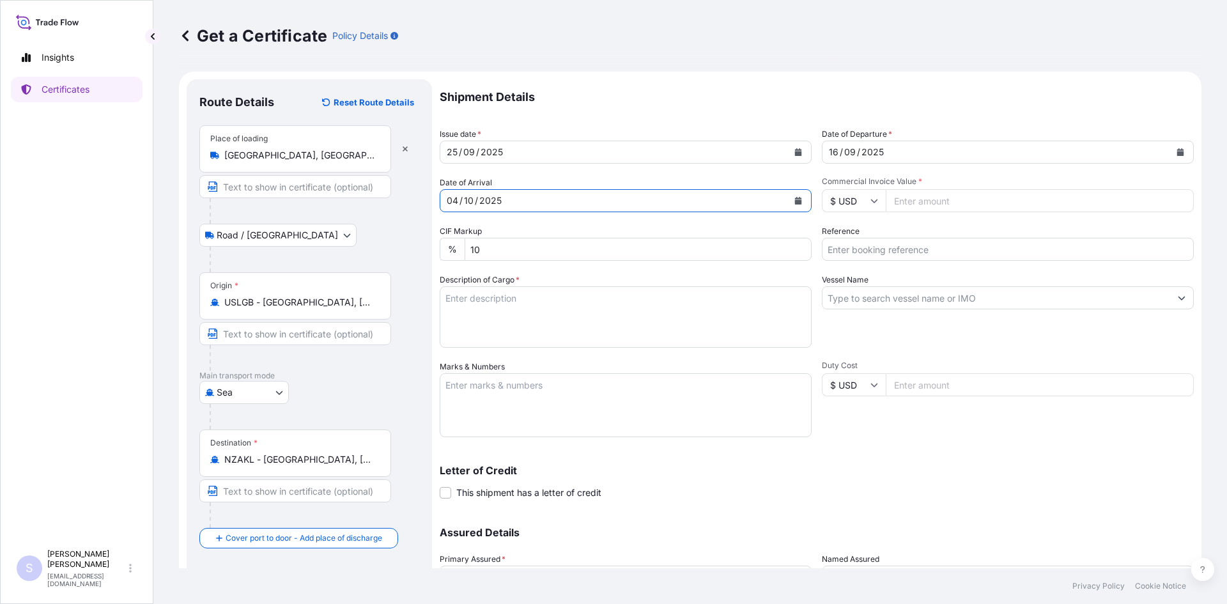
click at [946, 199] on input "Commercial Invoice Value *" at bounding box center [1040, 200] width 308 height 23
type input "35904.12"
type input "2563402"
type textarea "850 BAGS PROMITOR SOLUBLE CORN FIBER 85"
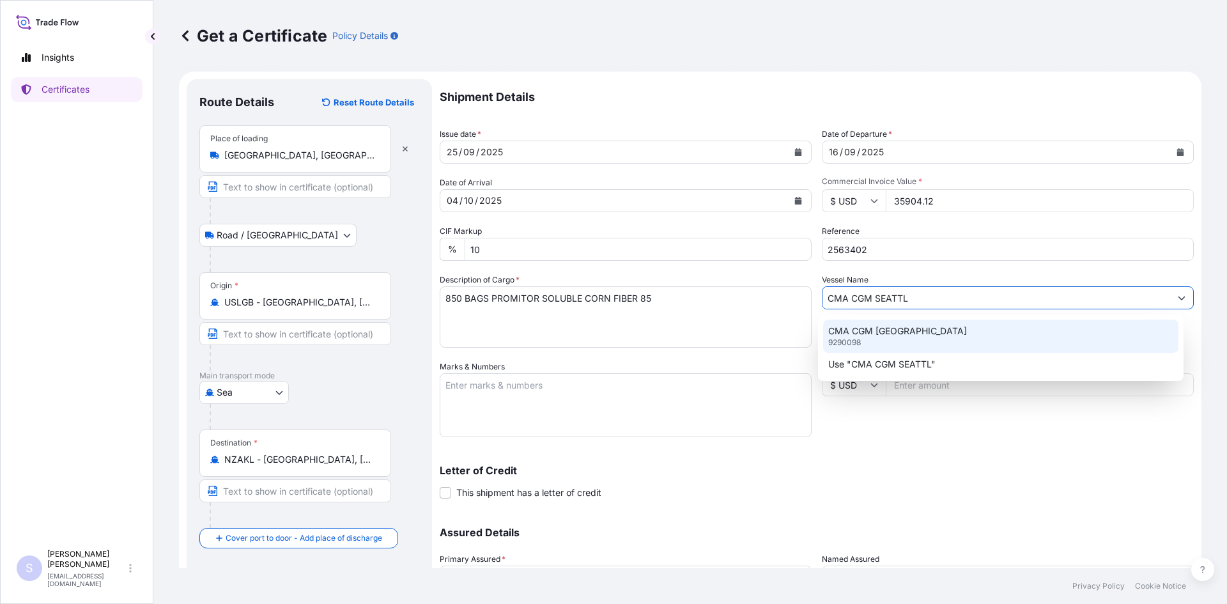
click at [920, 328] on div "CMA CGM [GEOGRAPHIC_DATA] 9290098" at bounding box center [1001, 336] width 356 height 33
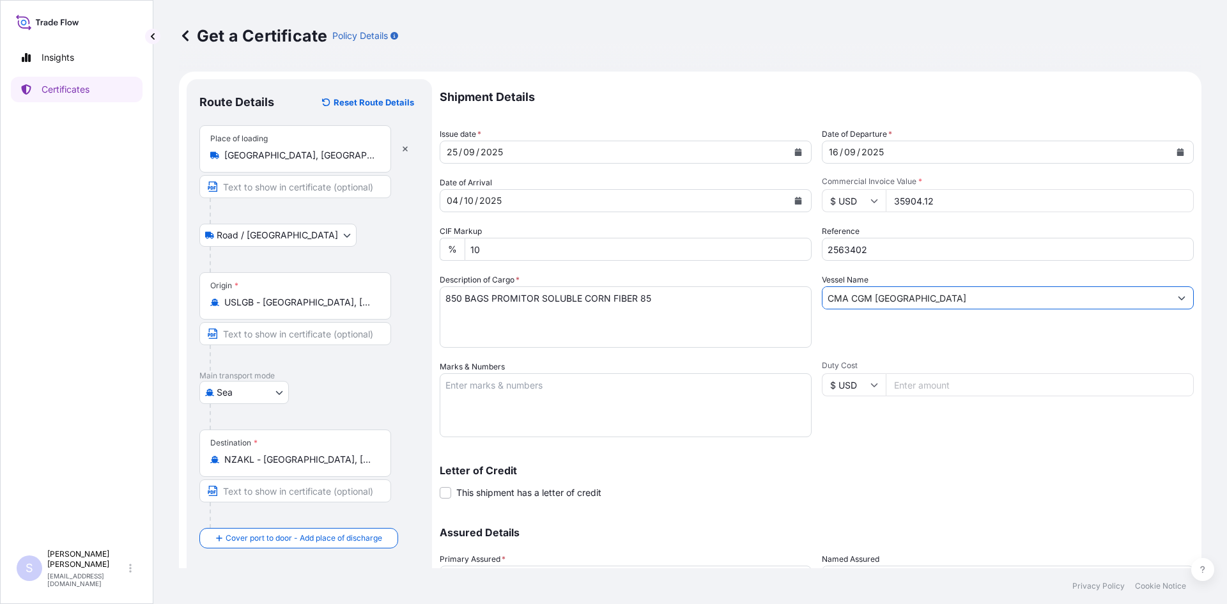
type input "CMA CGM [GEOGRAPHIC_DATA]"
click at [727, 376] on textarea "Marks & Numbers" at bounding box center [626, 405] width 372 height 64
type textarea "MRSU6885323 0120421"
click at [927, 452] on div "Letter of Credit This shipment has a letter of credit Letter of credit * Letter…" at bounding box center [817, 474] width 754 height 49
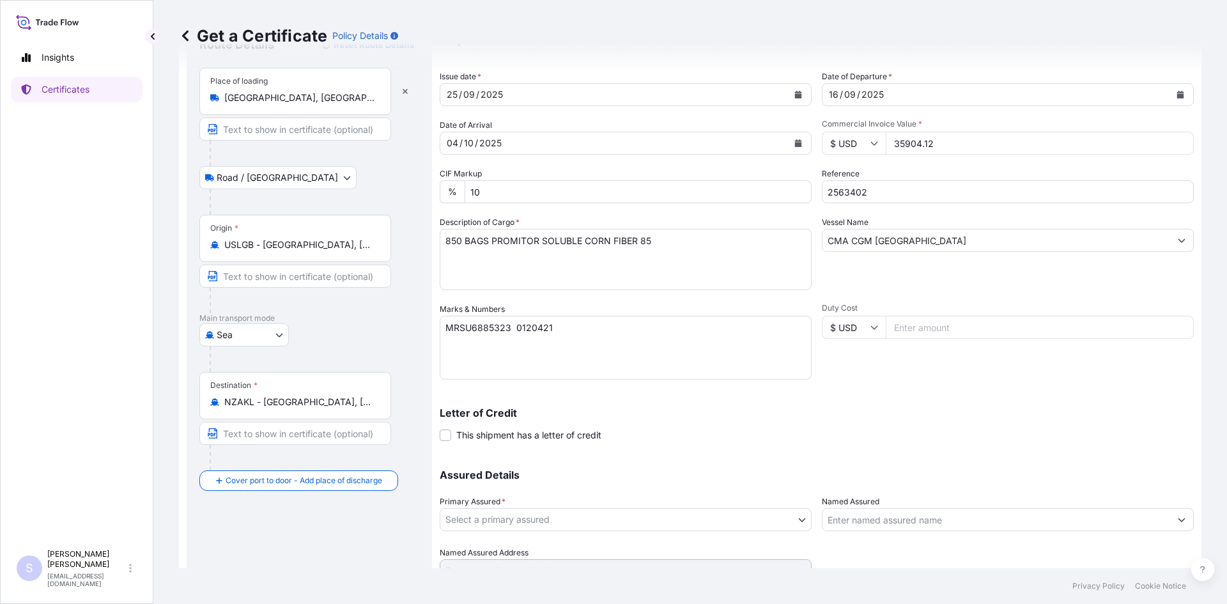
scroll to position [115, 0]
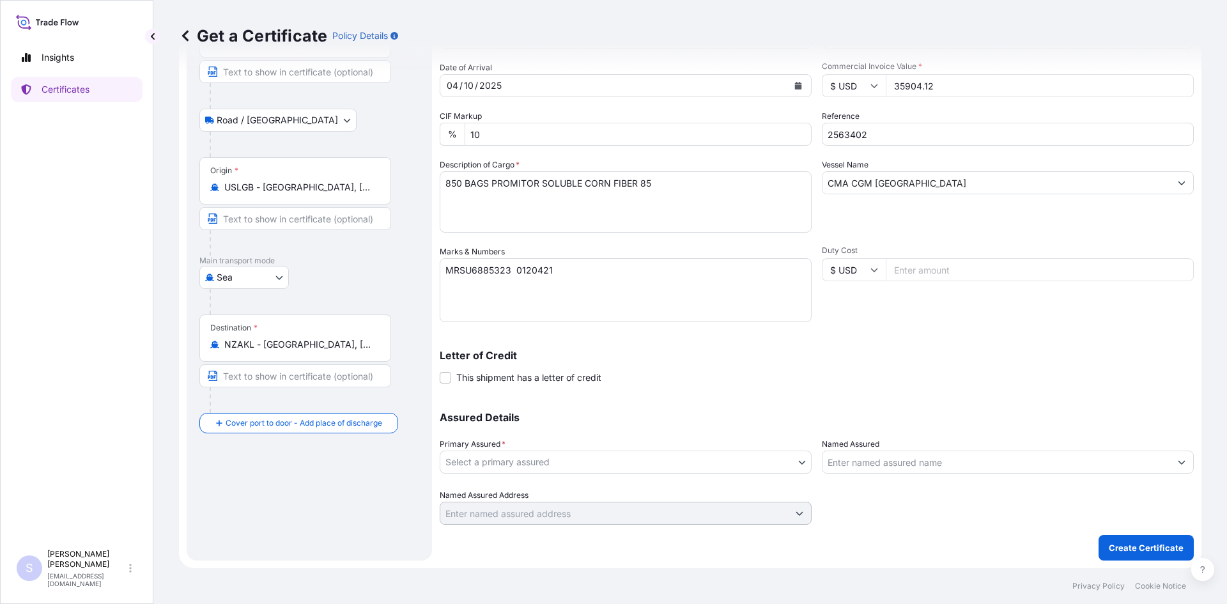
click at [594, 465] on body "Insights Certificates S [PERSON_NAME] [EMAIL_ADDRESS][DOMAIN_NAME] Get a Certif…" at bounding box center [613, 302] width 1227 height 604
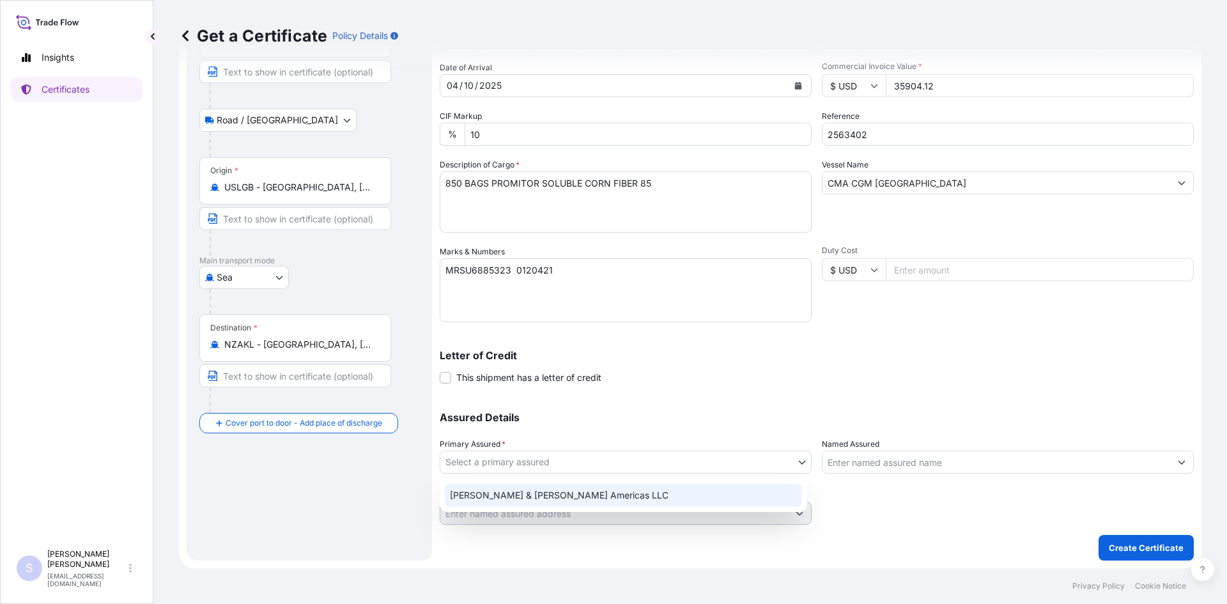
click at [574, 497] on div "[PERSON_NAME] & [PERSON_NAME] Americas LLC" at bounding box center [623, 495] width 357 height 23
select select "31658"
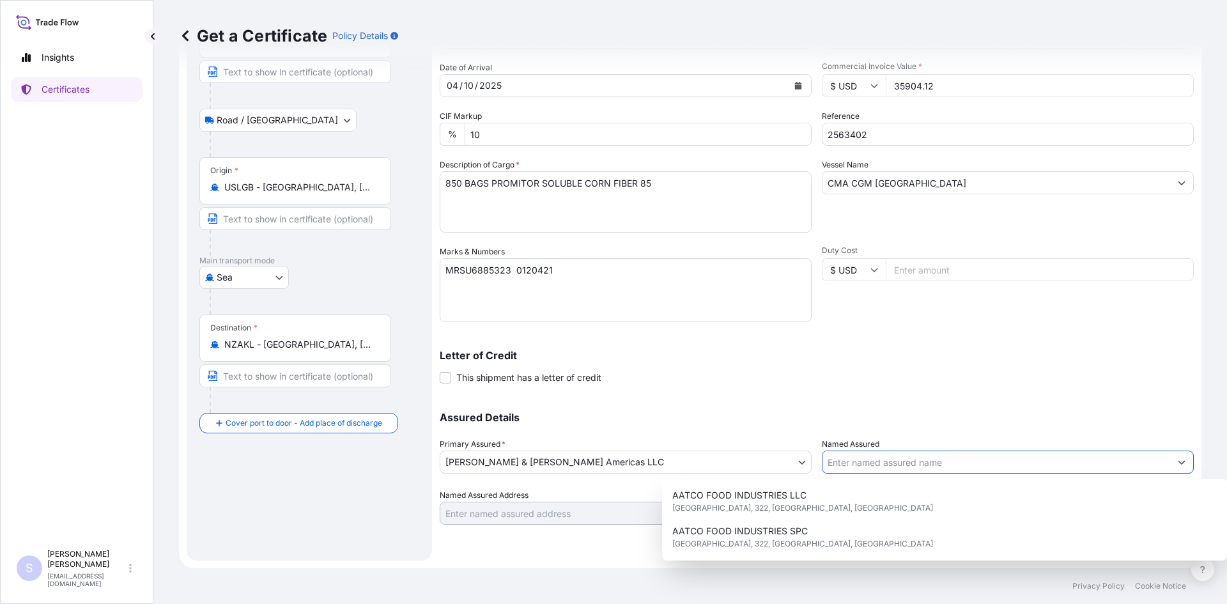
click at [879, 461] on input "Named Assured" at bounding box center [996, 462] width 348 height 23
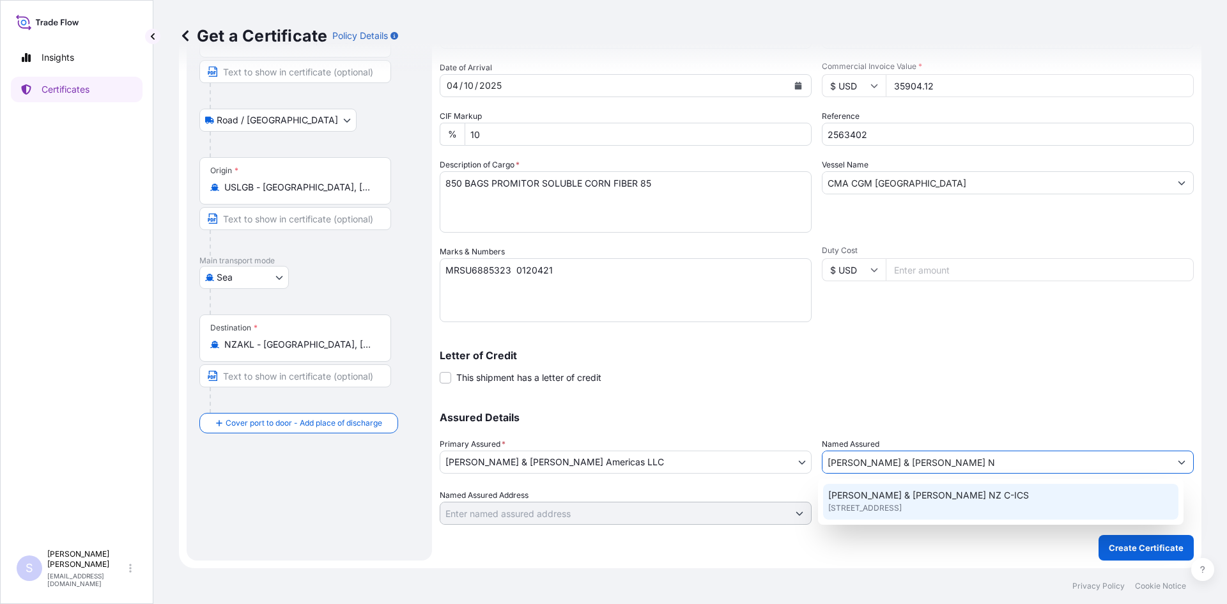
type input "[PERSON_NAME] & [PERSON_NAME] N"
click at [890, 520] on div "[PERSON_NAME] & [PERSON_NAME] NZ C-ICS [STREET_ADDRESS]" at bounding box center [1001, 502] width 366 height 46
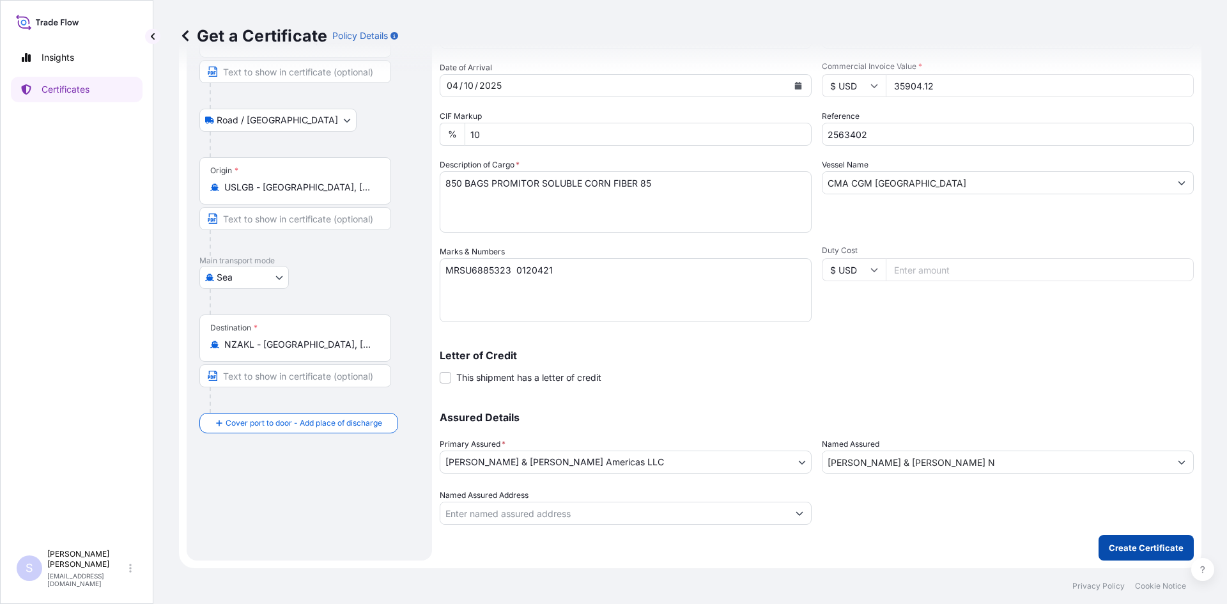
click at [1140, 546] on p "Create Certificate" at bounding box center [1146, 547] width 75 height 13
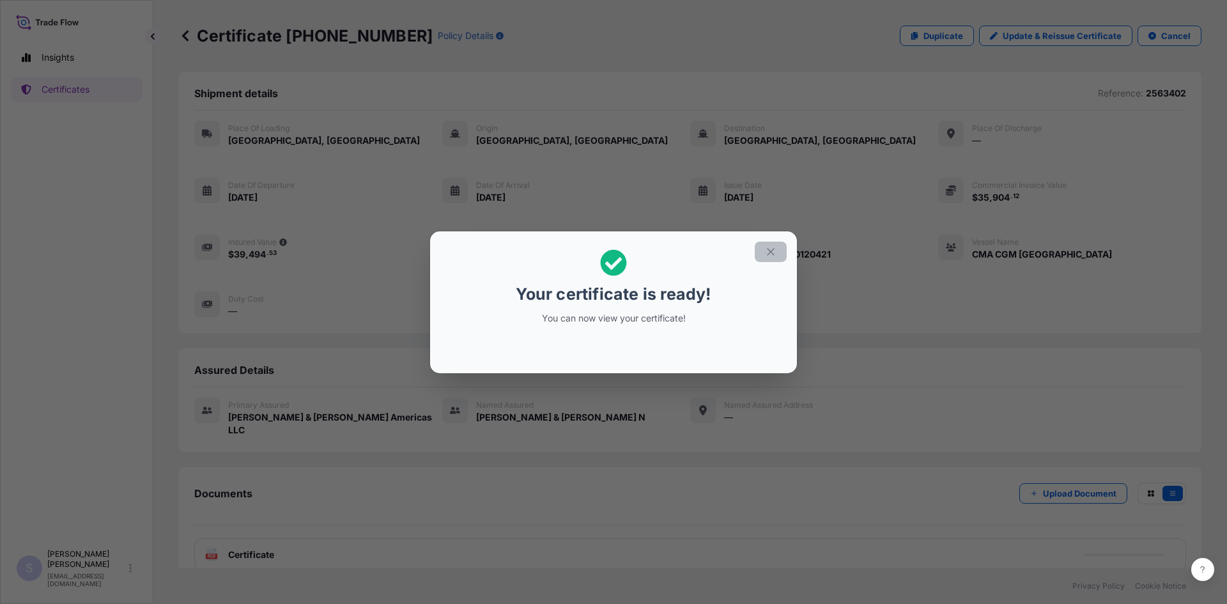
click at [762, 254] on button "button" at bounding box center [771, 252] width 32 height 20
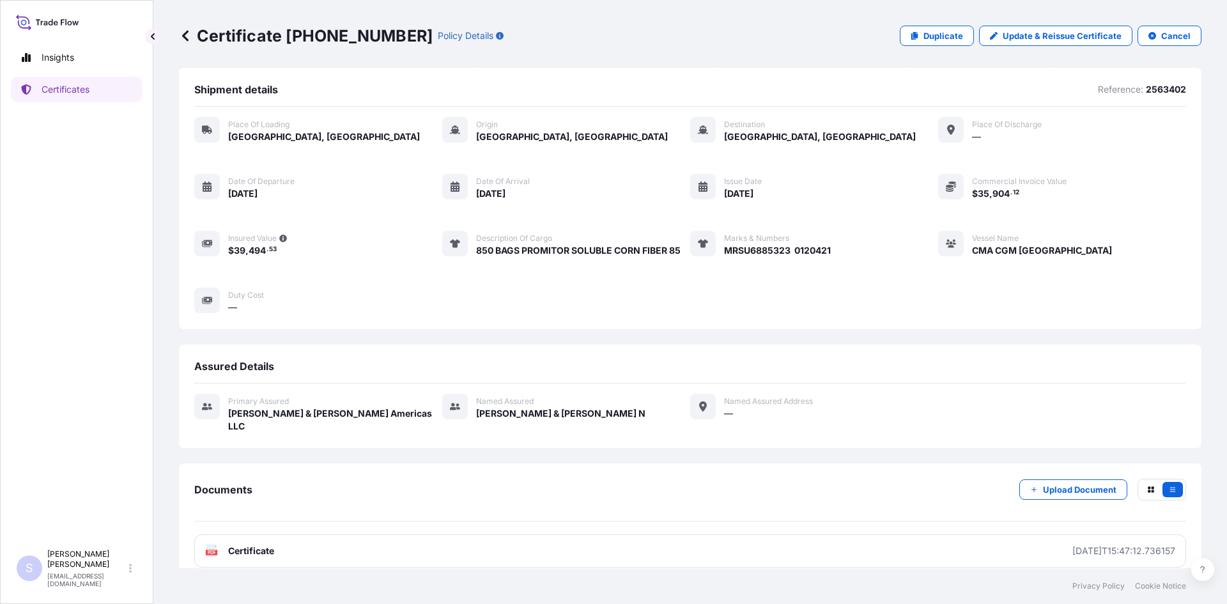
scroll to position [6, 0]
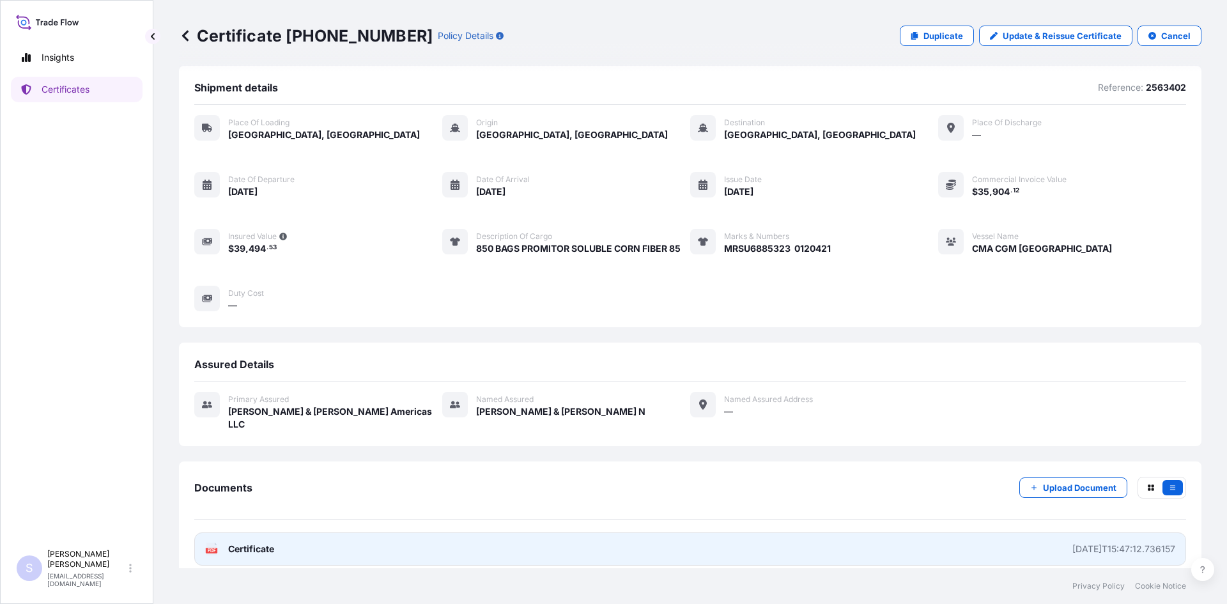
click at [212, 543] on icon at bounding box center [211, 549] width 11 height 13
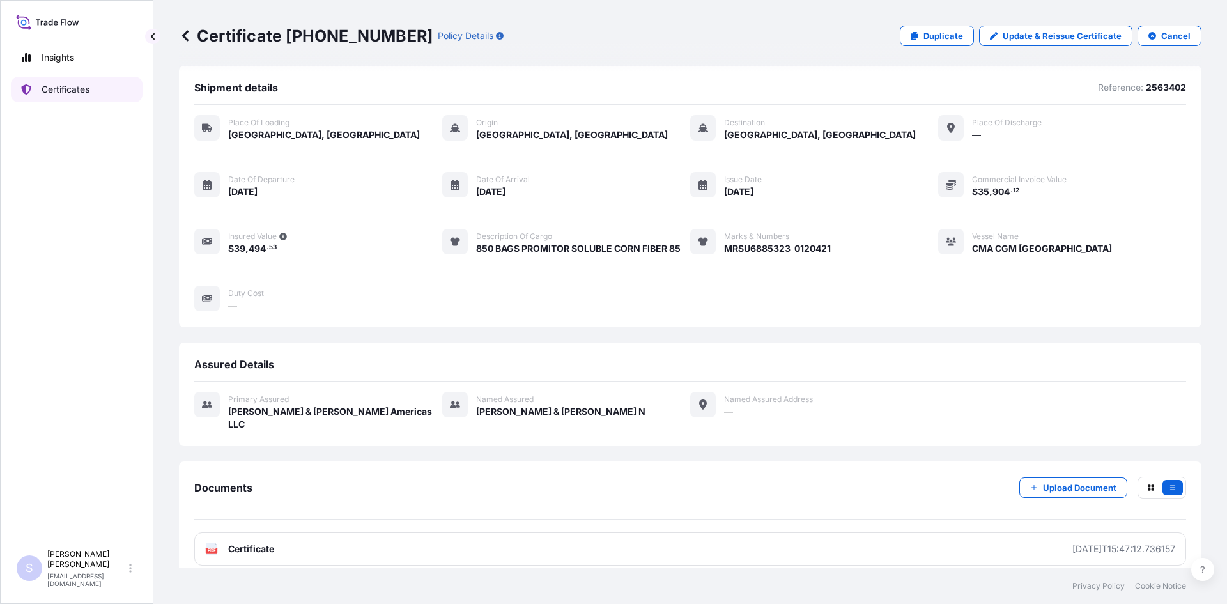
click at [79, 91] on p "Certificates" at bounding box center [66, 89] width 48 height 13
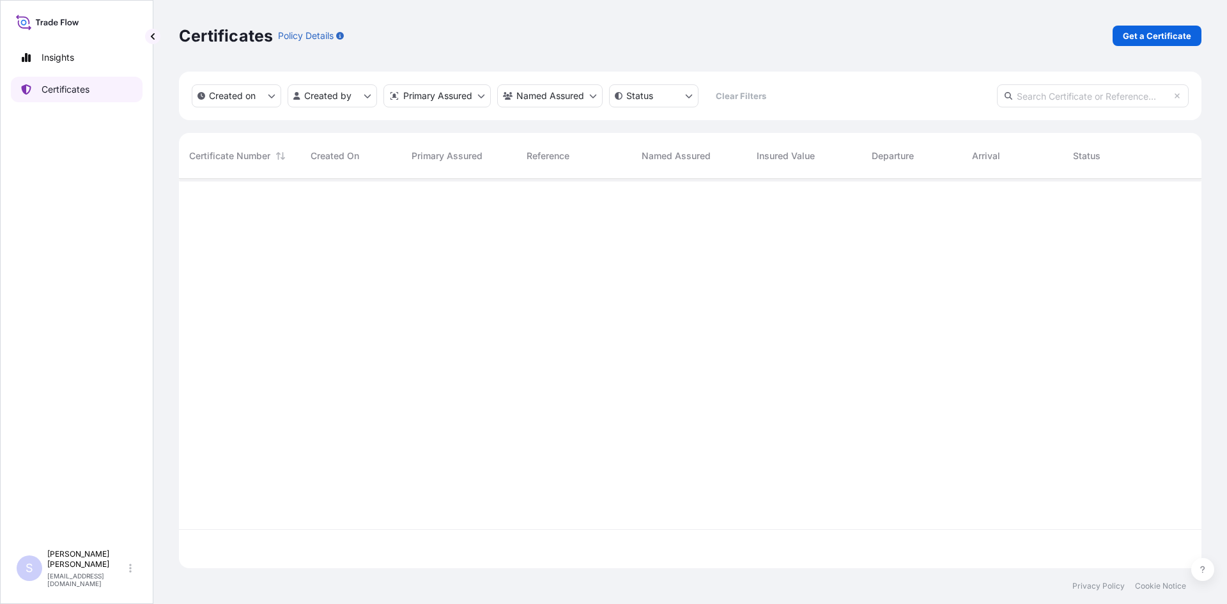
scroll to position [387, 1013]
click at [1171, 45] on link "Get a Certificate" at bounding box center [1157, 36] width 89 height 20
select select "Sea"
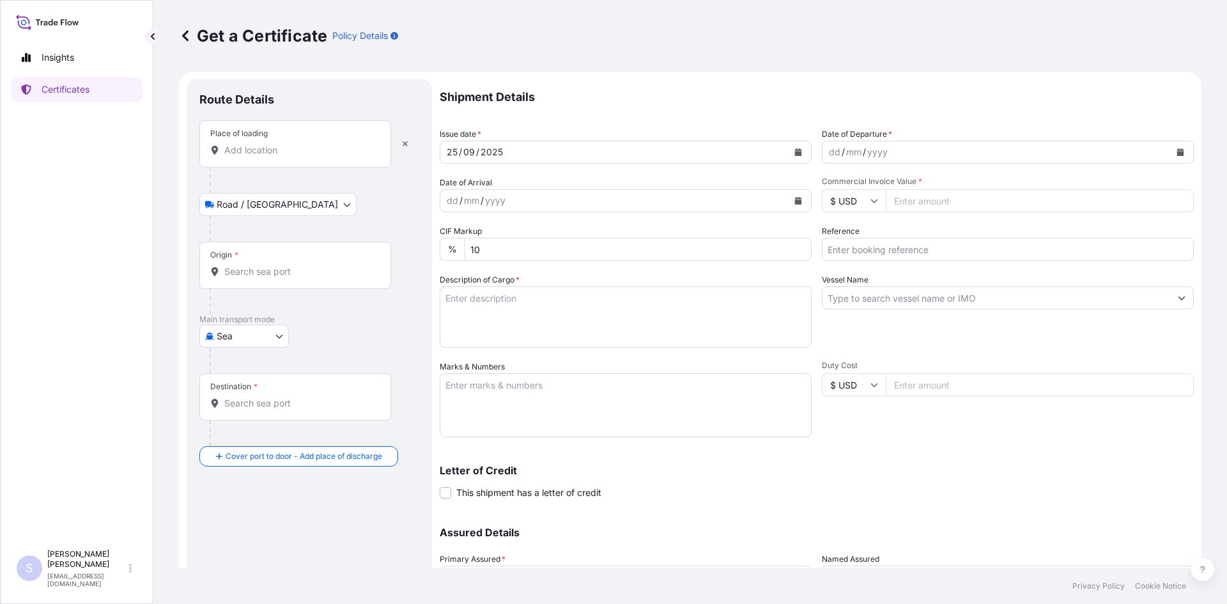
click at [310, 155] on input "Place of loading" at bounding box center [299, 150] width 151 height 13
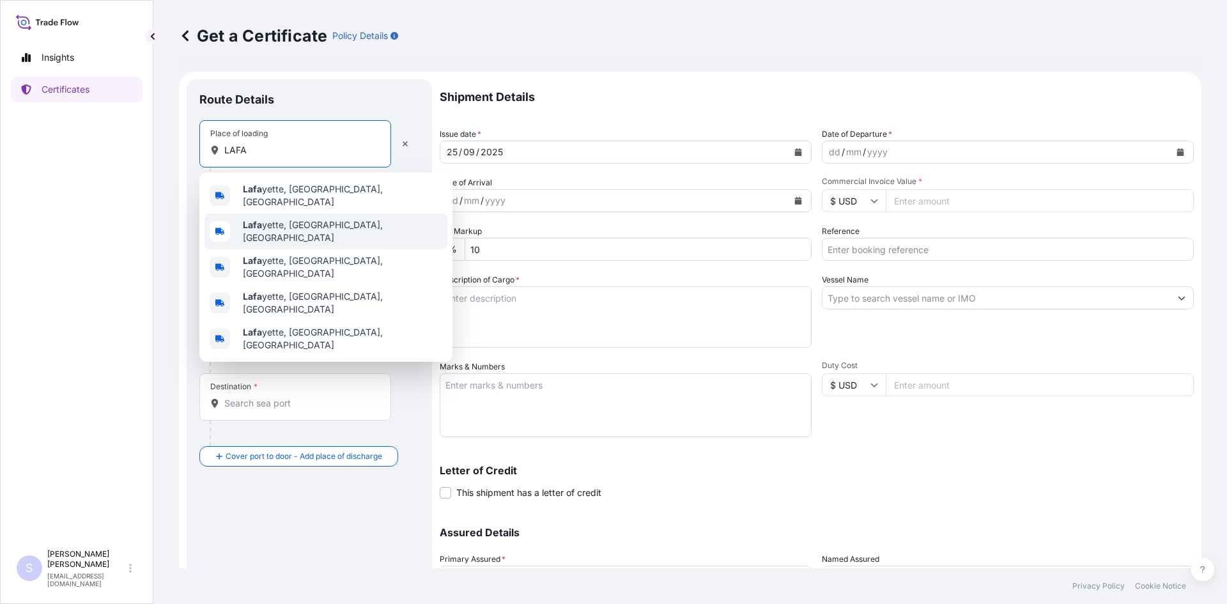
click at [338, 232] on div "[PERSON_NAME], [GEOGRAPHIC_DATA], [GEOGRAPHIC_DATA]" at bounding box center [326, 231] width 243 height 36
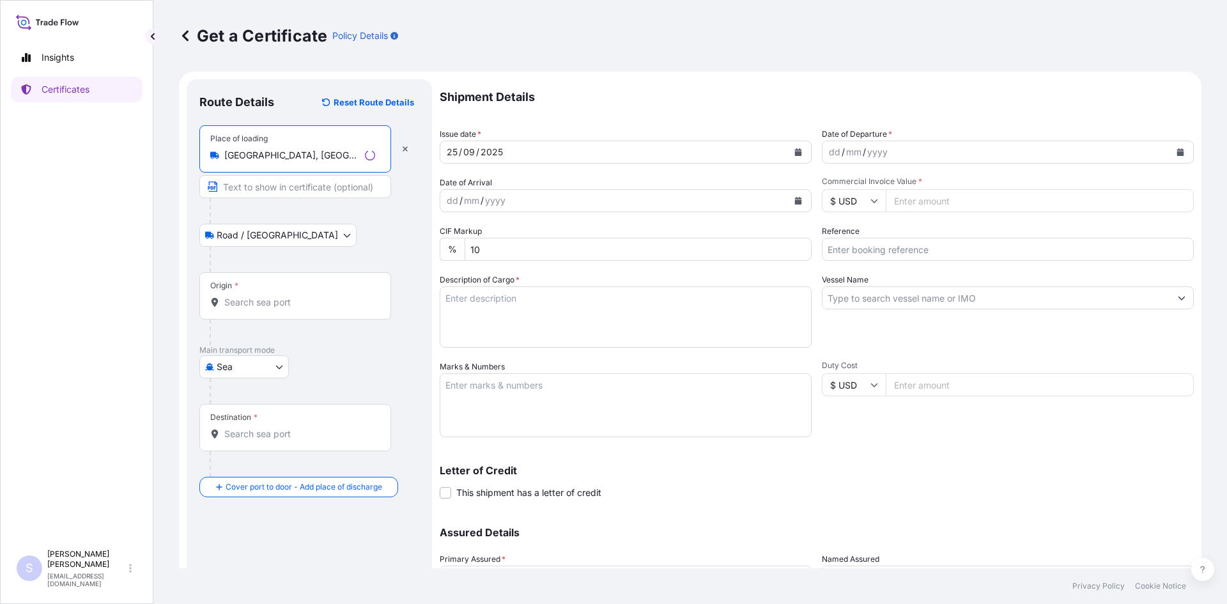
type input "[GEOGRAPHIC_DATA], [GEOGRAPHIC_DATA], [GEOGRAPHIC_DATA]"
click at [281, 308] on input "Origin *" at bounding box center [299, 302] width 151 height 13
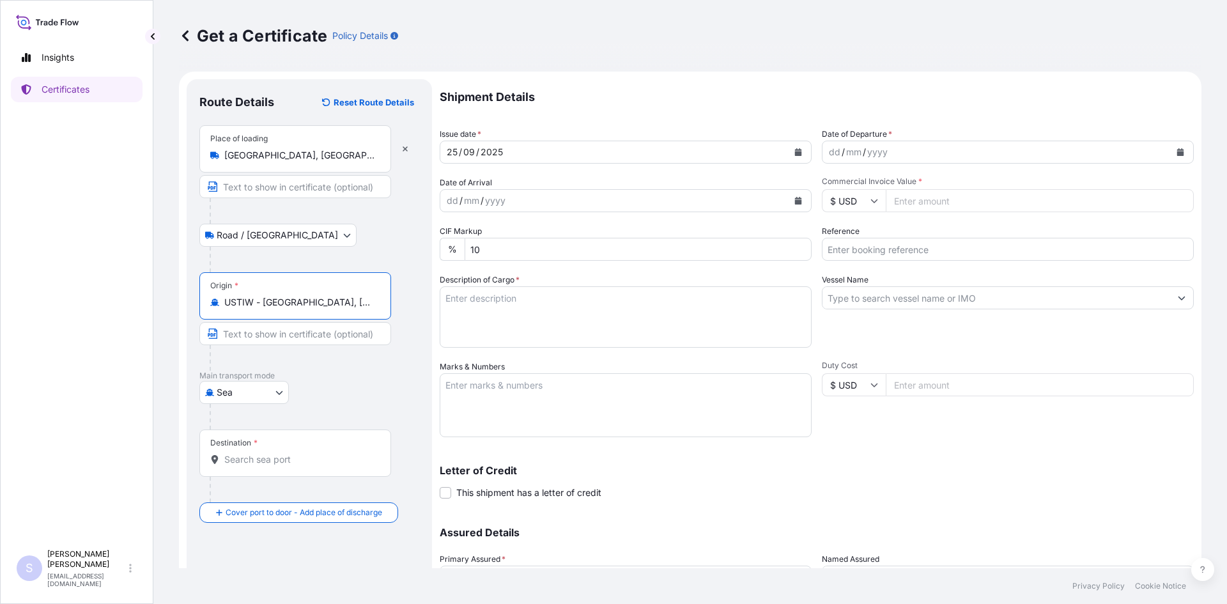
type input "USTIW - [GEOGRAPHIC_DATA], [GEOGRAPHIC_DATA]"
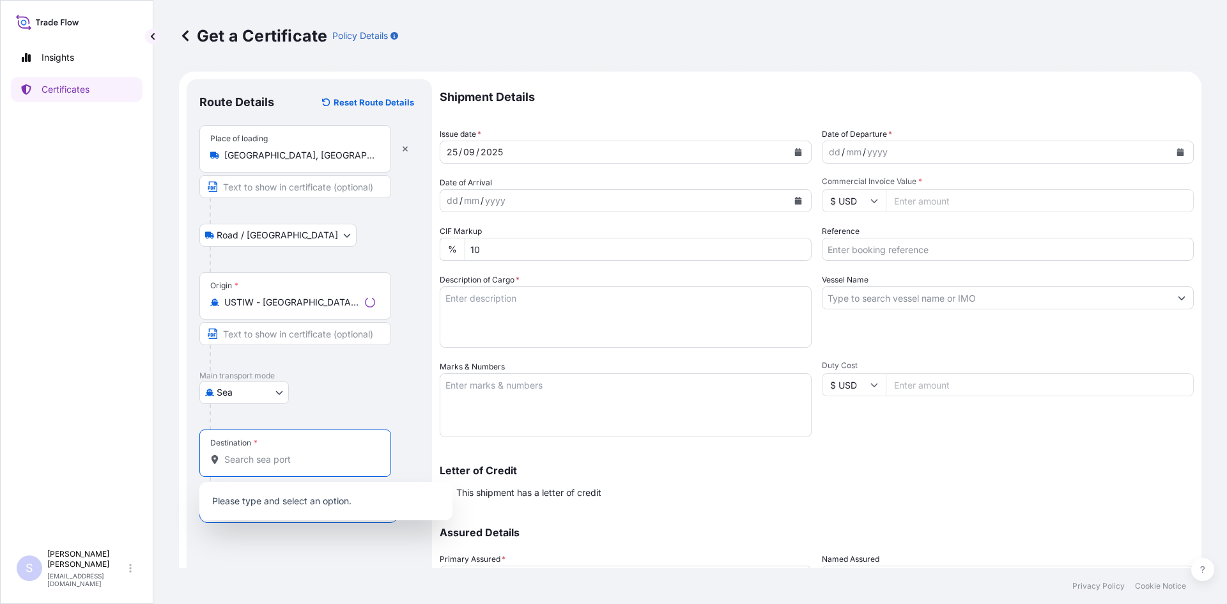
click at [261, 464] on input "Destination *" at bounding box center [299, 459] width 151 height 13
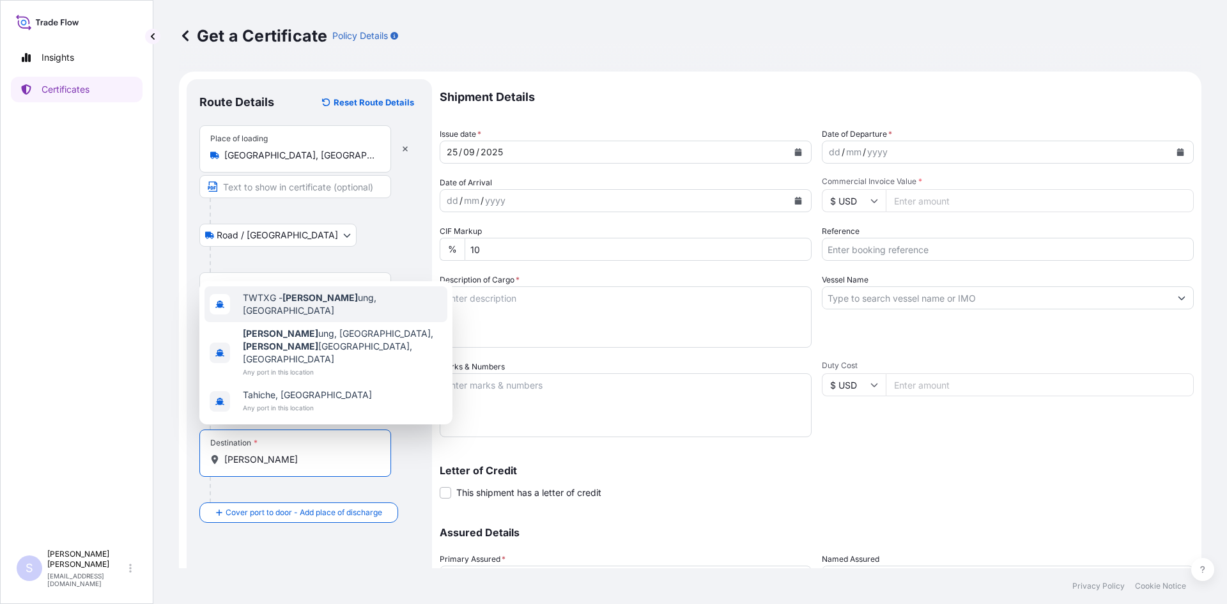
click at [320, 317] on span "TWTXG - [PERSON_NAME], [GEOGRAPHIC_DATA]" at bounding box center [342, 304] width 199 height 26
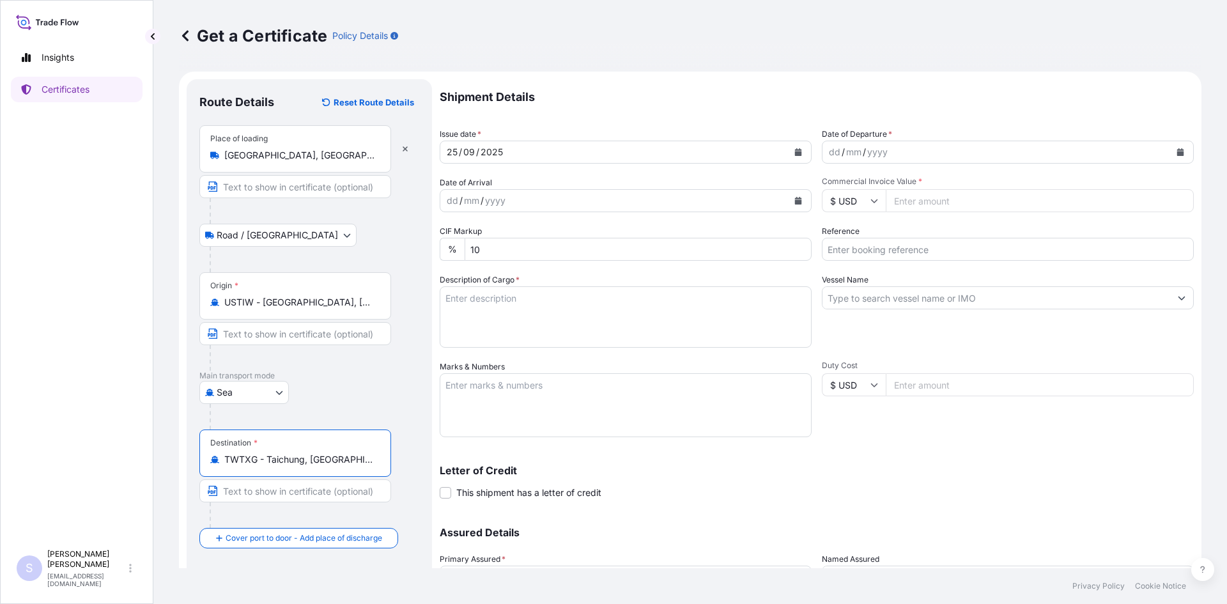
type input "TWTXG - Taichung, [GEOGRAPHIC_DATA]"
click at [1177, 154] on icon "Calendar" at bounding box center [1180, 152] width 7 height 8
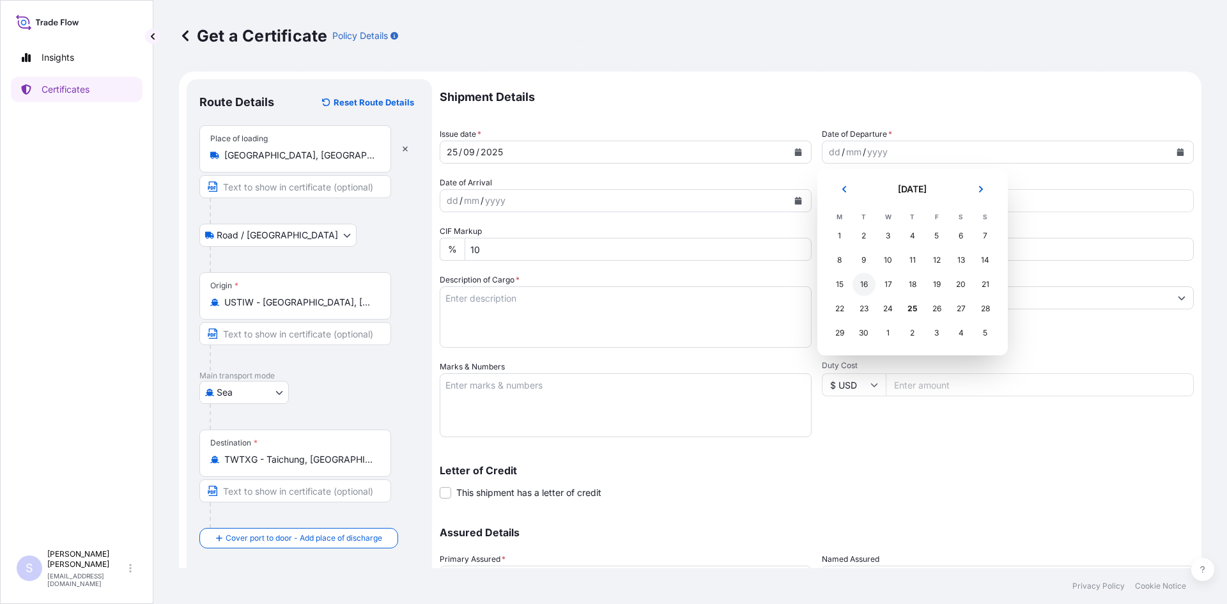
click at [873, 289] on div "16" at bounding box center [864, 284] width 23 height 23
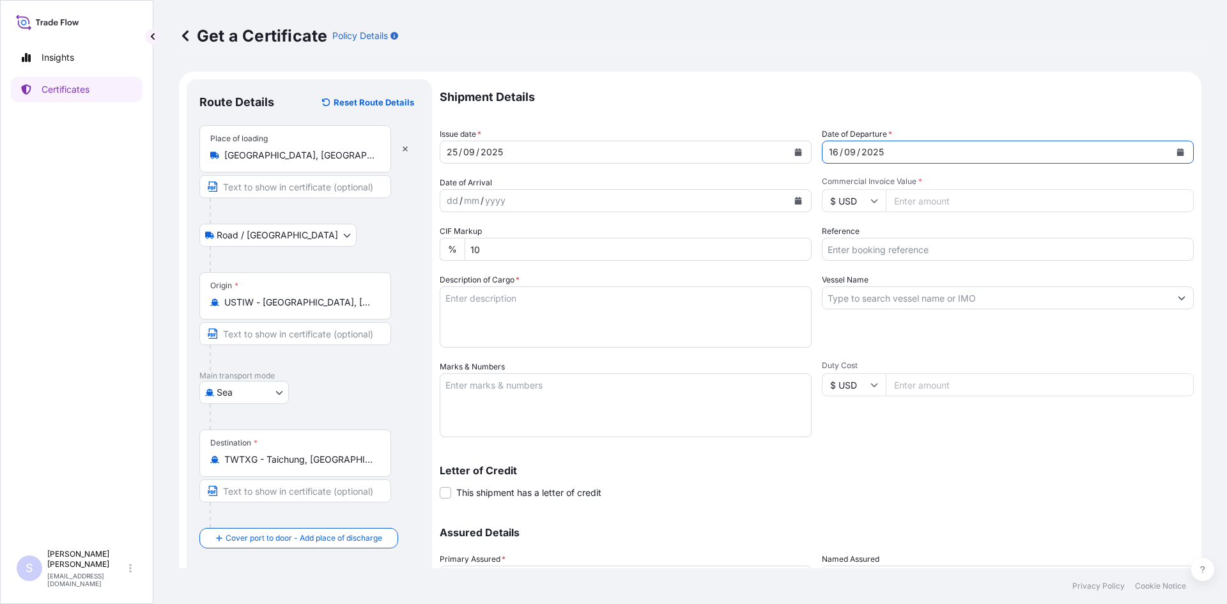
click at [794, 199] on icon "Calendar" at bounding box center [798, 201] width 8 height 8
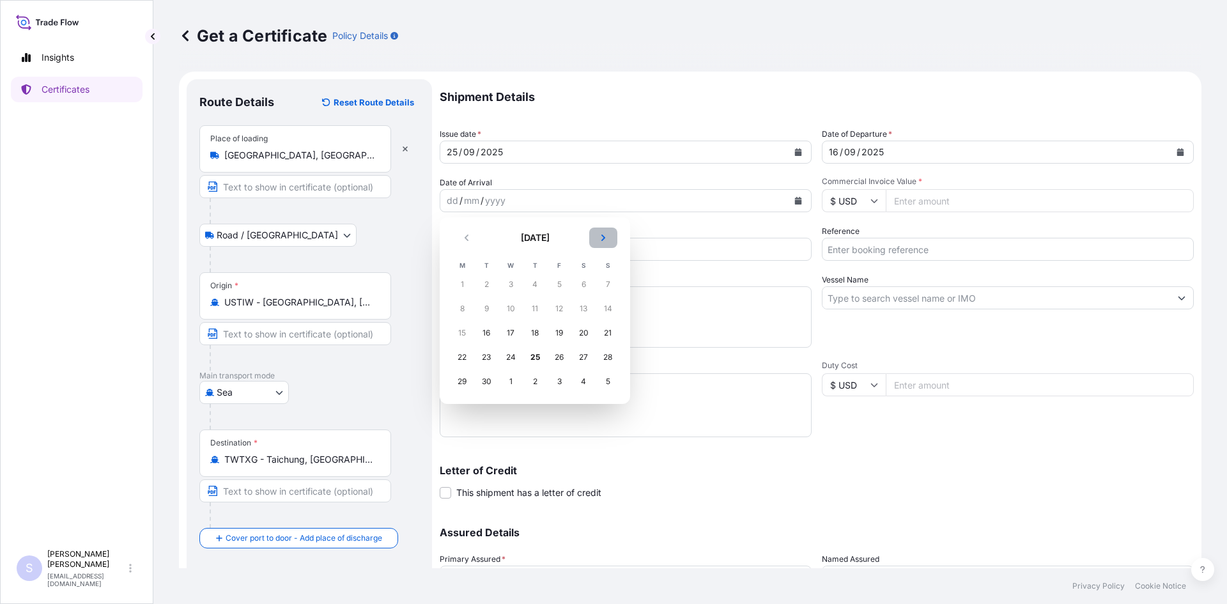
click at [611, 235] on button "Next" at bounding box center [603, 238] width 28 height 20
click at [555, 311] on div "10" at bounding box center [559, 308] width 23 height 23
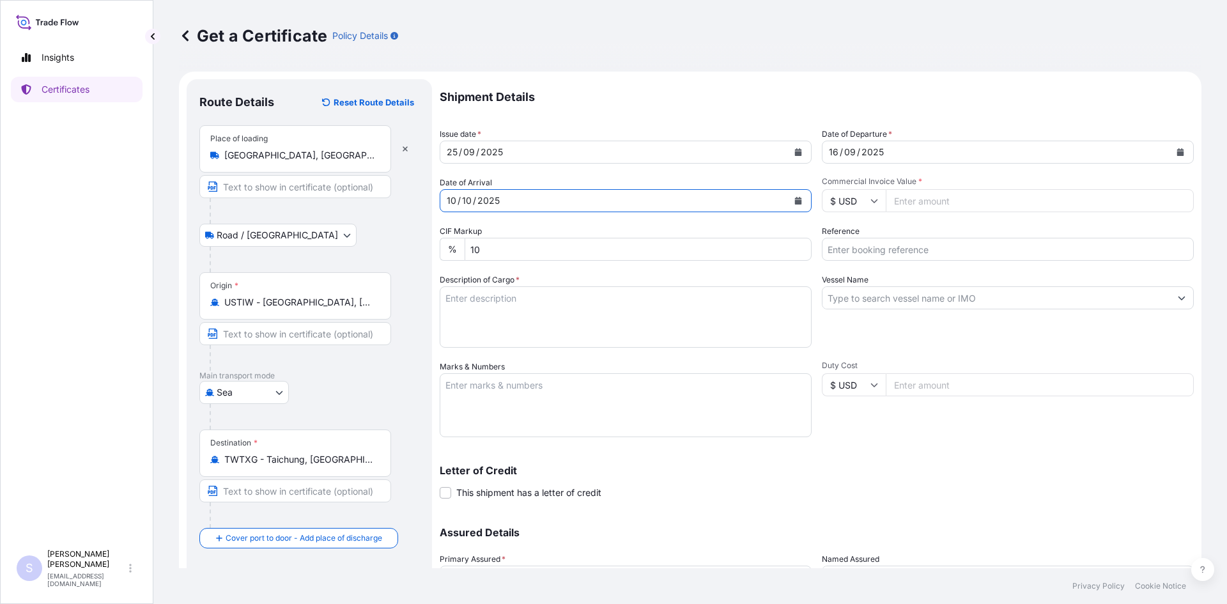
click at [959, 208] on input "Commercial Invoice Value *" at bounding box center [1040, 200] width 308 height 23
type input "13499.14"
type input "2544729"
click at [501, 298] on textarea "Description of Cargo *" at bounding box center [626, 316] width 372 height 61
type textarea "192 BAGS PROMITOR SOLUBLE CORN FIBER 85A"
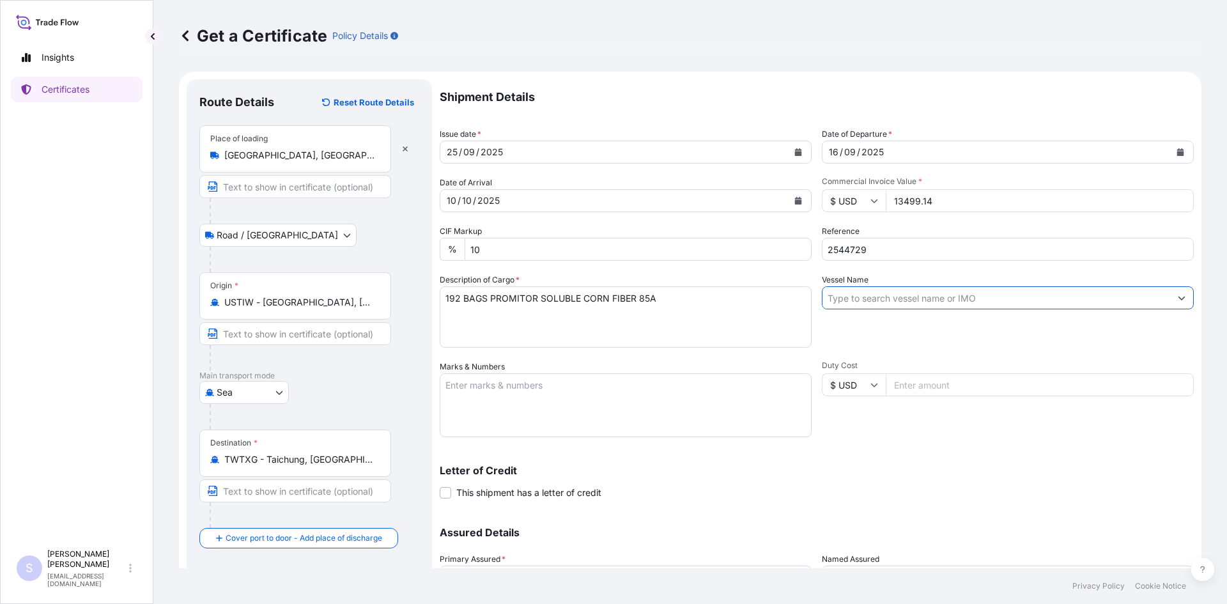
click at [876, 299] on input "Vessel Name" at bounding box center [996, 297] width 348 height 23
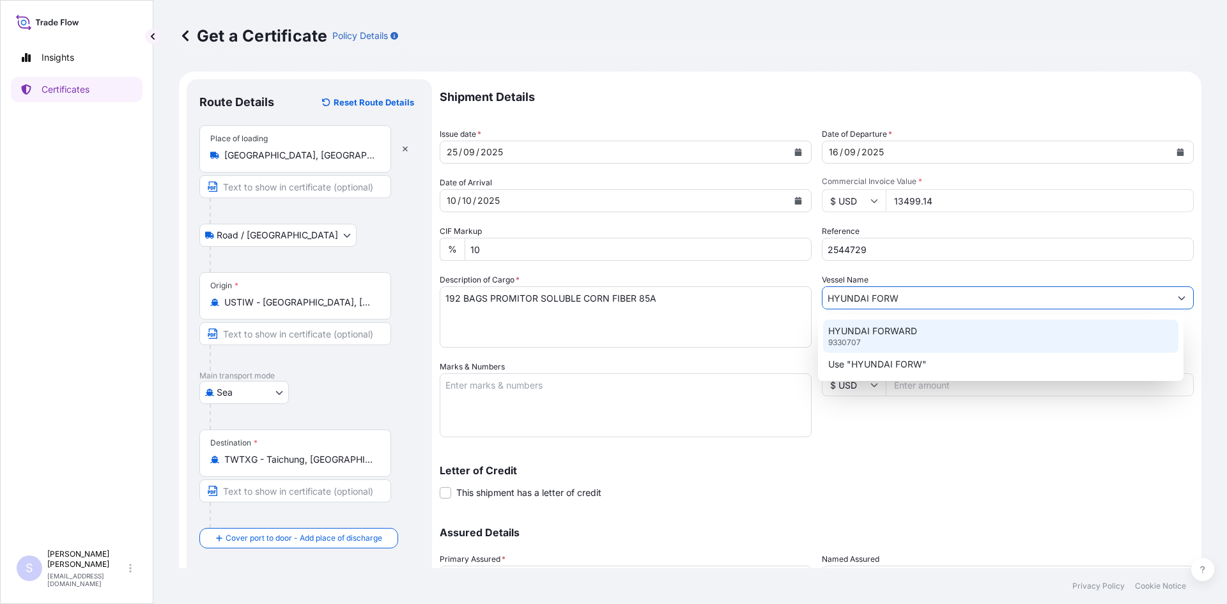
click at [883, 330] on p "HYUNDAI FORWARD" at bounding box center [872, 331] width 89 height 13
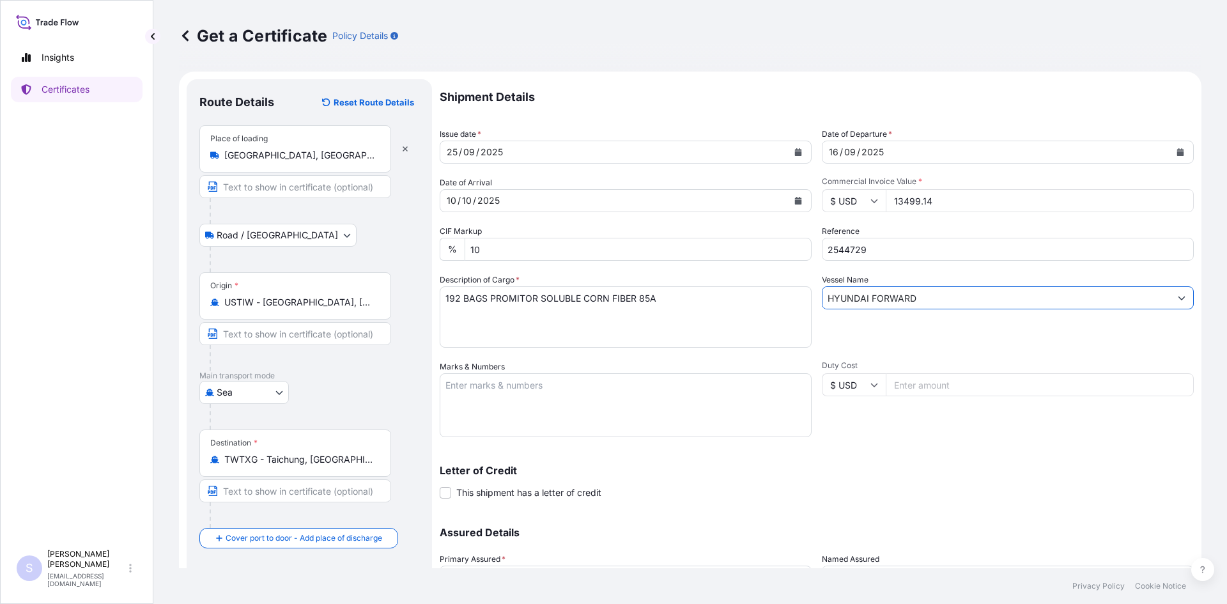
type input "HYUNDAI FORWARD"
click at [656, 390] on textarea "Marks & Numbers" at bounding box center [626, 405] width 372 height 64
type textarea "YMMU1016101 0104676"
click at [833, 461] on div "Letter of Credit This shipment has a letter of credit Letter of credit * Letter…" at bounding box center [817, 474] width 754 height 49
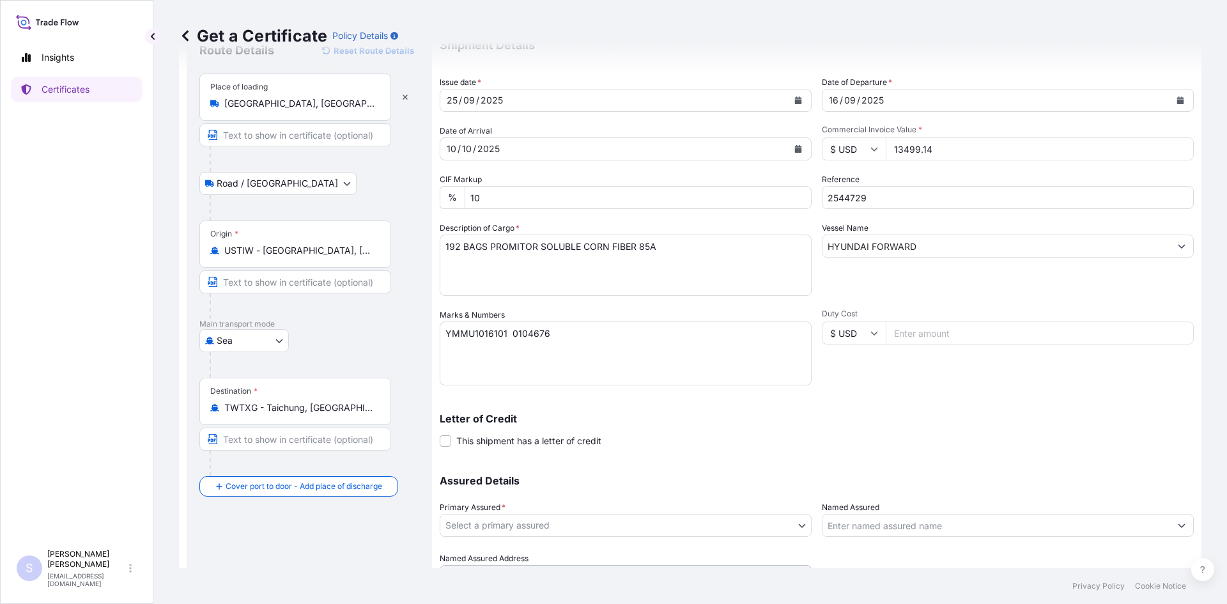
scroll to position [115, 0]
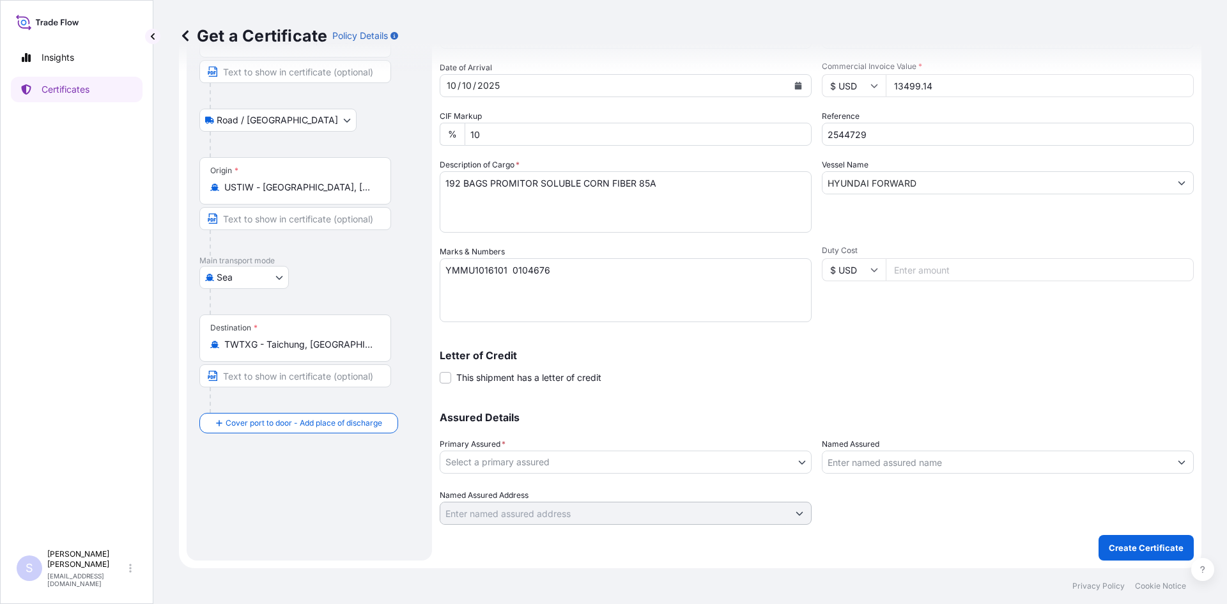
click at [573, 453] on body "Insights Certificates S [PERSON_NAME] [EMAIL_ADDRESS][DOMAIN_NAME] Get a Certif…" at bounding box center [613, 302] width 1227 height 604
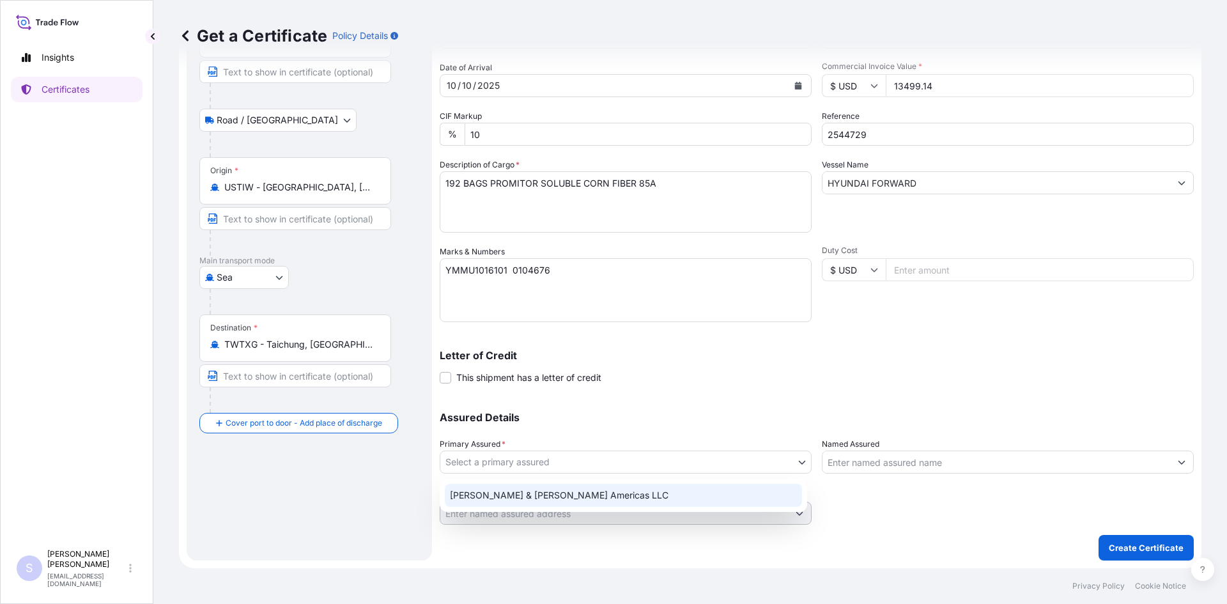
click at [556, 494] on div "[PERSON_NAME] & [PERSON_NAME] Americas LLC" at bounding box center [623, 495] width 357 height 23
select select "31658"
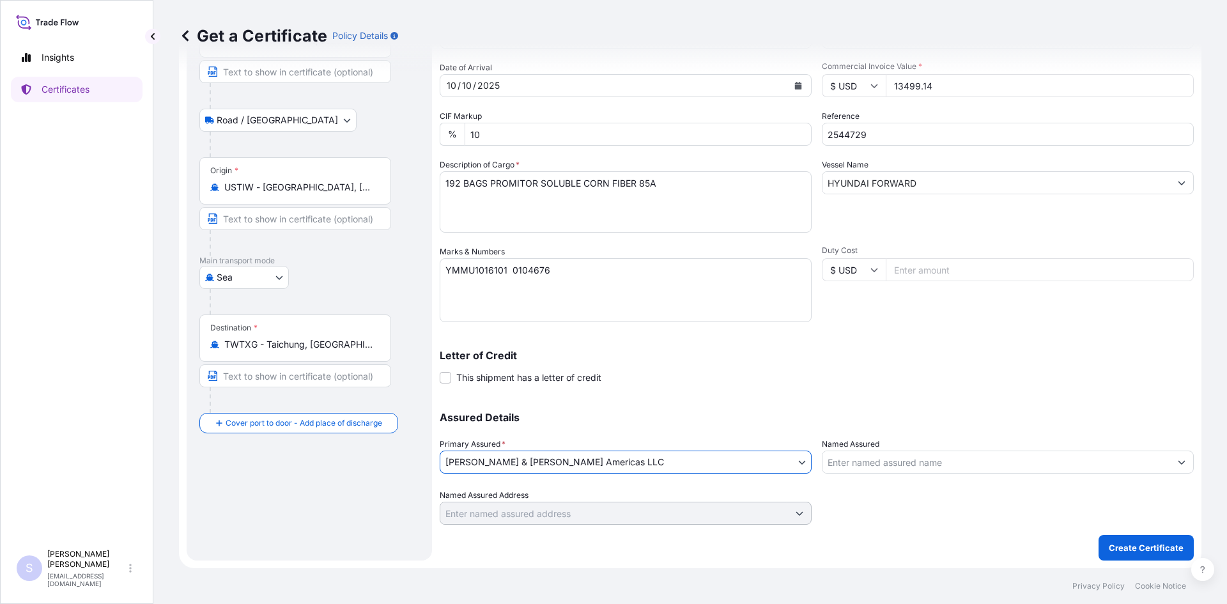
click at [937, 472] on input "Named Assured" at bounding box center [996, 462] width 348 height 23
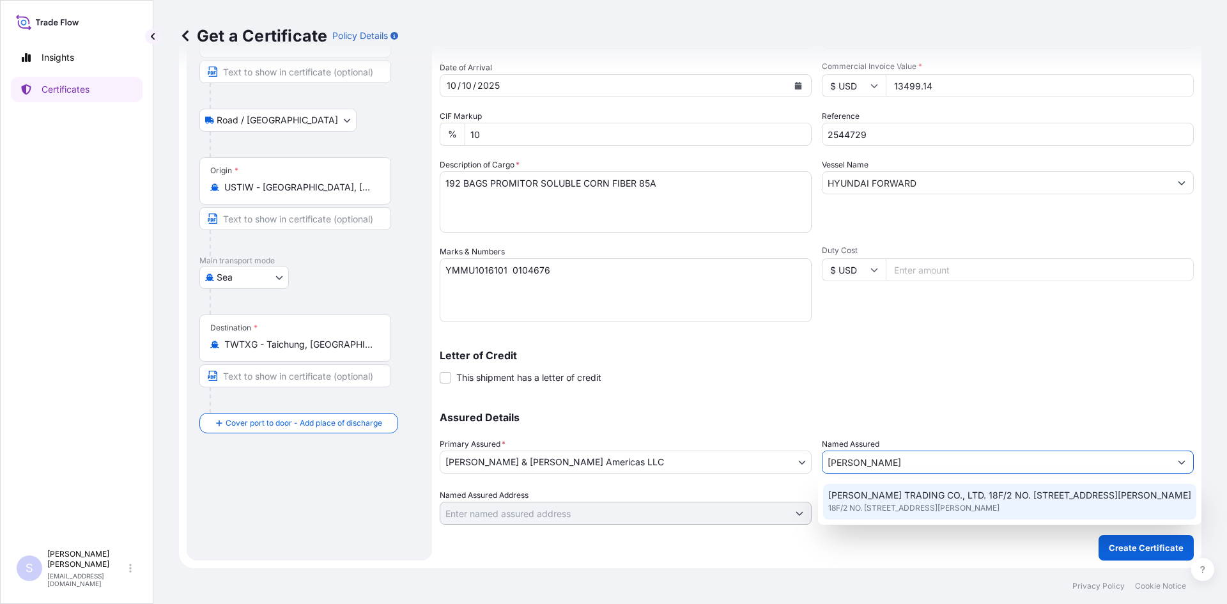
click at [914, 514] on div "[PERSON_NAME] TRADING CO., LTD. 18F/2 NO. [STREET_ADDRESS][PERSON_NAME] [STREET…" at bounding box center [1009, 502] width 373 height 36
type input "[PERSON_NAME] TRADING CO., LTD. 18F/2 NO. [STREET_ADDRESS][PERSON_NAME]"
type input "18F/2 NO. [STREET_ADDRESS][PERSON_NAME]"
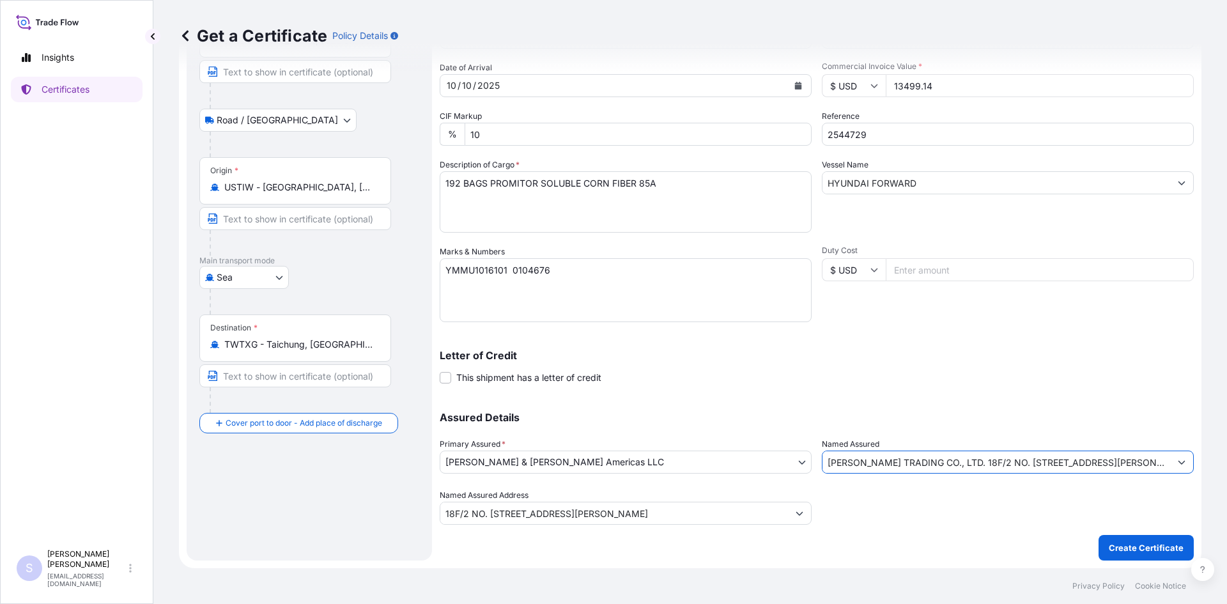
type input "[PERSON_NAME] TRADING CO., LTD. 18F/2 NO. [STREET_ADDRESS][PERSON_NAME]"
click at [1113, 540] on button "Create Certificate" at bounding box center [1146, 548] width 95 height 26
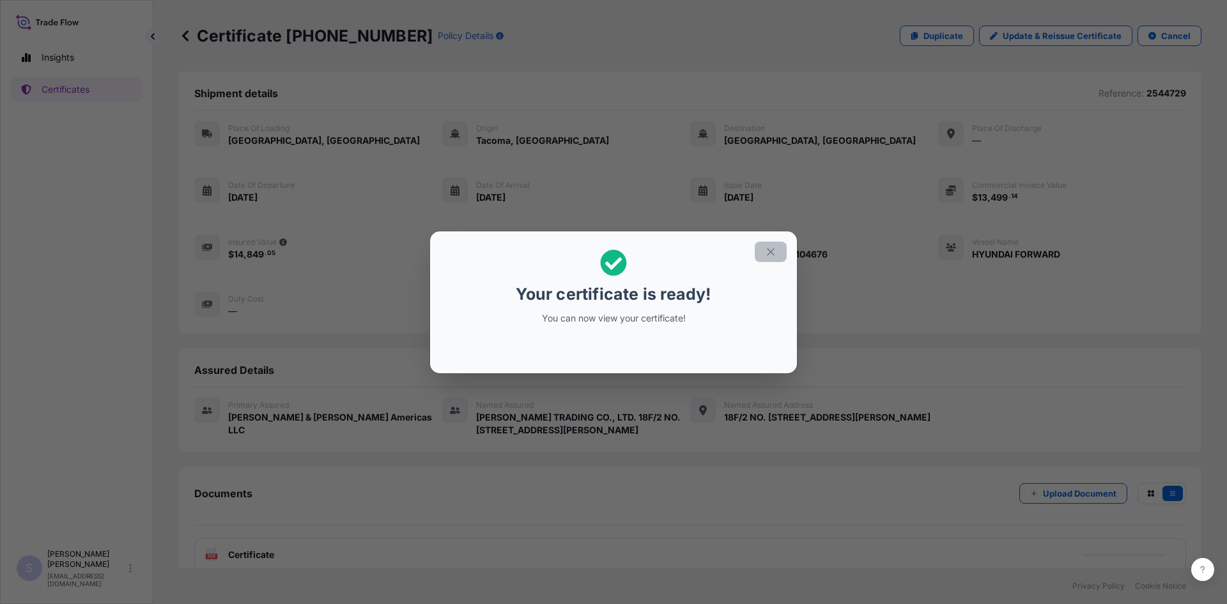
click at [768, 246] on icon "button" at bounding box center [771, 252] width 12 height 12
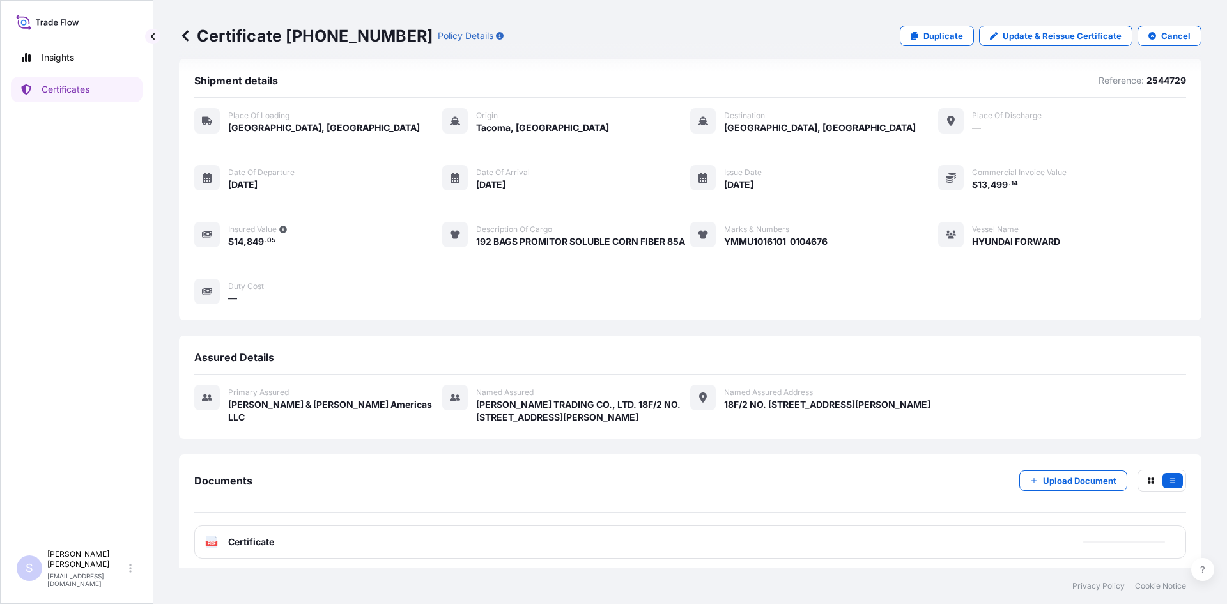
scroll to position [19, 0]
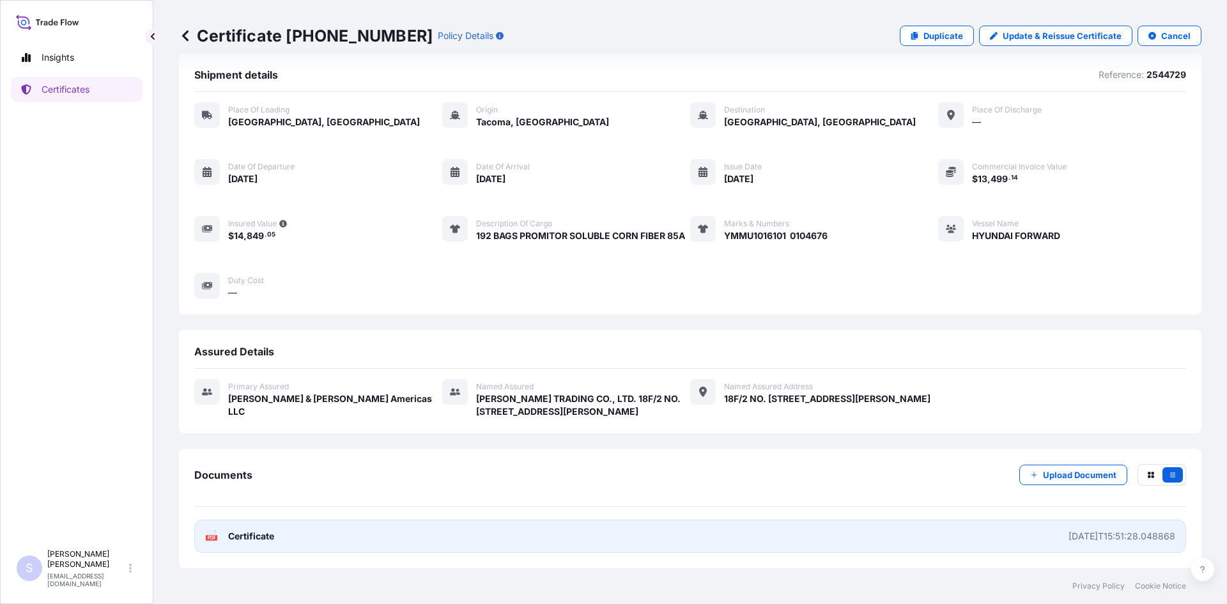
click at [213, 538] on text "PDF" at bounding box center [212, 538] width 8 height 4
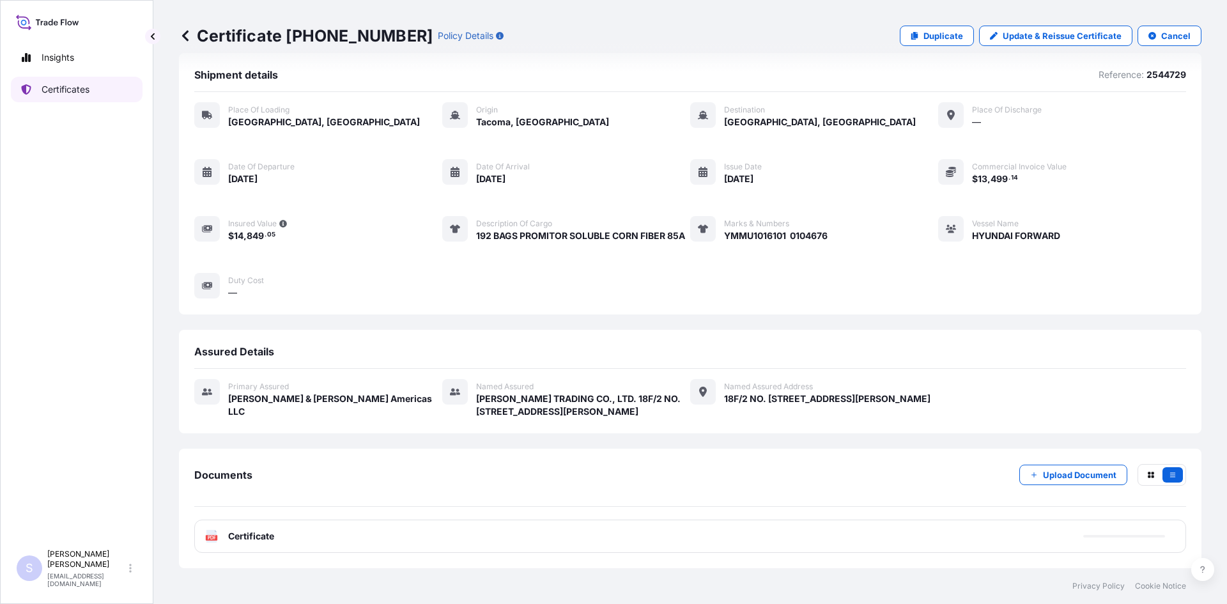
click at [107, 91] on link "Certificates" at bounding box center [77, 90] width 132 height 26
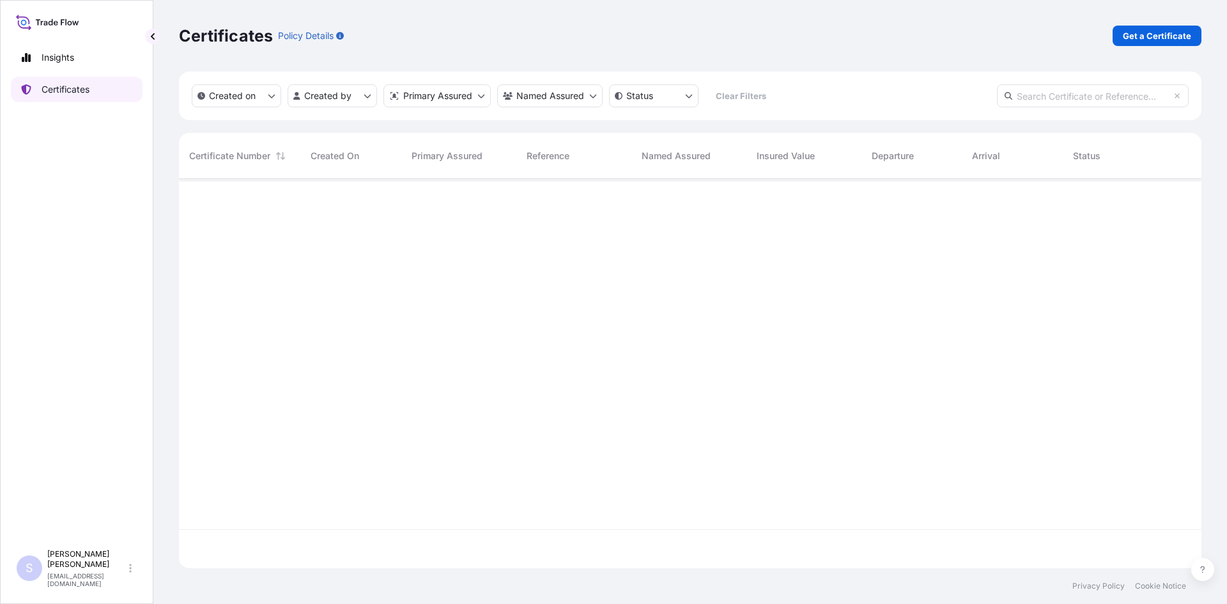
scroll to position [387, 1013]
click at [1175, 33] on p "Get a Certificate" at bounding box center [1157, 35] width 68 height 13
select select "Sea"
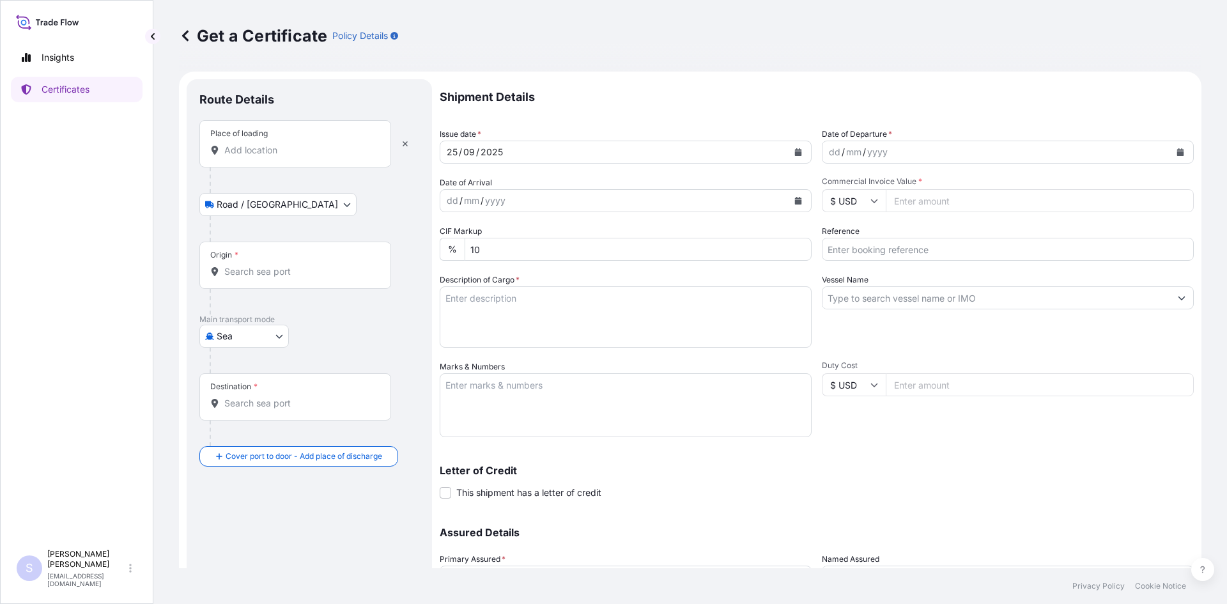
click at [285, 150] on input "Place of loading" at bounding box center [299, 150] width 151 height 13
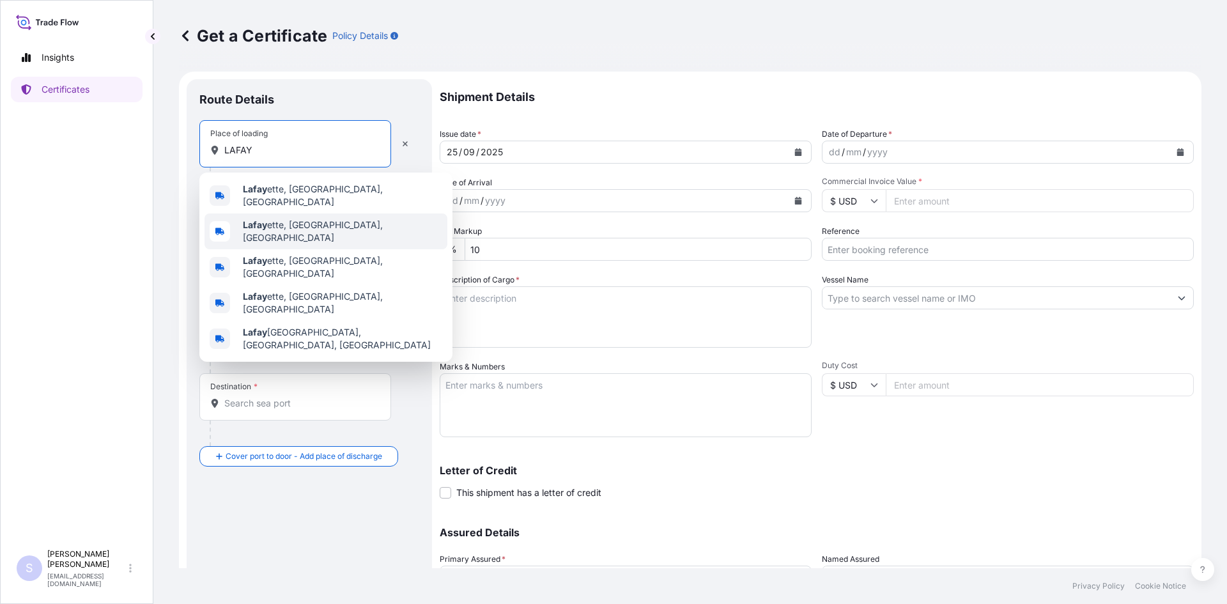
click at [297, 219] on span "Lafay ette, [GEOGRAPHIC_DATA], [GEOGRAPHIC_DATA]" at bounding box center [342, 232] width 199 height 26
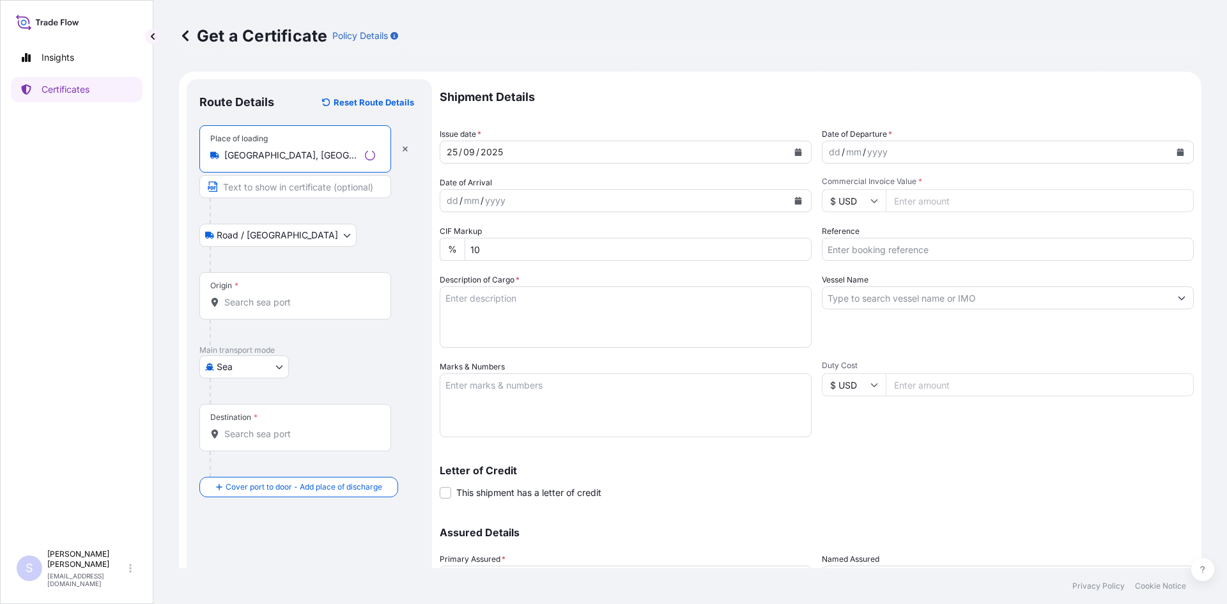
type input "[GEOGRAPHIC_DATA], [GEOGRAPHIC_DATA], [GEOGRAPHIC_DATA]"
click at [282, 311] on div "Origin *" at bounding box center [295, 295] width 192 height 47
click at [282, 309] on input "Origin *" at bounding box center [299, 302] width 151 height 13
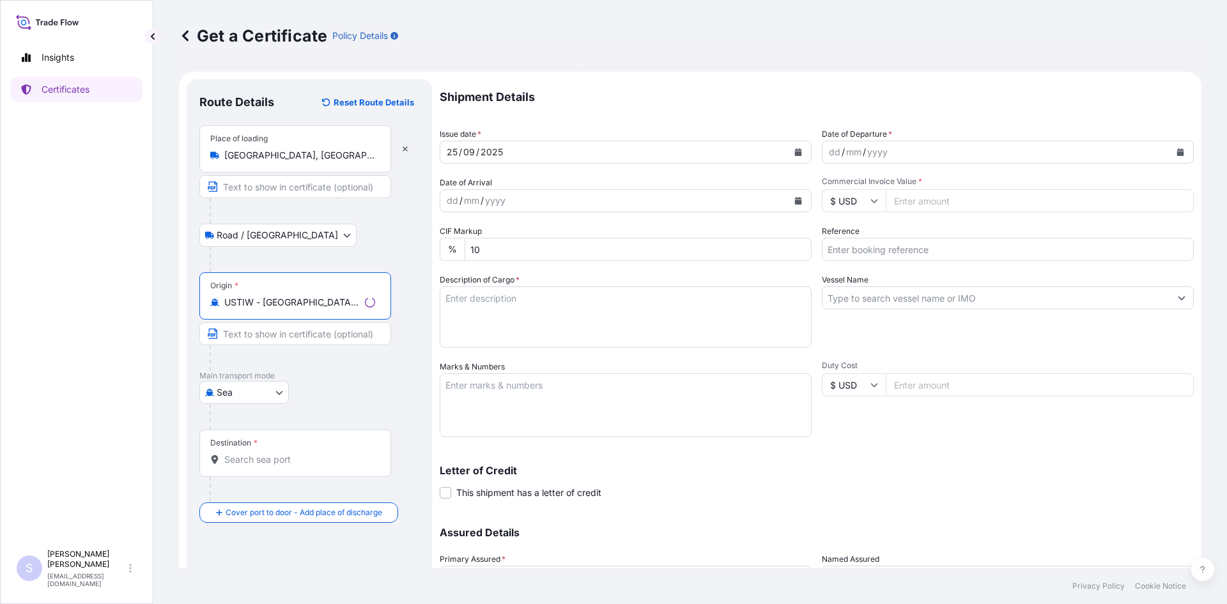
type input "USTIW - [GEOGRAPHIC_DATA], [GEOGRAPHIC_DATA]"
click at [302, 457] on input "Destination *" at bounding box center [299, 459] width 151 height 13
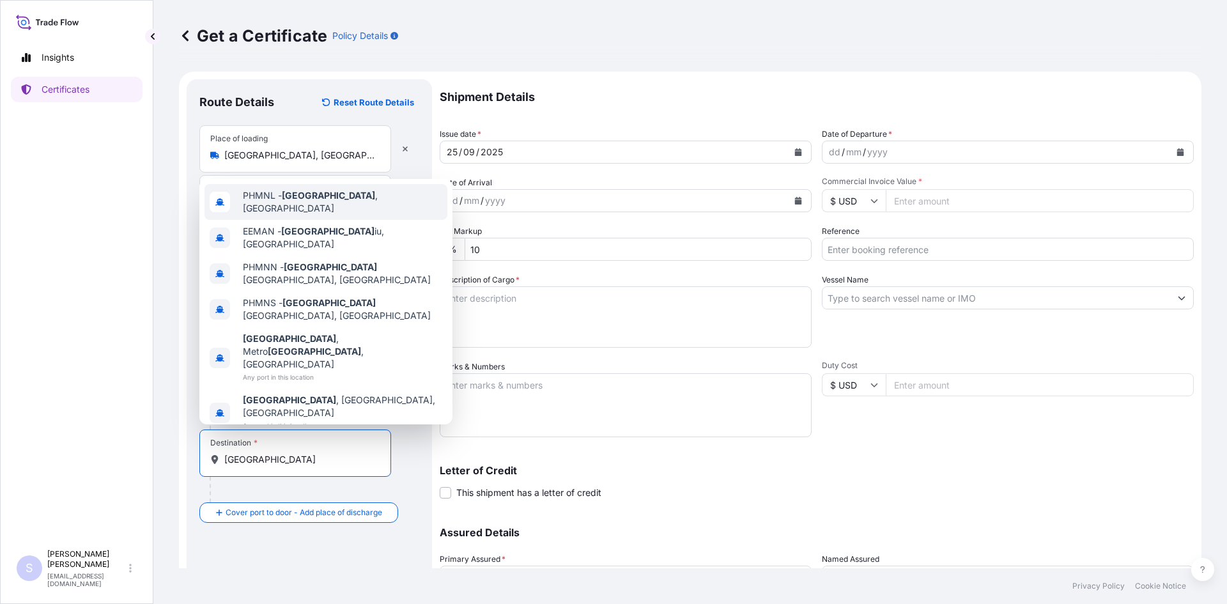
click at [347, 215] on span "PHMNL - [GEOGRAPHIC_DATA] , [GEOGRAPHIC_DATA]" at bounding box center [342, 202] width 199 height 26
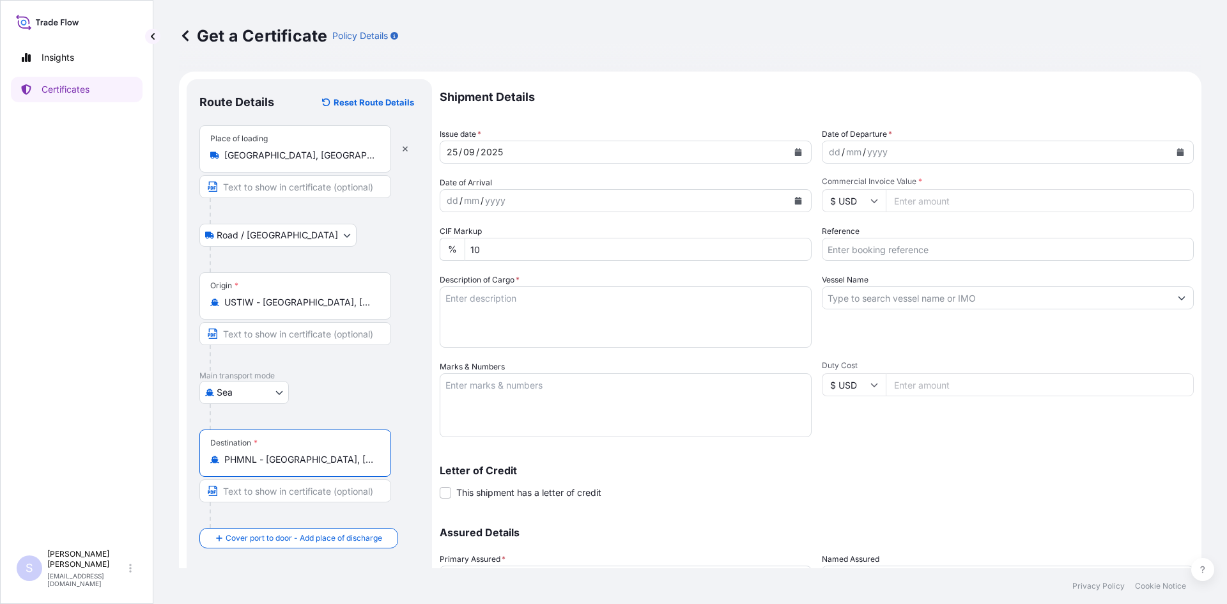
type input "PHMNL - [GEOGRAPHIC_DATA], [GEOGRAPHIC_DATA]"
click at [1177, 151] on icon "Calendar" at bounding box center [1180, 152] width 7 height 8
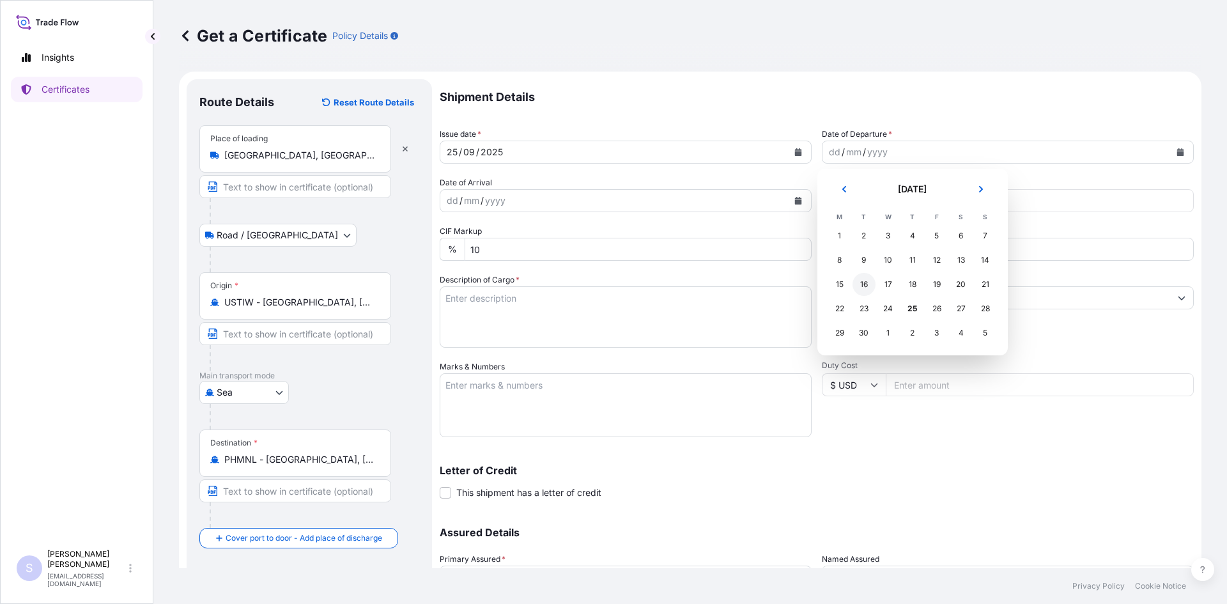
click at [869, 281] on div "16" at bounding box center [864, 284] width 23 height 23
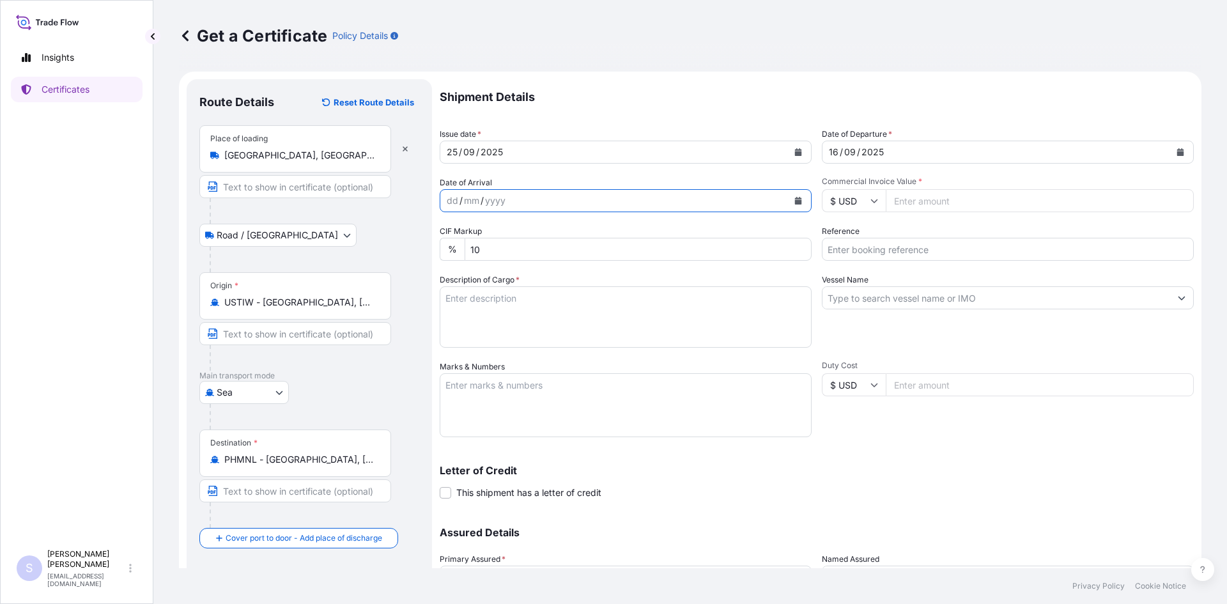
click at [796, 198] on icon "Calendar" at bounding box center [798, 201] width 7 height 8
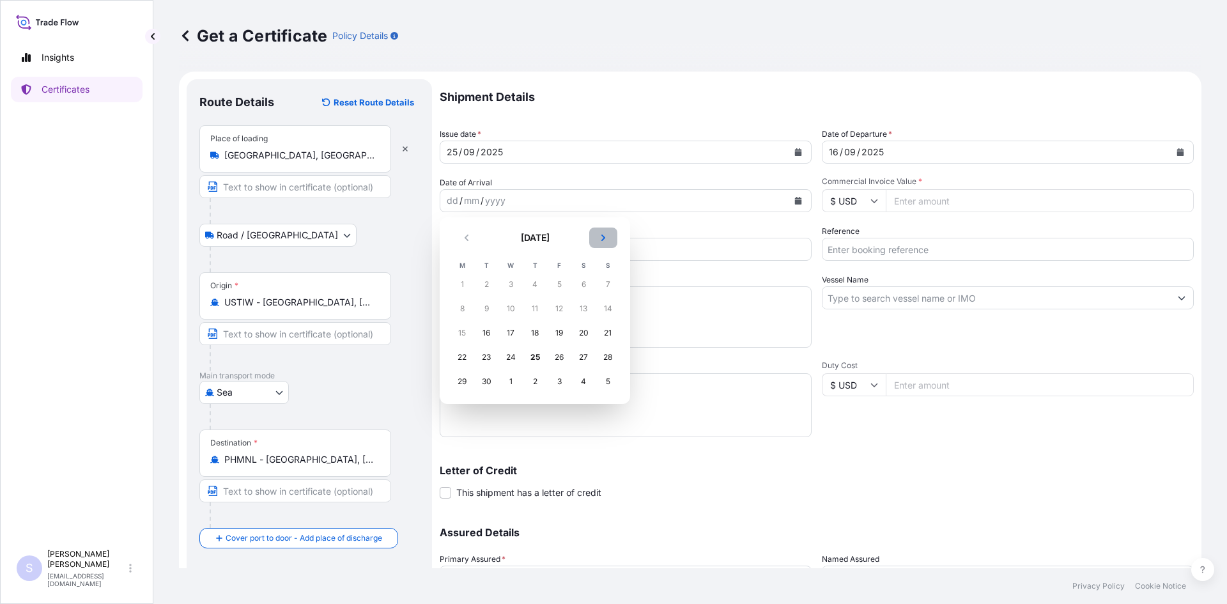
click at [609, 238] on button "Next" at bounding box center [603, 238] width 28 height 20
click at [550, 309] on div "10" at bounding box center [559, 308] width 23 height 23
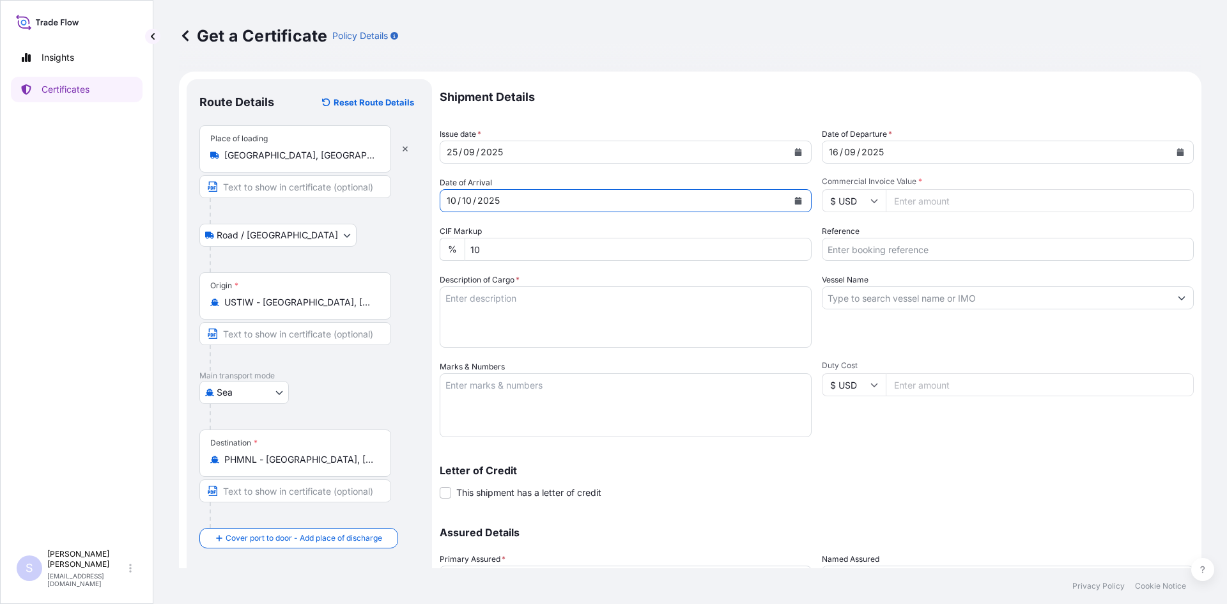
click at [883, 252] on input "Reference" at bounding box center [1008, 249] width 372 height 23
type input "2577791-93"
type textarea "2"
click at [626, 305] on textarea "2295 BAGS KOL GUARD 7467 NG" at bounding box center [626, 316] width 372 height 61
type textarea "2295 BAGS KOL GUARD 7467 NG STARCH"
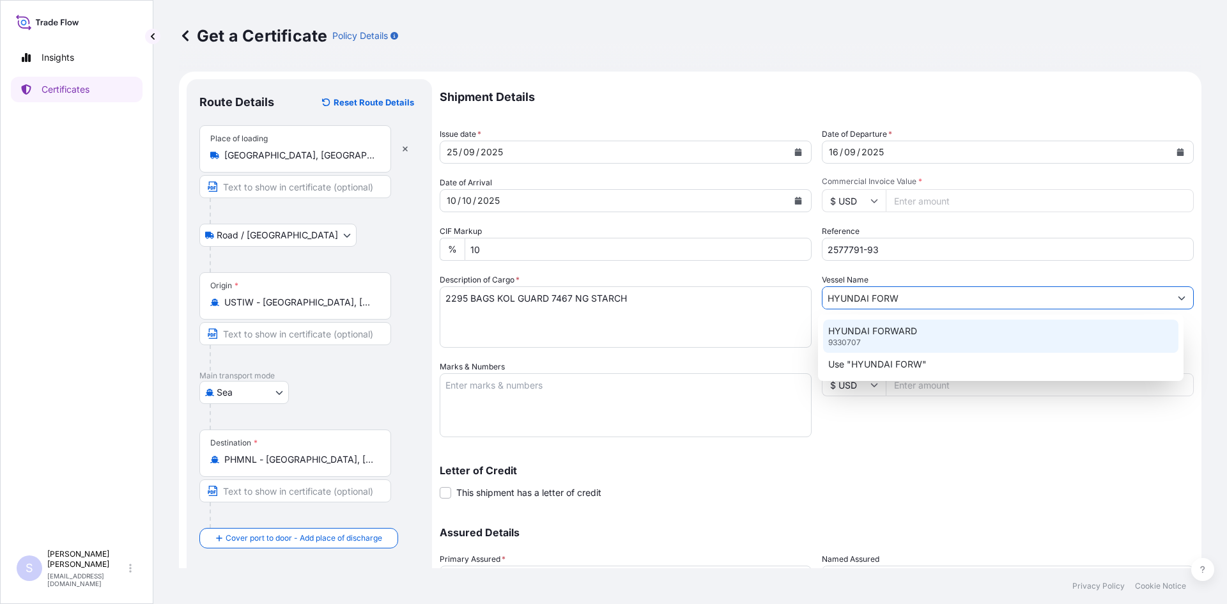
click at [932, 340] on div "HYUNDAI FORWARD 9330707" at bounding box center [1001, 336] width 356 height 33
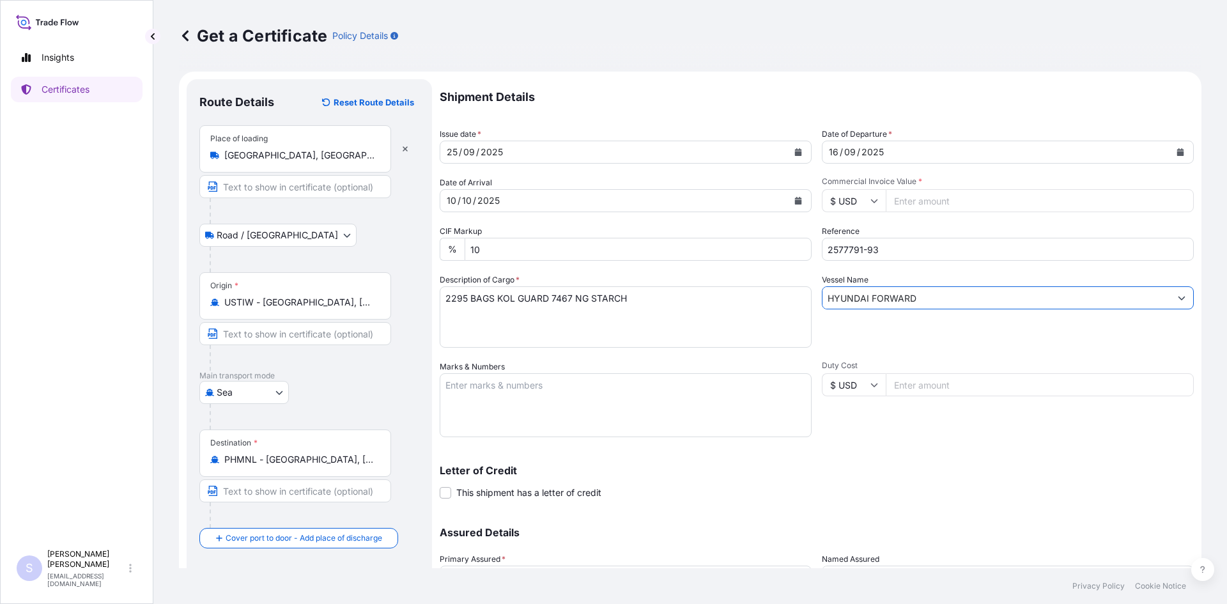
type input "HYUNDAI FORWARD"
click at [684, 375] on textarea "Marks & Numbers" at bounding box center [626, 405] width 372 height 64
type textarea "TLLU6173680 0120478 TCNU3139422 0104727 YMMU7004284 0104795"
click at [876, 436] on div "Duty Cost $ USD" at bounding box center [1008, 398] width 372 height 77
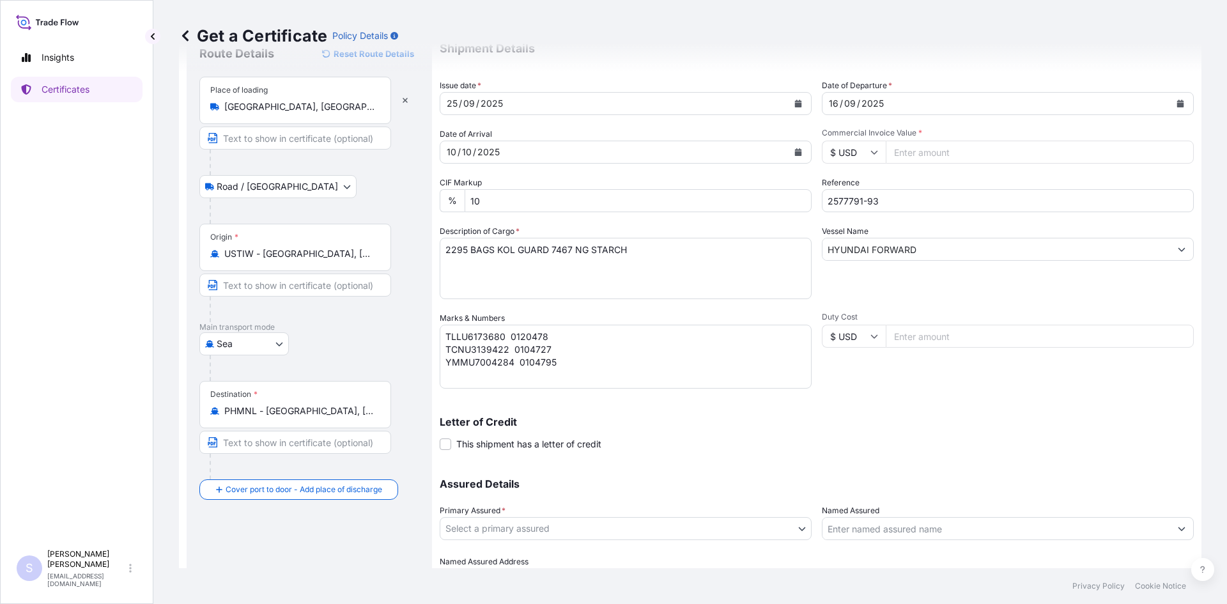
scroll to position [115, 0]
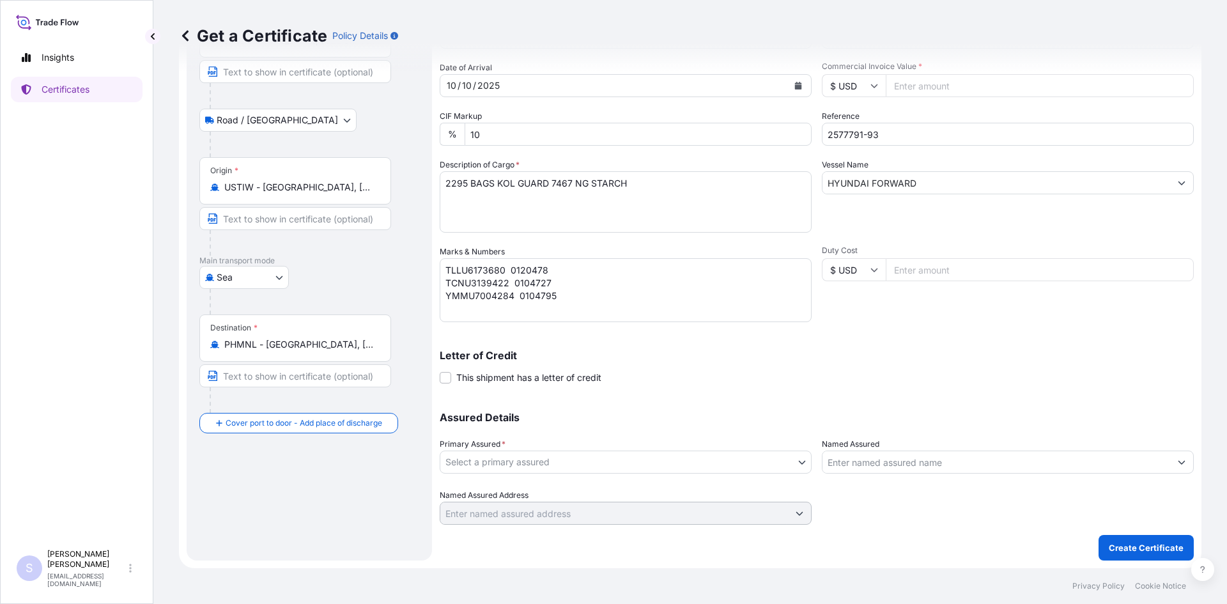
click at [516, 458] on body "Insights Certificates S [PERSON_NAME] [EMAIL_ADDRESS][DOMAIN_NAME] Get a Certif…" at bounding box center [613, 302] width 1227 height 604
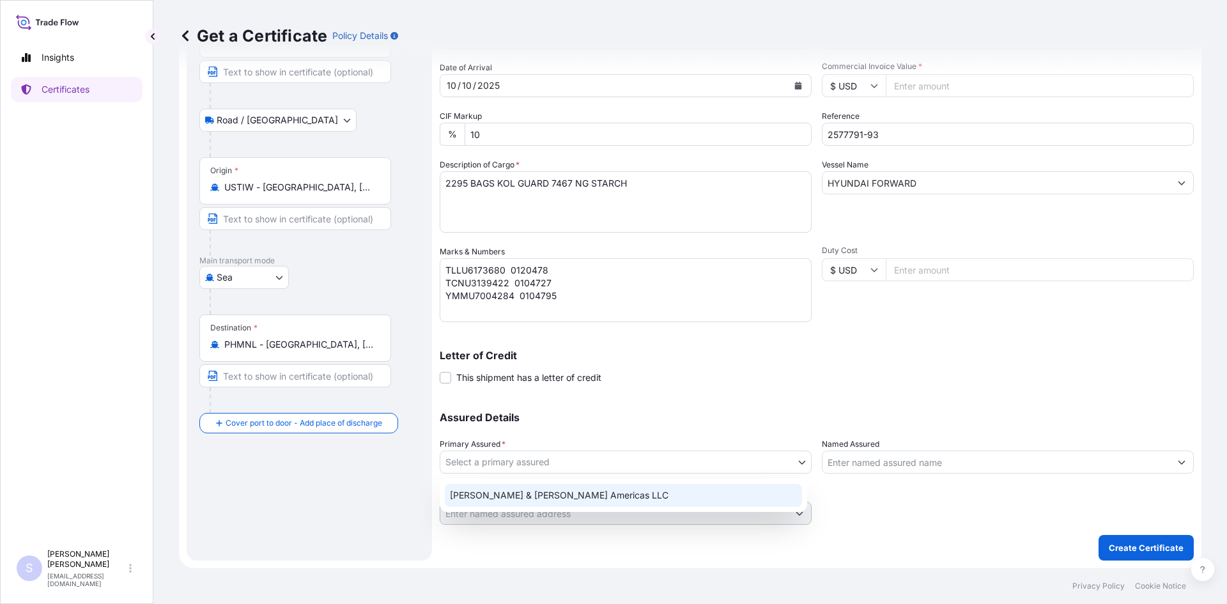
click at [527, 497] on div "[PERSON_NAME] & [PERSON_NAME] Americas LLC" at bounding box center [623, 495] width 357 height 23
select select "31658"
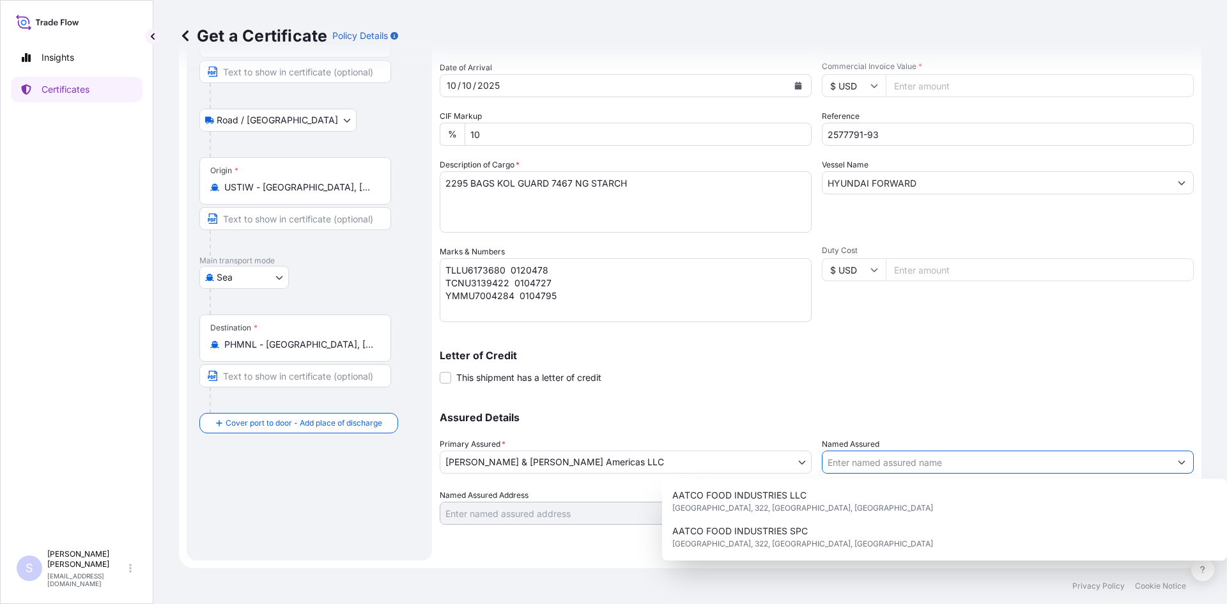
click at [854, 467] on input "Named Assured" at bounding box center [996, 462] width 348 height 23
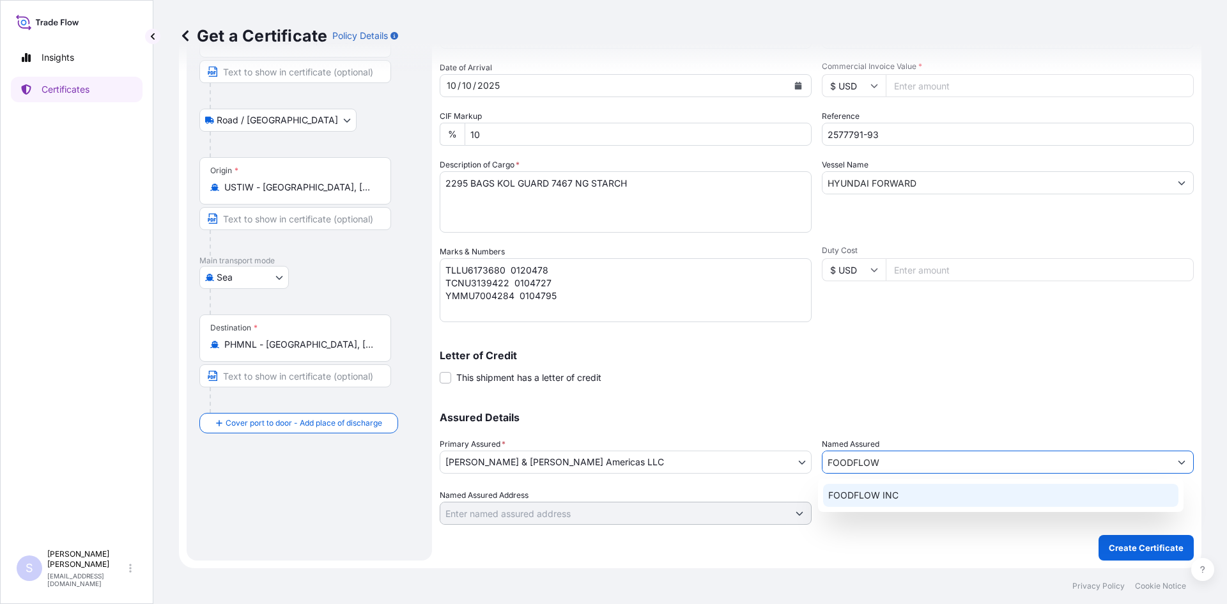
type input "FOODFLOW"
click at [1007, 507] on div "FOODFLOW INC" at bounding box center [1001, 495] width 366 height 33
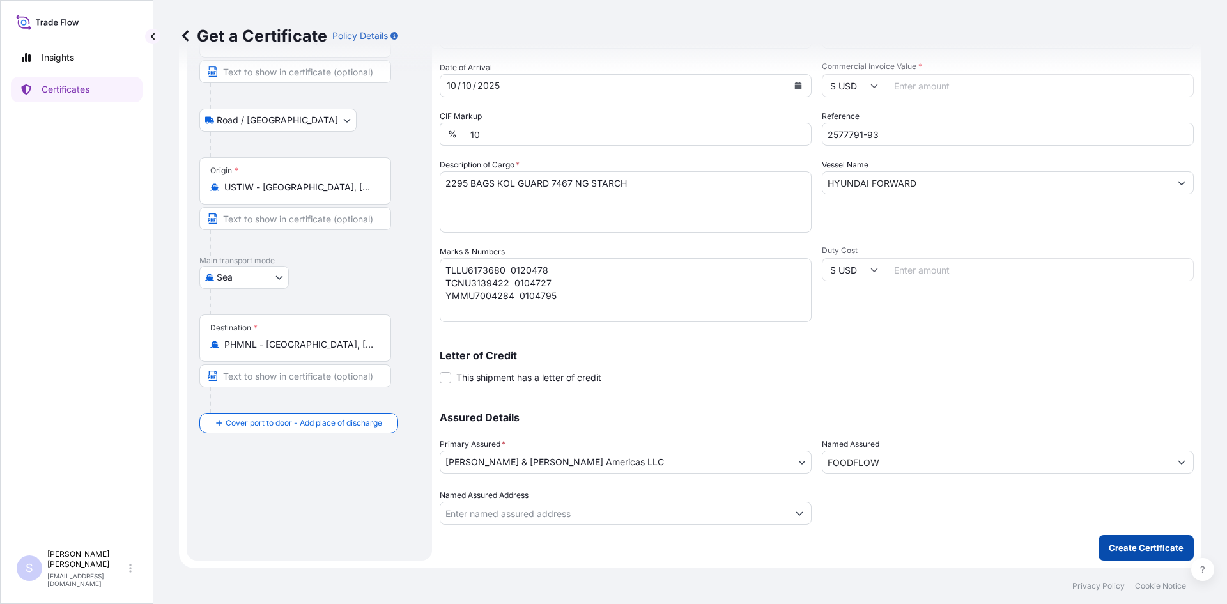
click at [1143, 545] on p "Create Certificate" at bounding box center [1146, 547] width 75 height 13
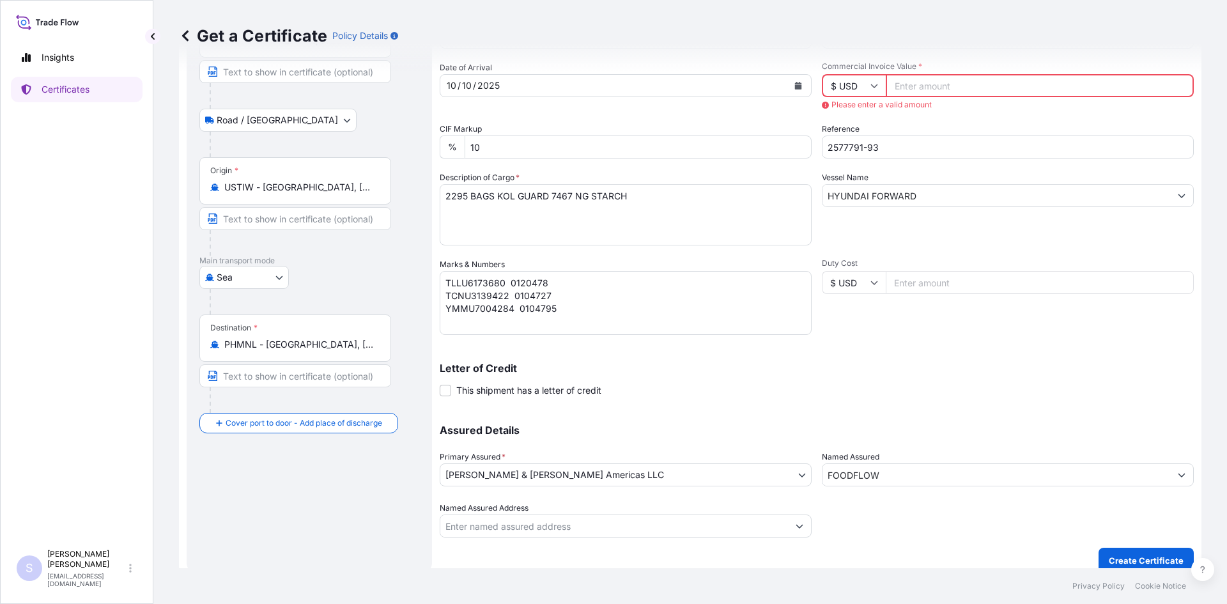
click at [973, 84] on input "Commercial Invoice Value *" at bounding box center [1040, 85] width 308 height 23
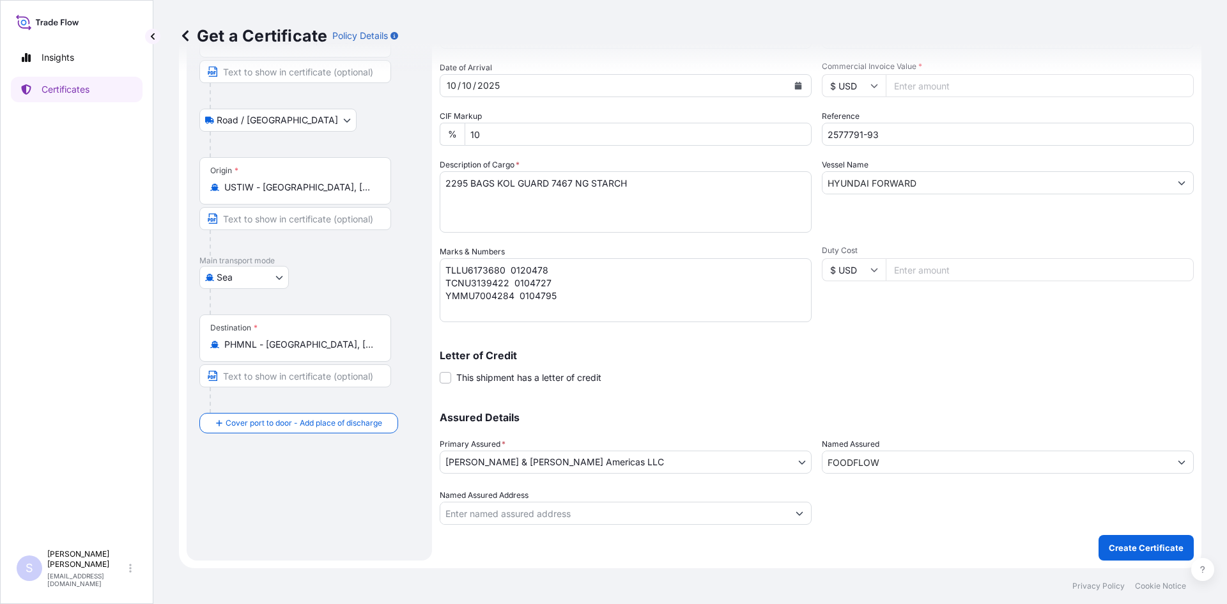
click at [893, 279] on input "Duty Cost" at bounding box center [1040, 269] width 308 height 23
type input "57375"
click at [1123, 558] on button "Create Certificate" at bounding box center [1146, 548] width 95 height 26
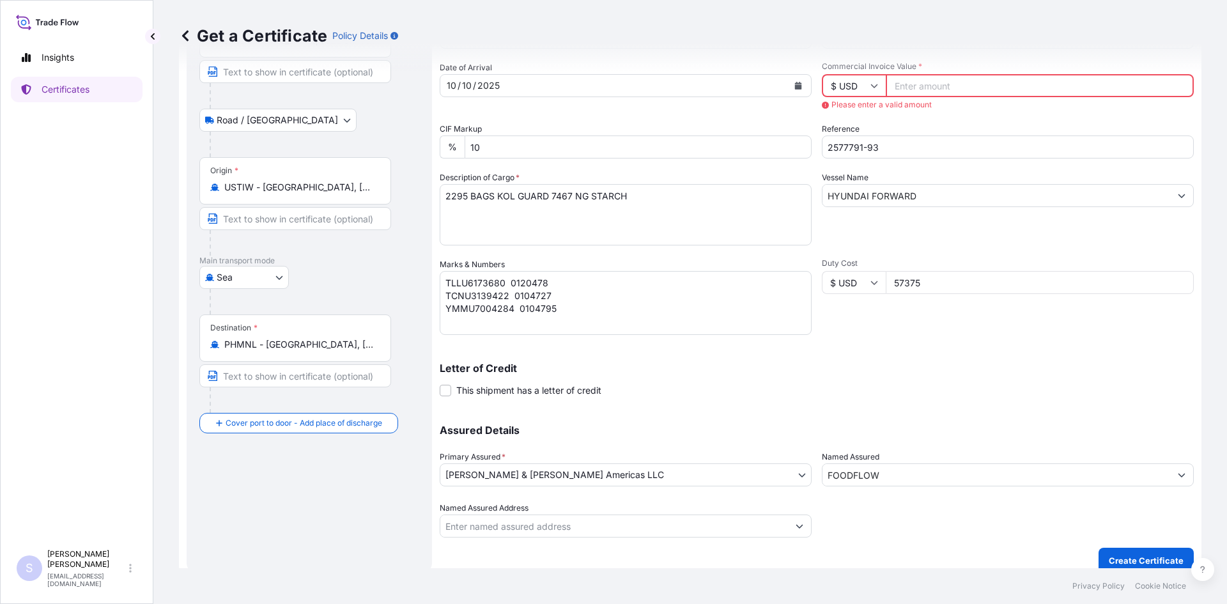
drag, startPoint x: 864, startPoint y: 268, endPoint x: 849, endPoint y: 268, distance: 15.3
click at [849, 268] on div "Duty Cost $ USD 57375" at bounding box center [1008, 296] width 372 height 77
click at [925, 100] on span "Please enter a valid amount" at bounding box center [1008, 105] width 372 height 10
click at [925, 88] on input "Commercial Invoice Value *" at bounding box center [1040, 85] width 308 height 23
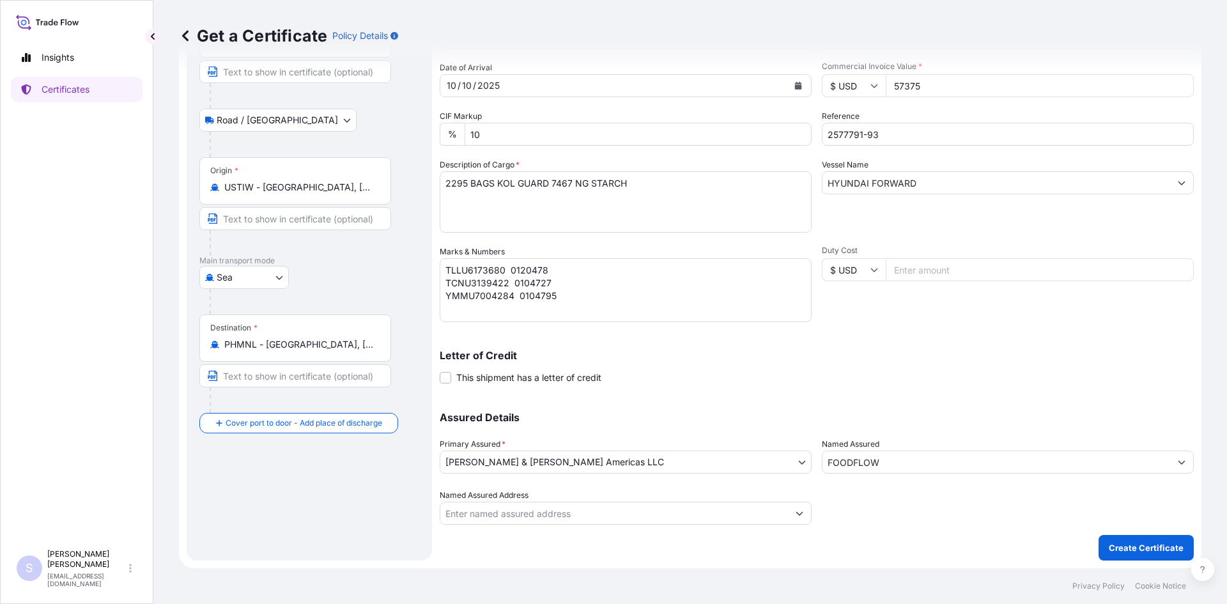
type input "57375"
click at [1122, 547] on p "Create Certificate" at bounding box center [1146, 547] width 75 height 13
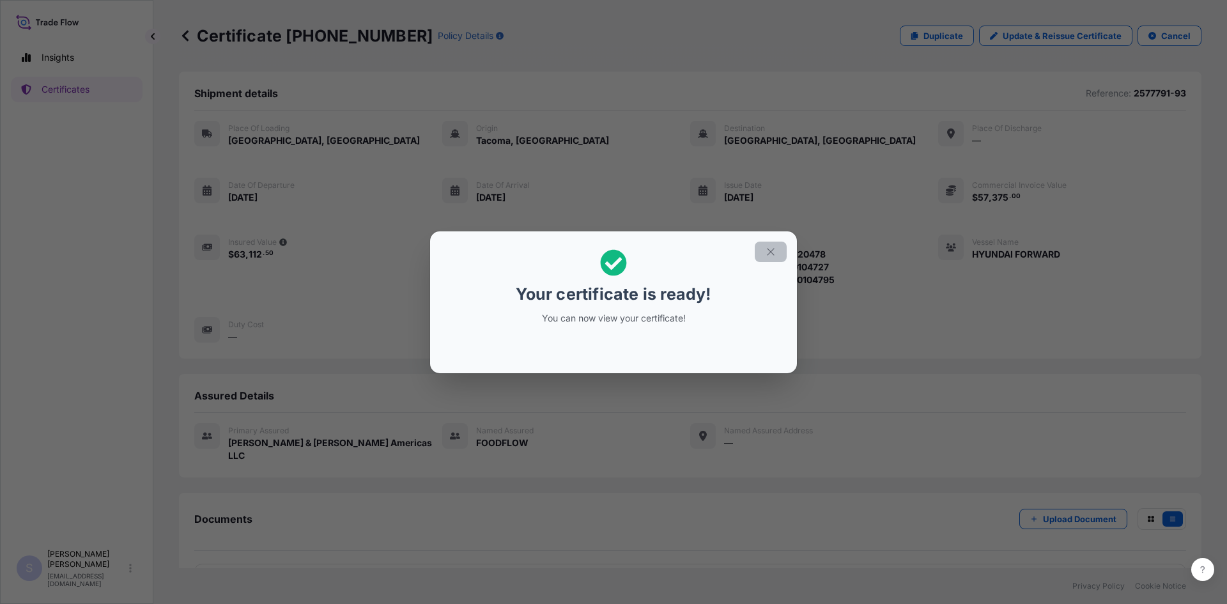
click at [769, 252] on icon "button" at bounding box center [771, 252] width 12 height 12
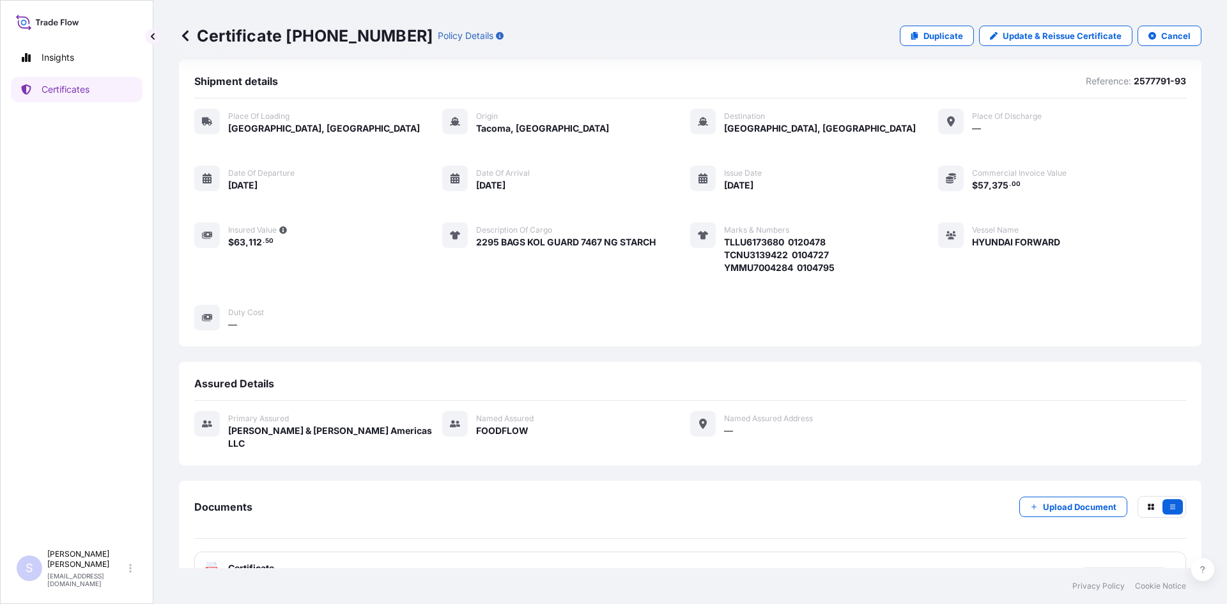
scroll to position [31, 0]
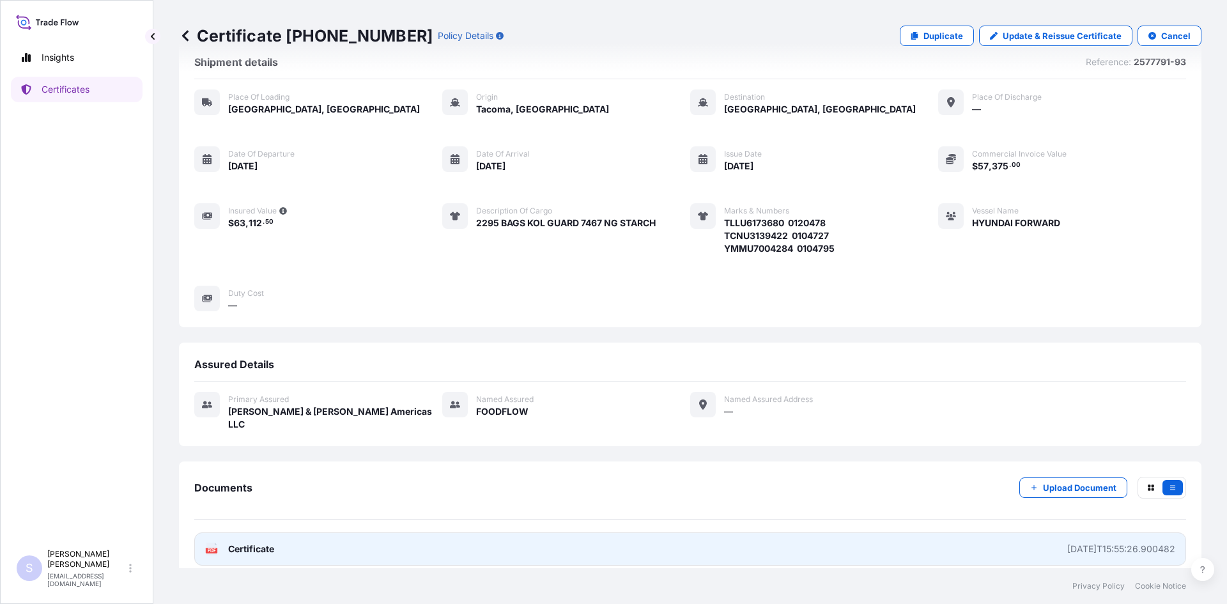
click at [206, 543] on icon "PDF" at bounding box center [211, 549] width 13 height 13
